Goal: Task Accomplishment & Management: Manage account settings

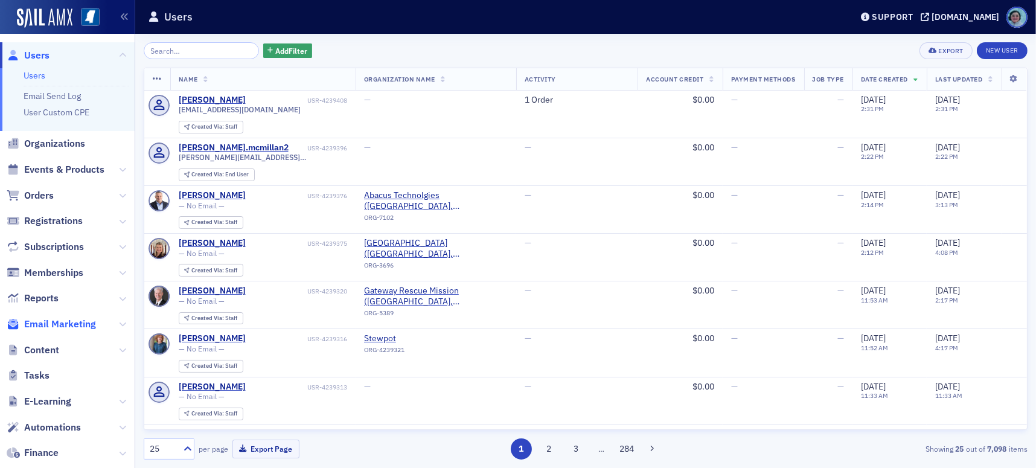
click at [77, 322] on span "Email Marketing" at bounding box center [60, 324] width 72 height 13
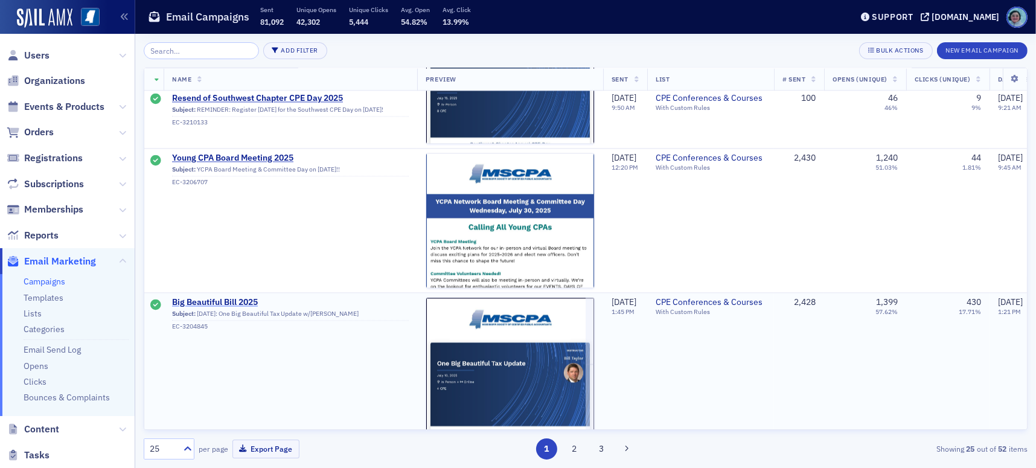
scroll to position [3182, 0]
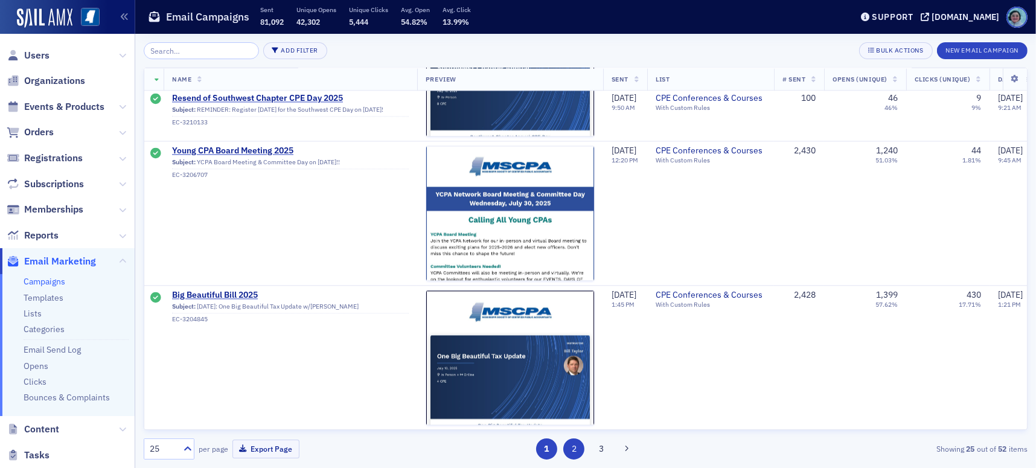
click at [571, 450] on button "2" at bounding box center [573, 448] width 21 height 21
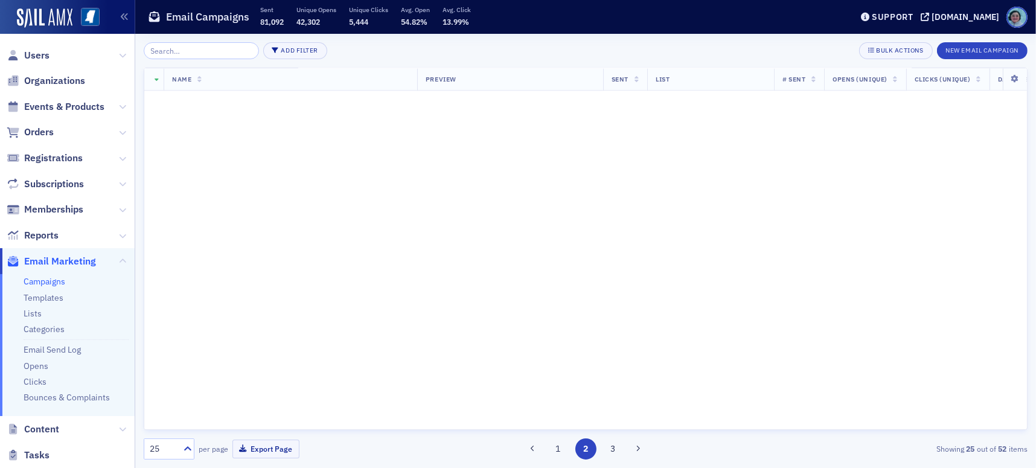
scroll to position [0, 0]
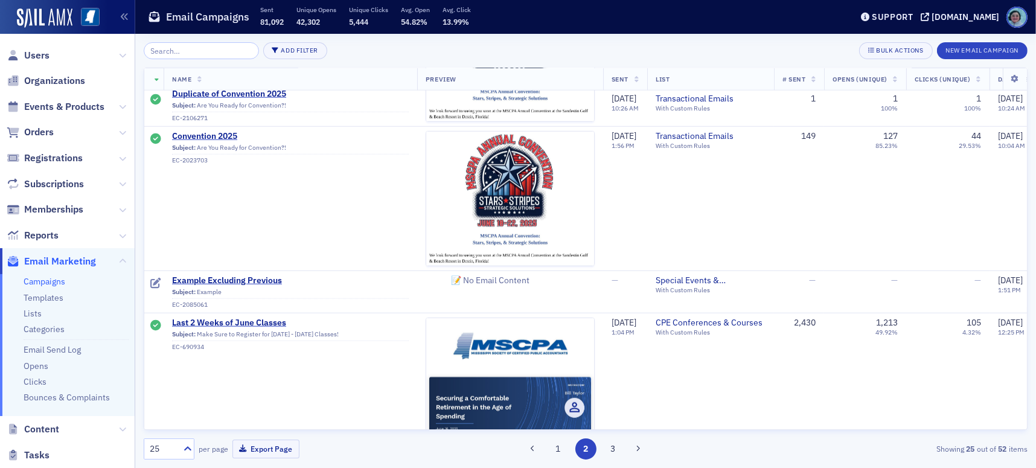
scroll to position [1570, 0]
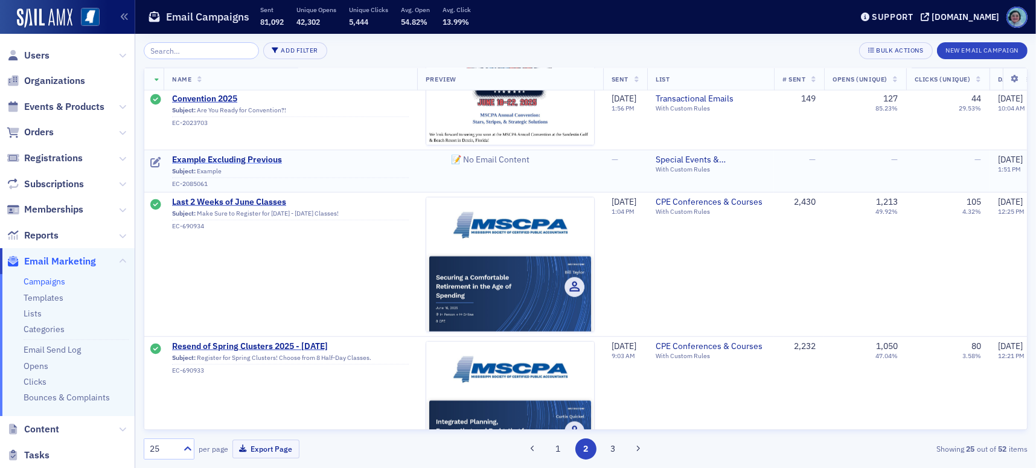
click at [229, 159] on span "Example Excluding Previous" at bounding box center [290, 160] width 237 height 11
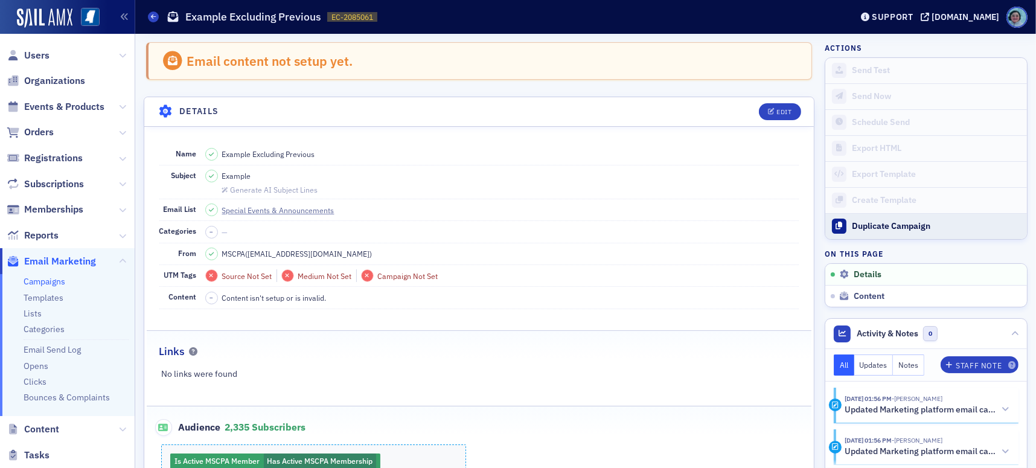
click at [916, 231] on button "Duplicate Campaign" at bounding box center [926, 226] width 202 height 26
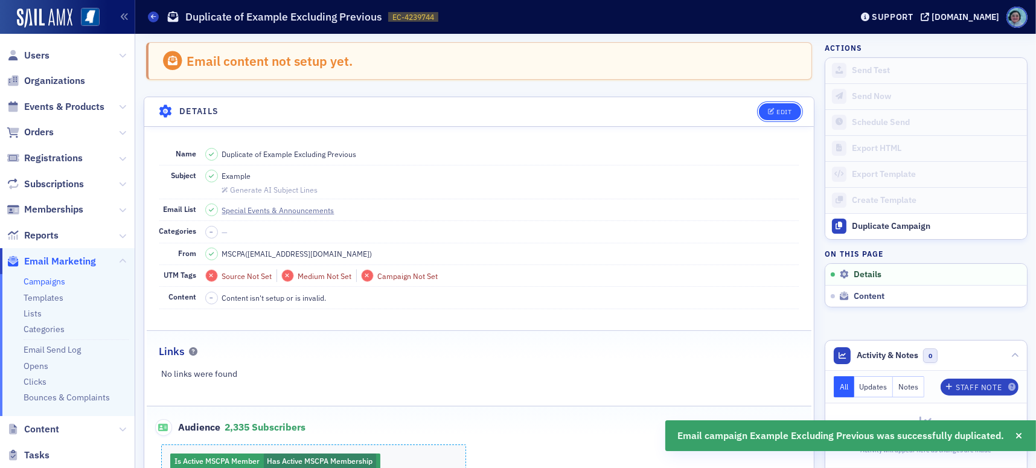
click at [767, 107] on button "Edit" at bounding box center [780, 111] width 42 height 17
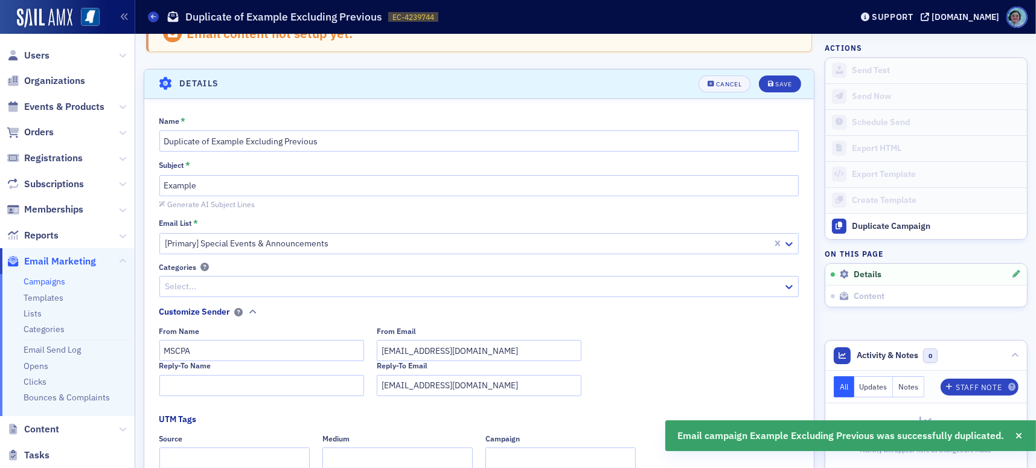
scroll to position [56, 0]
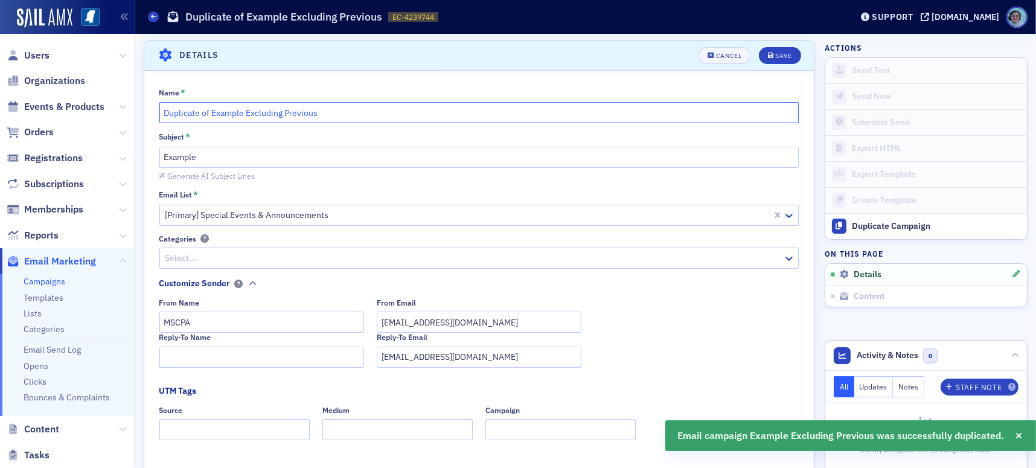
click at [349, 117] on input "Duplicate of Example Excluding Previous" at bounding box center [479, 112] width 640 height 21
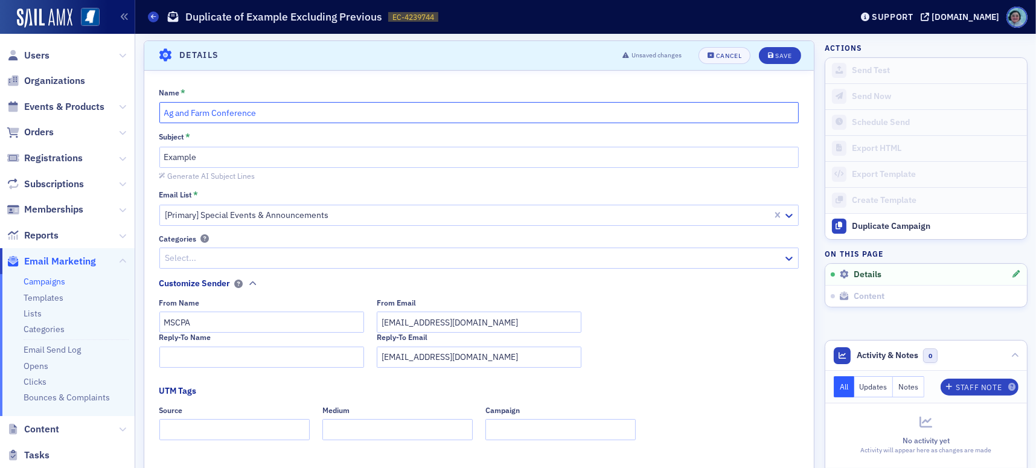
type input "Ag and Farm Conference"
click at [302, 156] on input "Example" at bounding box center [479, 157] width 640 height 21
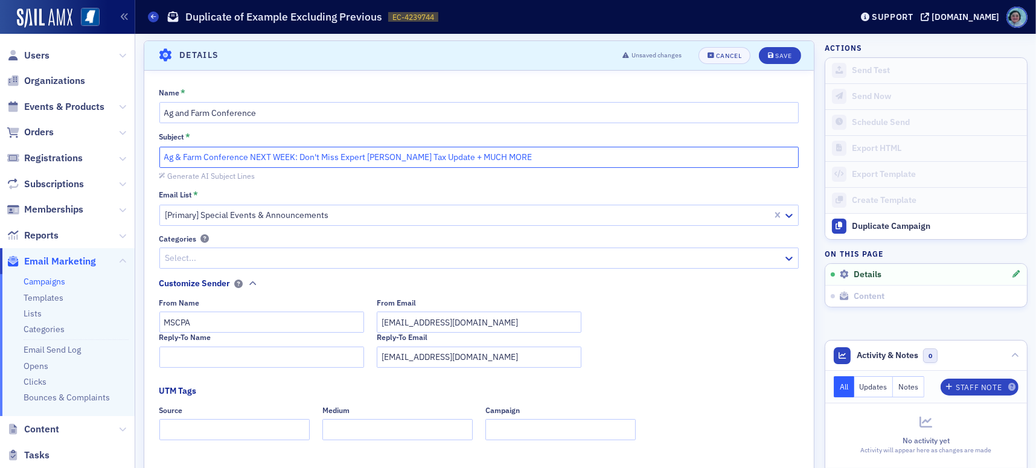
type input "Ag & Farm Conference NEXT WEEK: Don't Miss Expert Roger McEowen Tax Update + MU…"
click at [363, 194] on div "Email List *" at bounding box center [479, 195] width 640 height 11
click at [381, 212] on div at bounding box center [467, 215] width 607 height 15
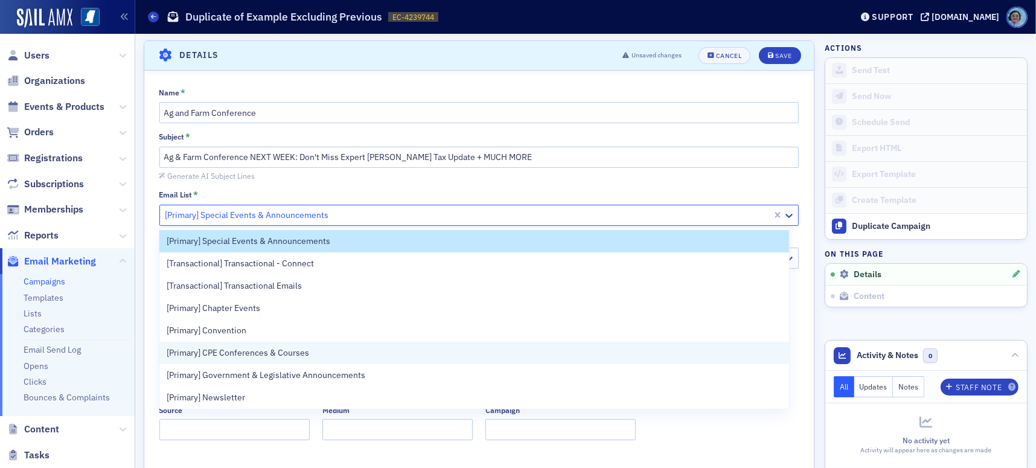
click at [299, 347] on span "[Primary] CPE Conferences & Courses" at bounding box center [238, 353] width 142 height 13
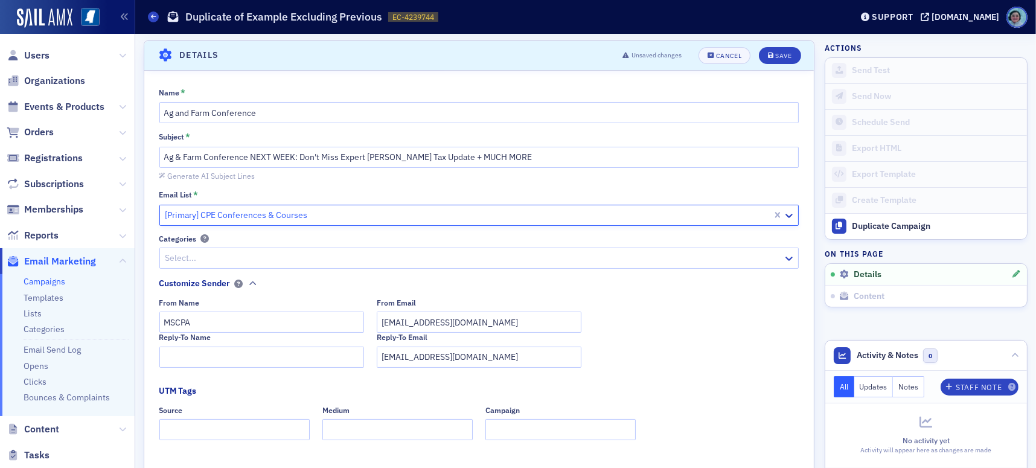
click at [387, 186] on div "Name * Ag and Farm Conference Subject * Ag & Farm Conference NEXT WEEK: Don't M…" at bounding box center [479, 378] width 670 height 580
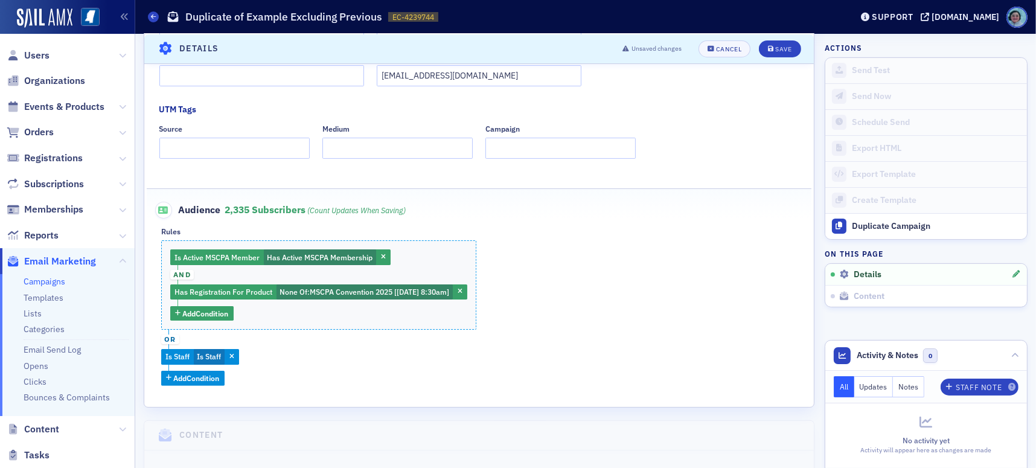
scroll to position [358, 0]
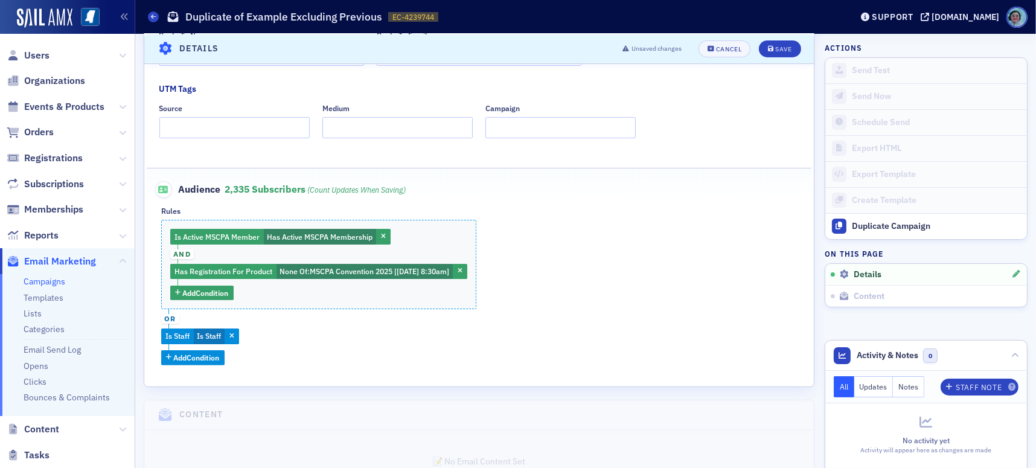
click at [465, 271] on span "button" at bounding box center [460, 271] width 11 height 11
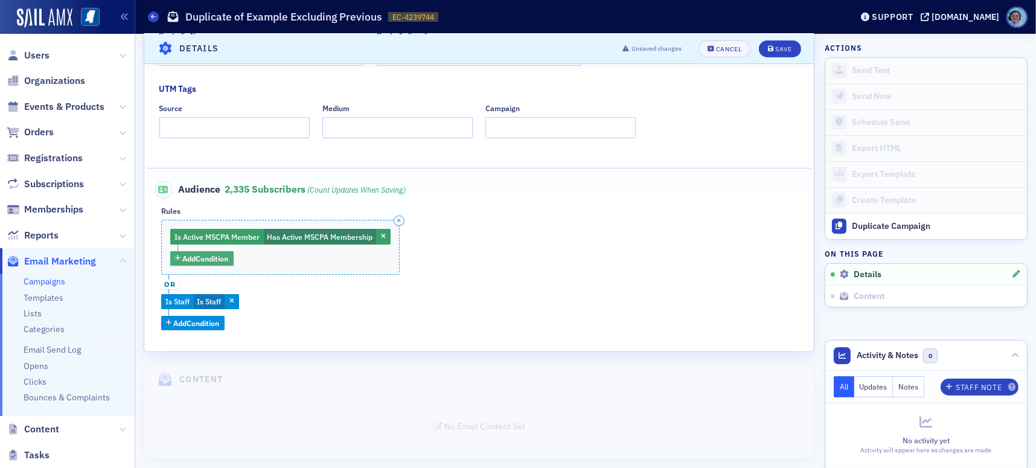
click at [221, 254] on span "Add Condition" at bounding box center [206, 258] width 46 height 11
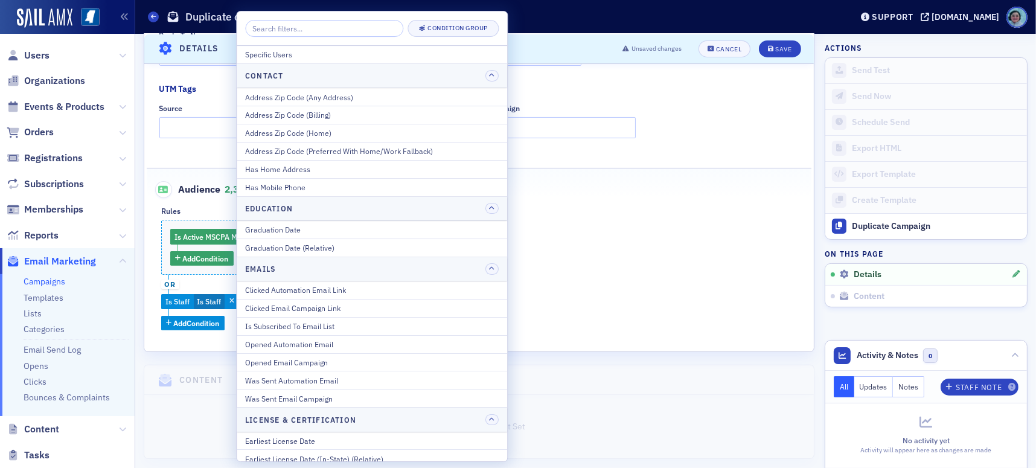
click at [328, 24] on input "search" at bounding box center [324, 28] width 158 height 17
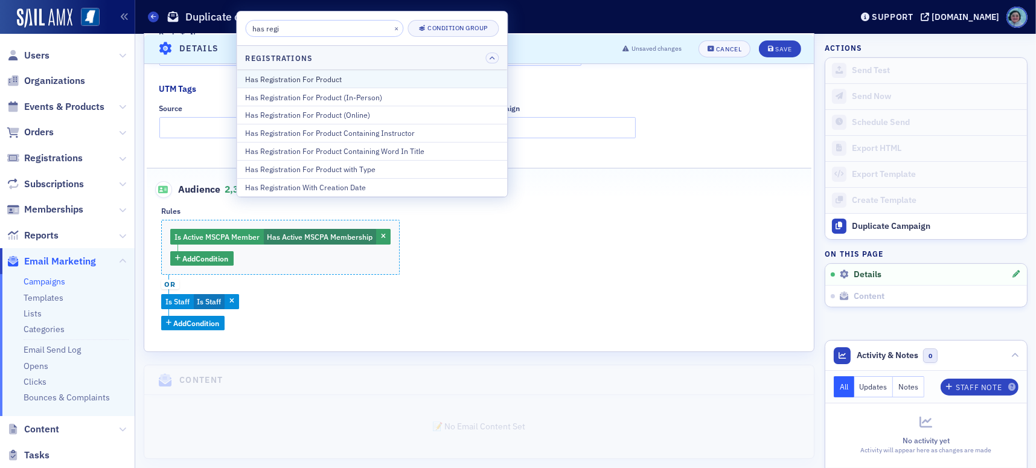
type input "has regi"
click at [386, 80] on div "Has Registration For Product" at bounding box center [372, 79] width 254 height 11
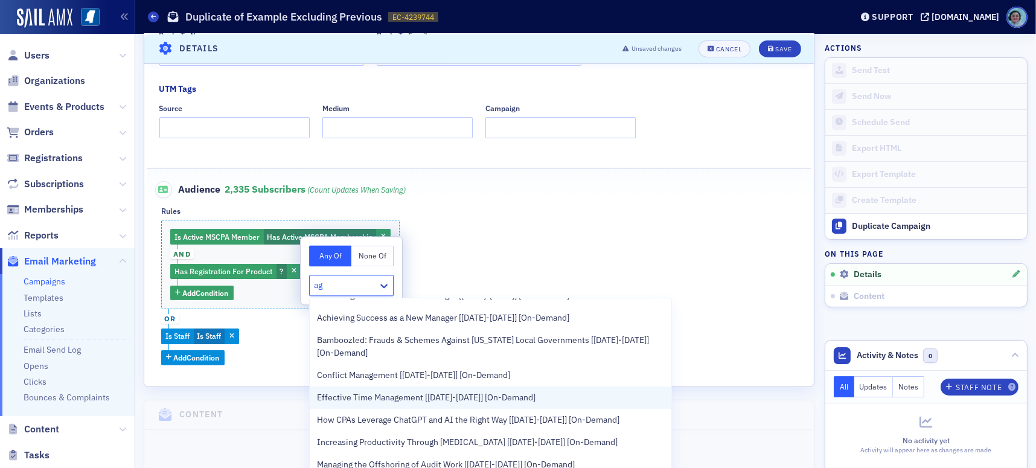
scroll to position [241, 0]
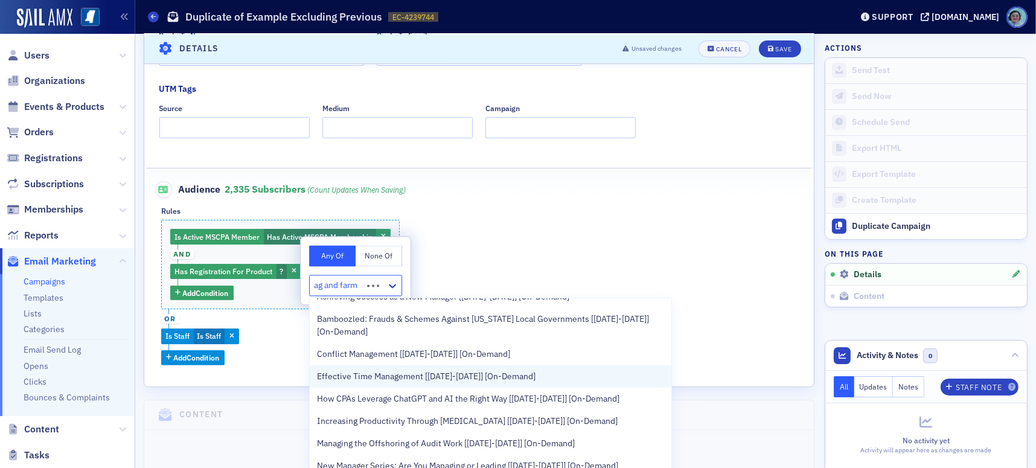
type input "ag and farm"
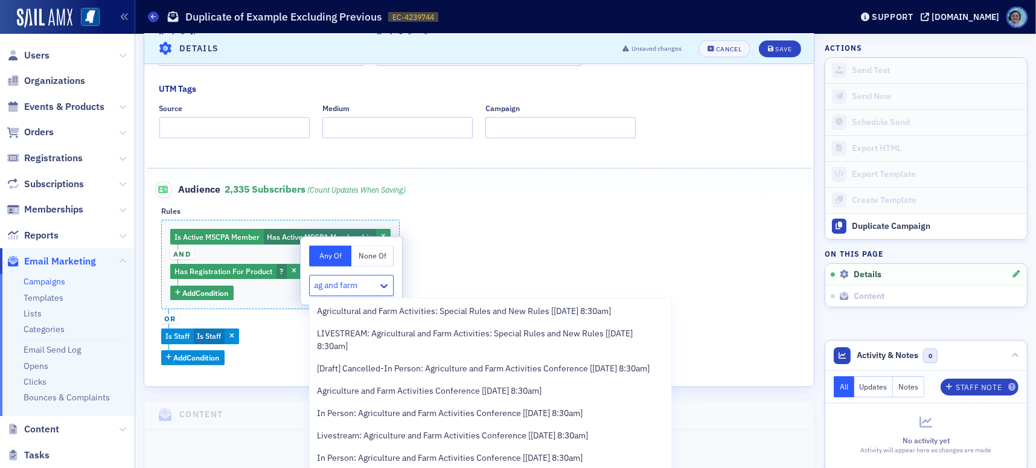
scroll to position [0, 0]
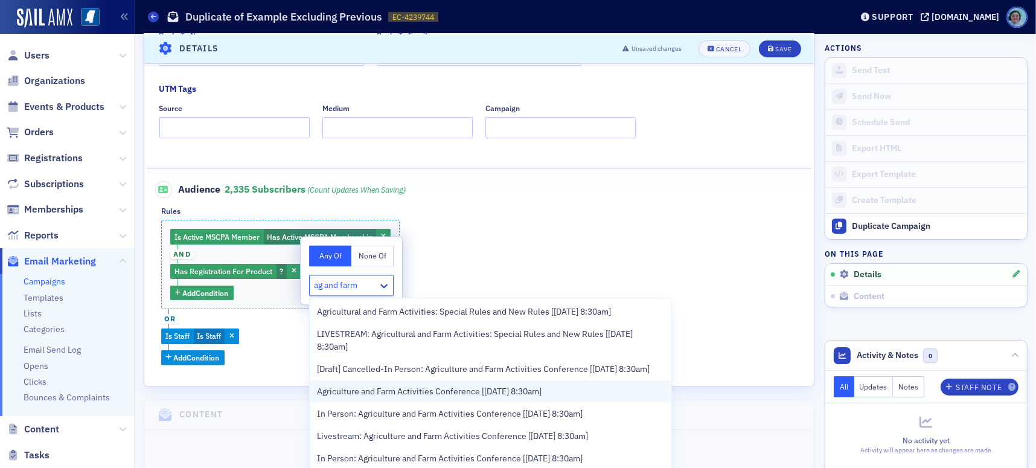
click at [536, 398] on span "Agriculture and Farm Activities Conference [8/19/2025 8:30am]" at bounding box center [429, 391] width 225 height 13
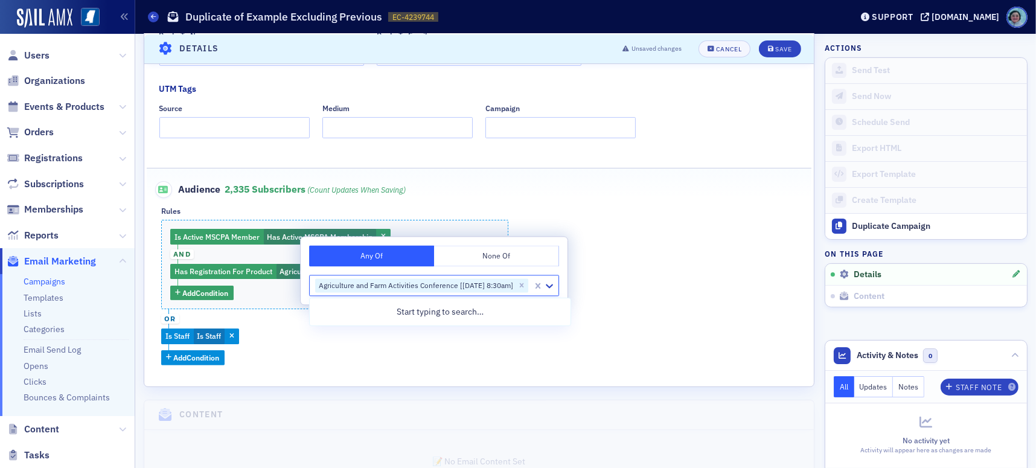
click at [669, 211] on div "Rules" at bounding box center [479, 210] width 636 height 9
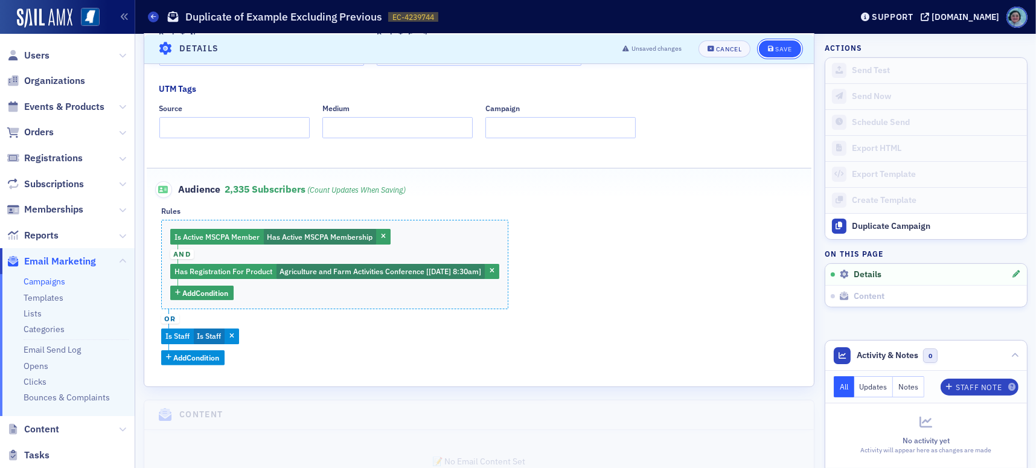
click at [782, 51] on button "Save" at bounding box center [780, 48] width 42 height 17
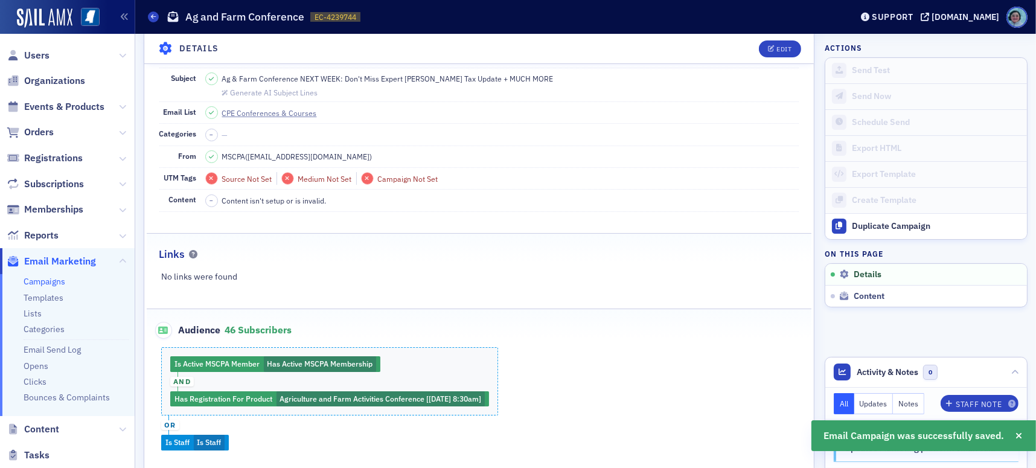
scroll to position [177, 0]
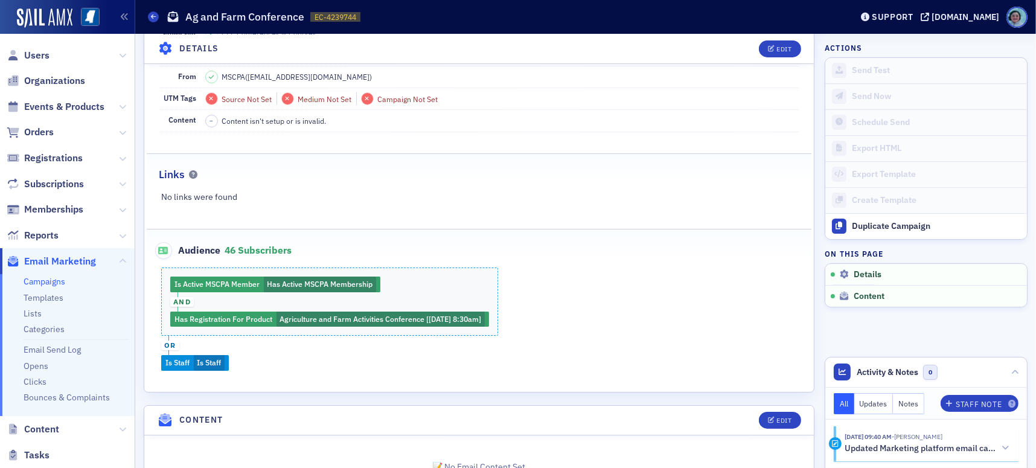
click at [470, 323] on div "Is Active MSCPA Member Has Active MSCPA Membership and Has Registration For Pro…" at bounding box center [479, 318] width 665 height 103
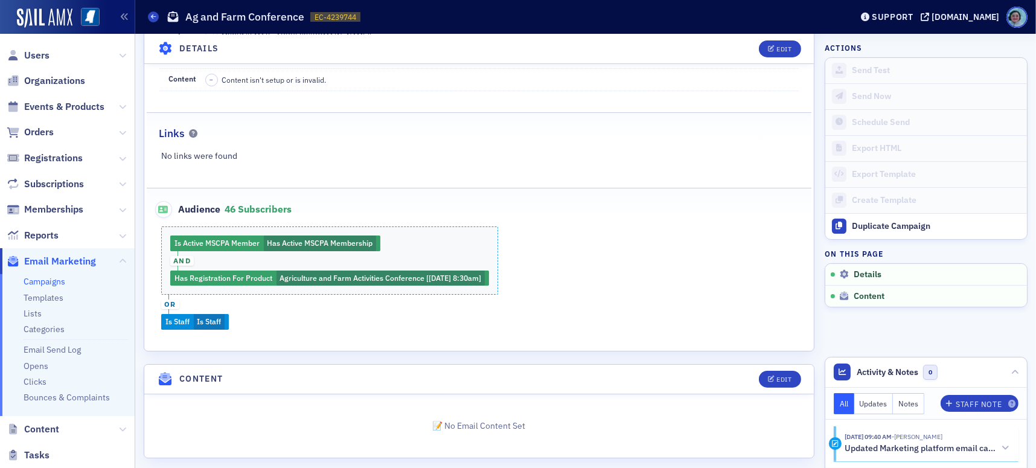
scroll to position [227, 0]
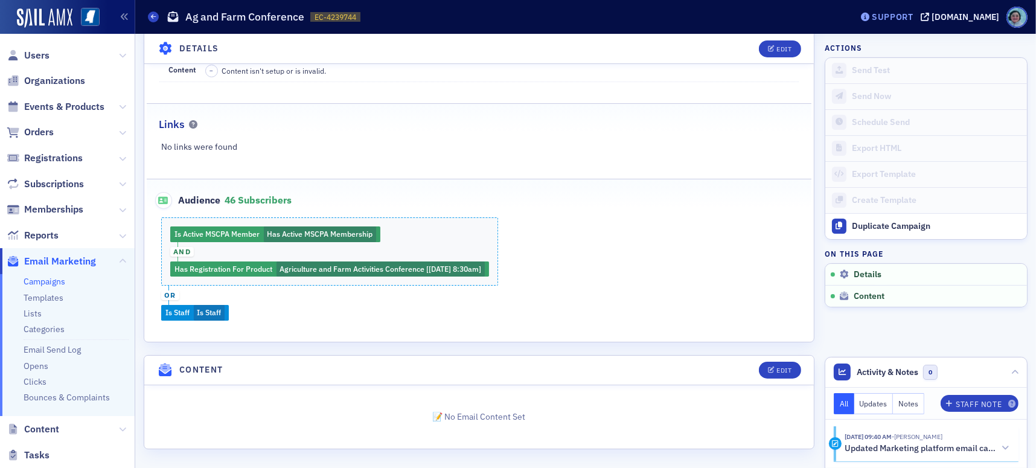
click at [913, 16] on div "Support" at bounding box center [893, 16] width 42 height 11
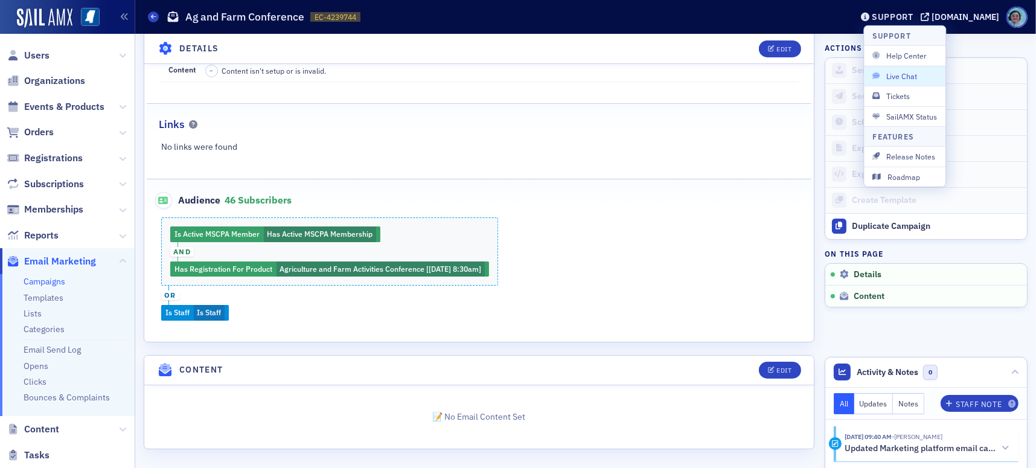
click at [927, 74] on span "Live Chat" at bounding box center [904, 76] width 65 height 11
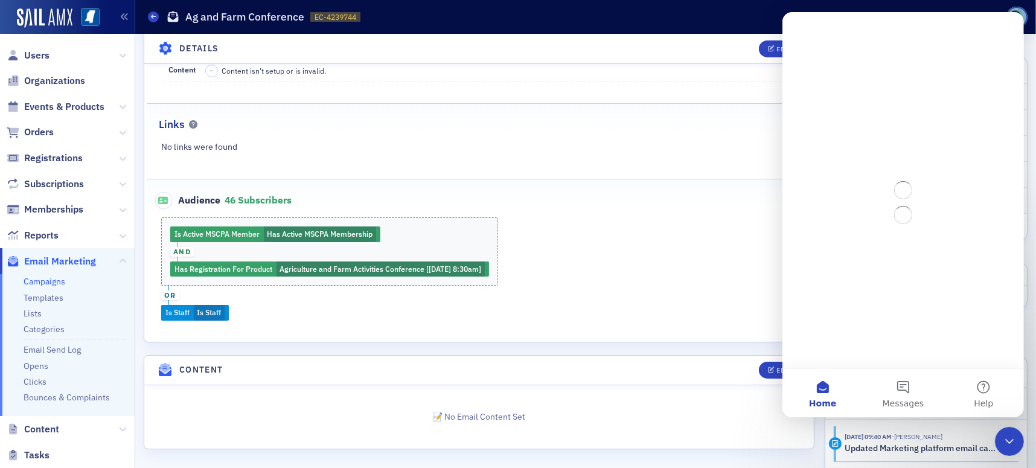
scroll to position [0, 0]
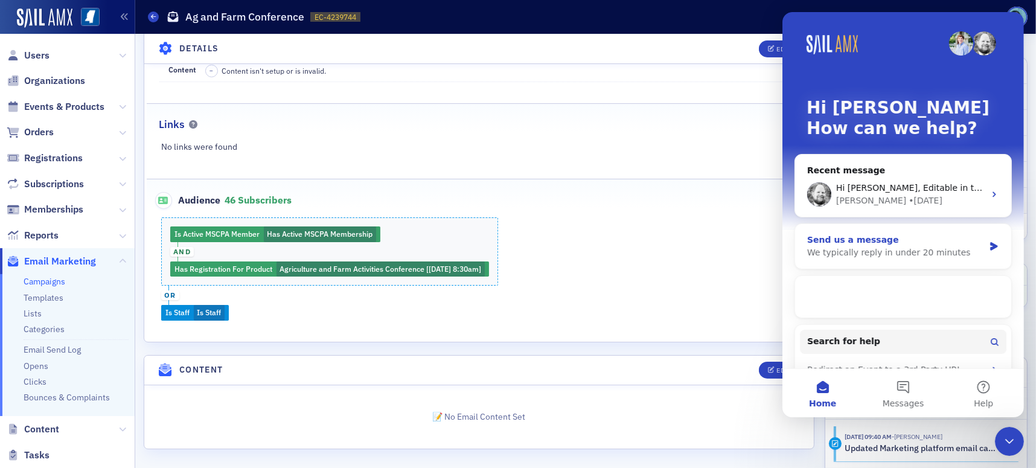
click at [872, 245] on div "Send us a message" at bounding box center [895, 240] width 177 height 13
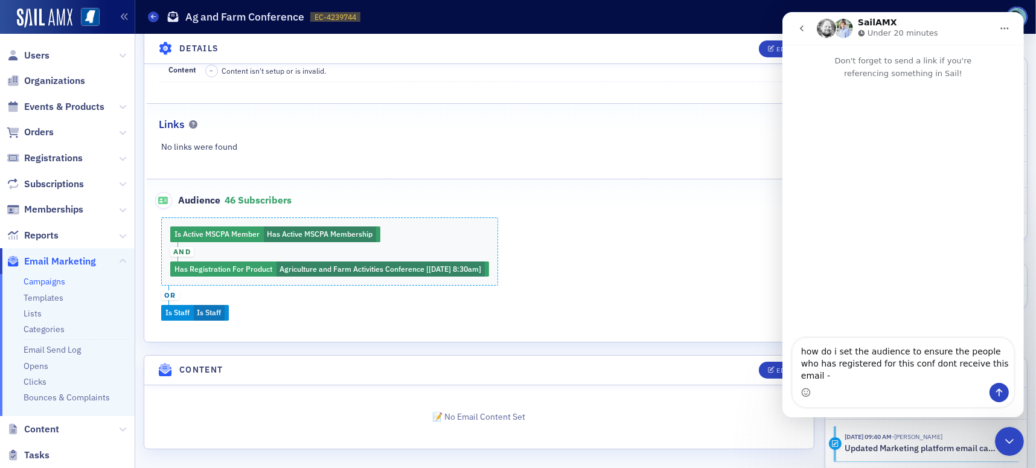
type textarea "how do i set the audience to ensure the people who has registered for this conf…"
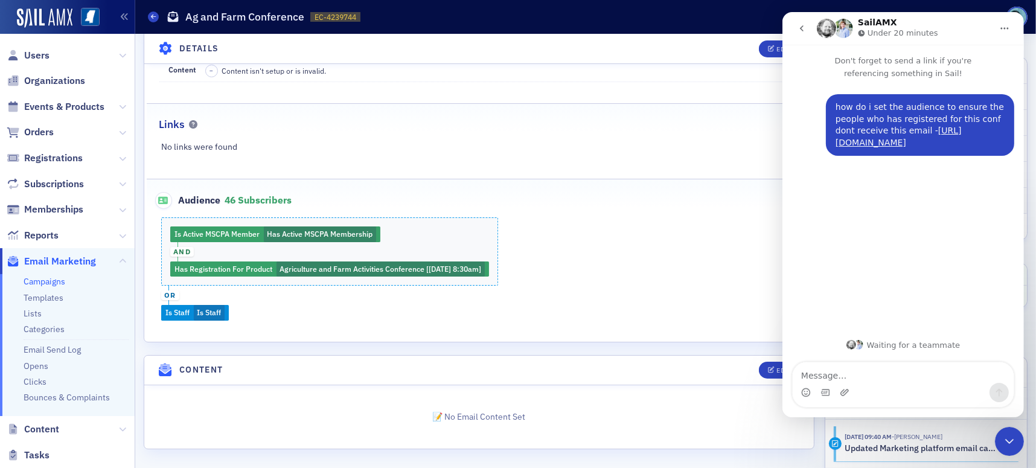
click at [1006, 434] on icon "Close Intercom Messenger" at bounding box center [1009, 440] width 14 height 14
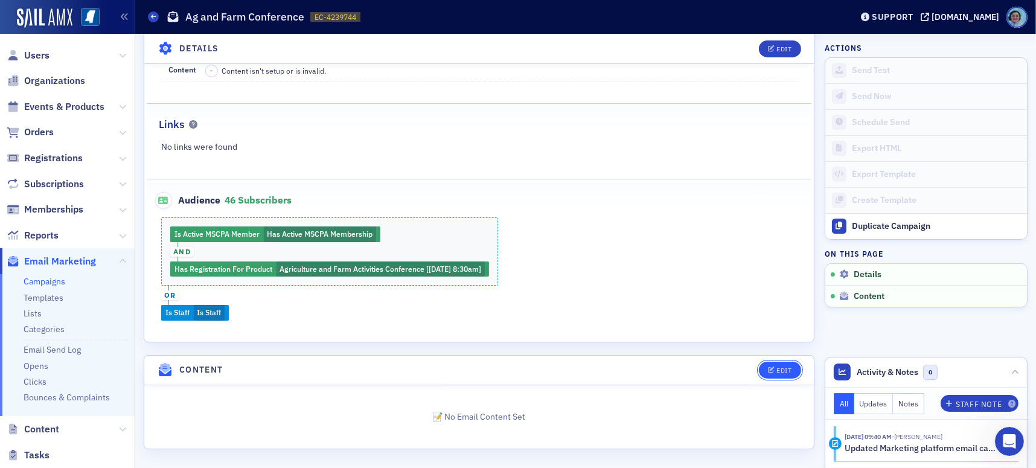
click at [775, 374] on button "Edit" at bounding box center [780, 370] width 42 height 17
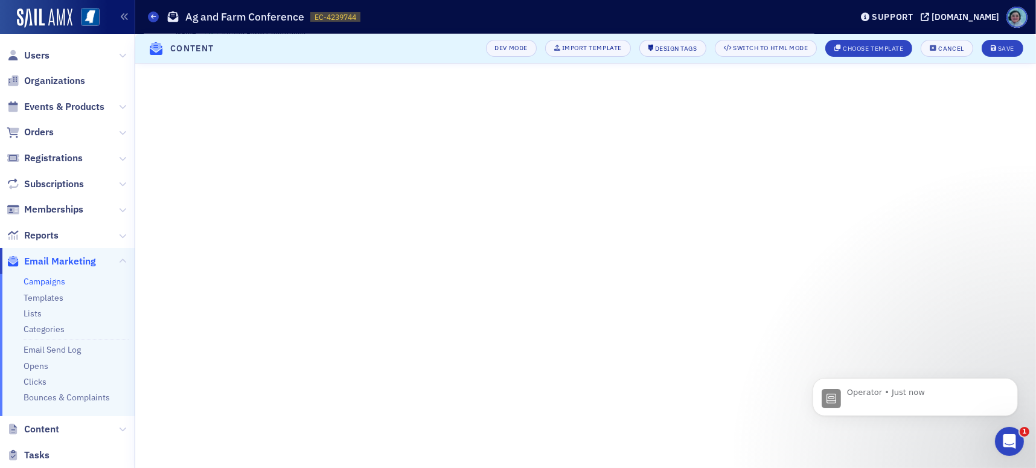
scroll to position [89, 0]
click at [876, 45] on div "Choose Template" at bounding box center [873, 48] width 60 height 7
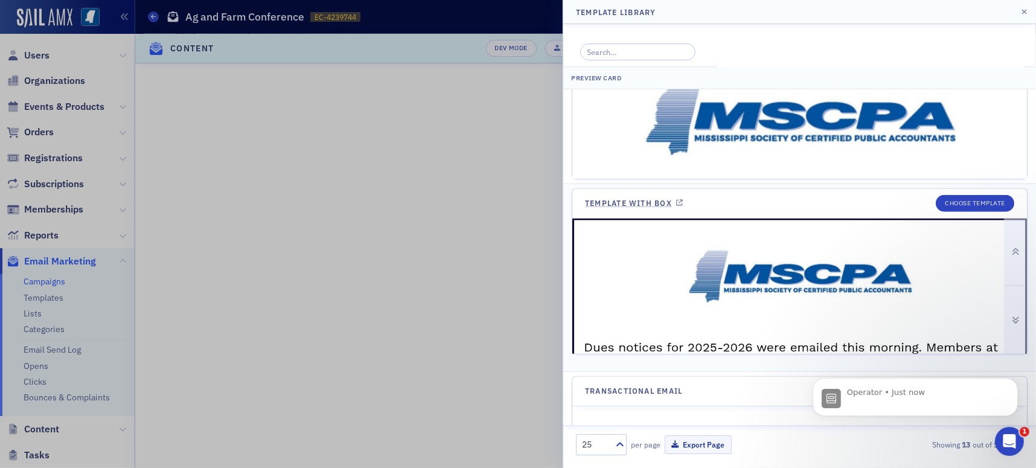
scroll to position [1561, 0]
click at [962, 197] on button "Choose Template" at bounding box center [975, 204] width 78 height 17
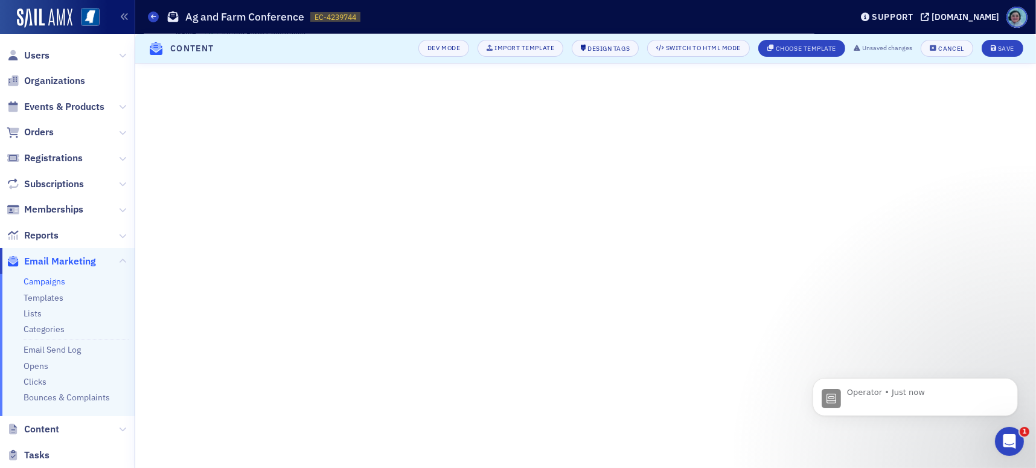
scroll to position [135, 0]
click at [941, 371] on div "Operator • 1m ago" at bounding box center [915, 339] width 222 height 151
click at [1015, 432] on div "Open Intercom Messenger" at bounding box center [1009, 441] width 40 height 40
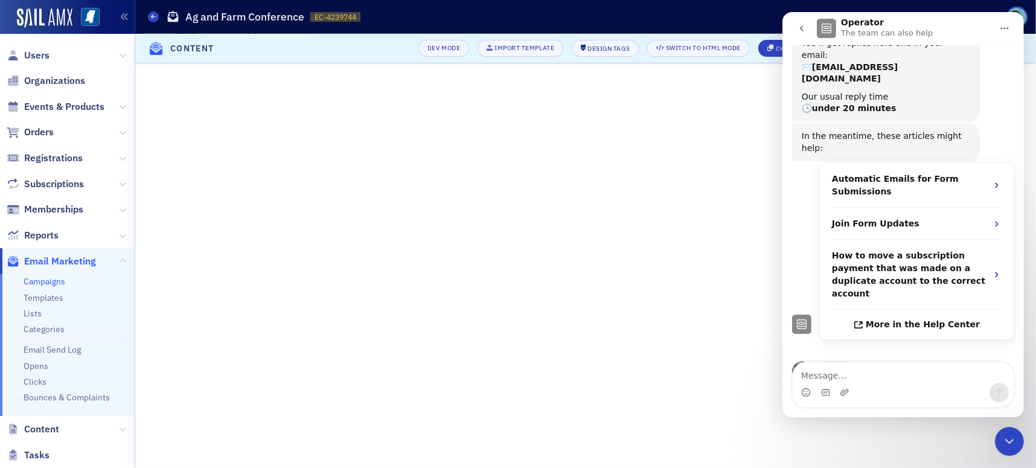
click at [1015, 432] on div "Close Intercom Messenger" at bounding box center [1008, 440] width 29 height 29
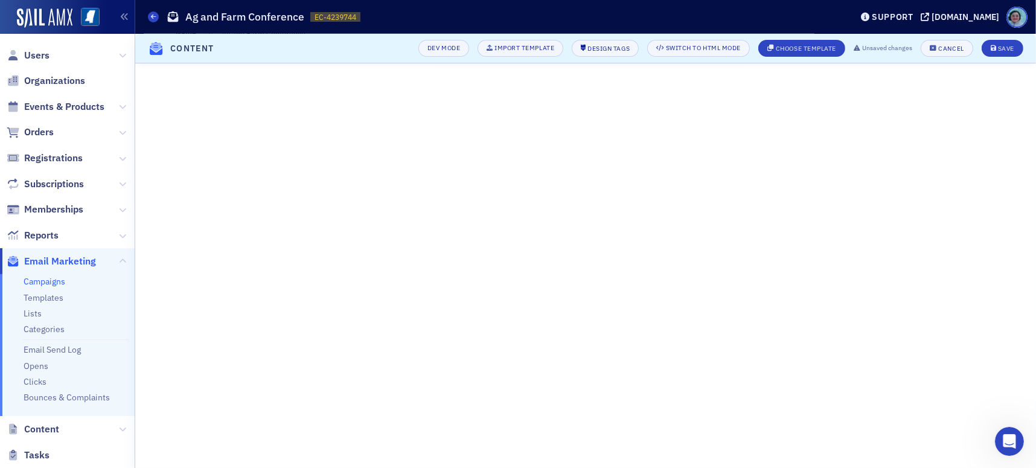
click at [1013, 433] on div "Open Intercom Messenger" at bounding box center [1009, 441] width 40 height 40
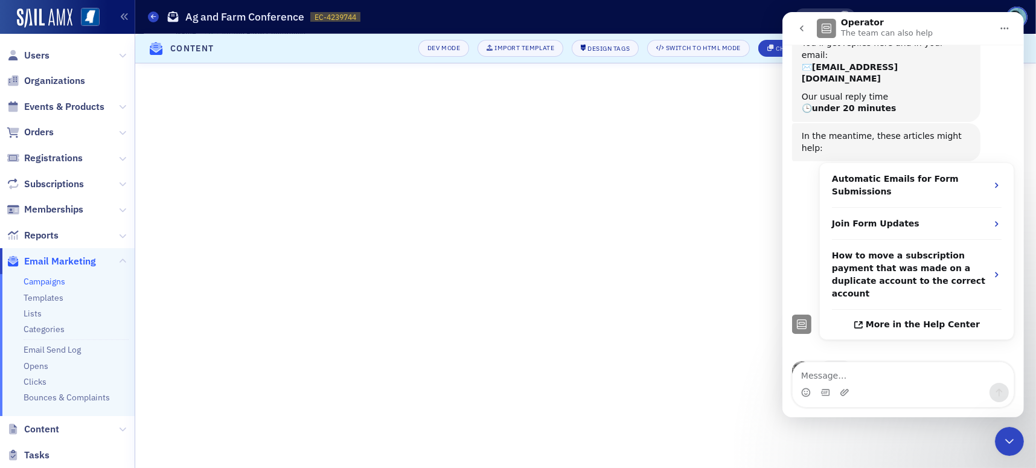
click at [1008, 435] on icon "Close Intercom Messenger" at bounding box center [1009, 440] width 14 height 14
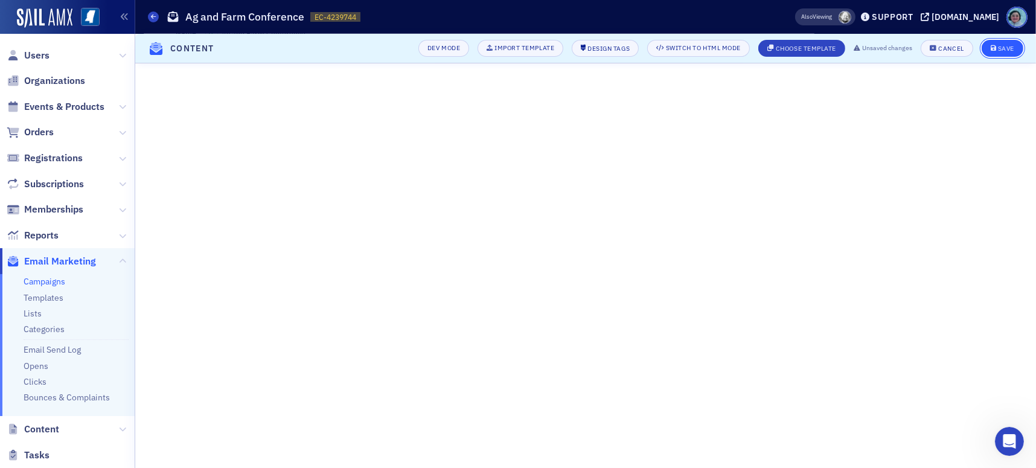
click at [1003, 43] on button "Save" at bounding box center [1003, 48] width 42 height 17
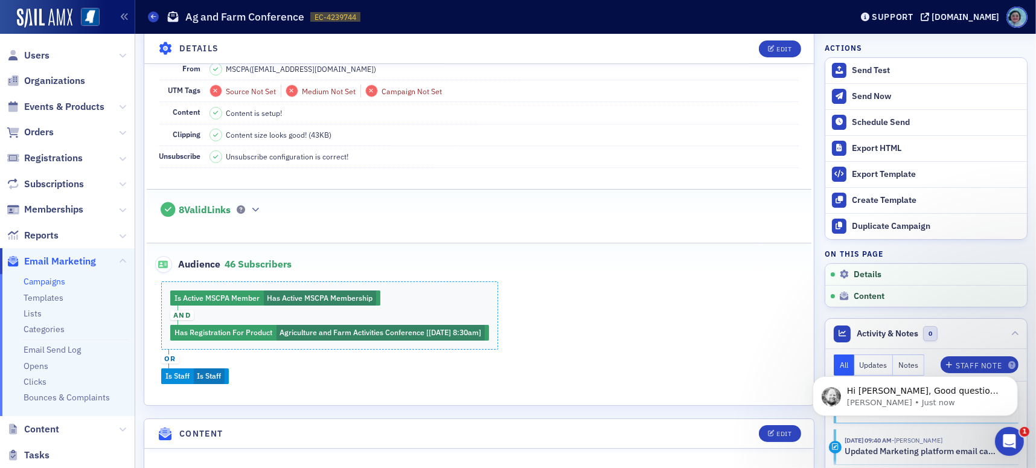
scroll to position [250, 0]
click at [1012, 430] on div "Open Intercom Messenger" at bounding box center [1009, 441] width 40 height 40
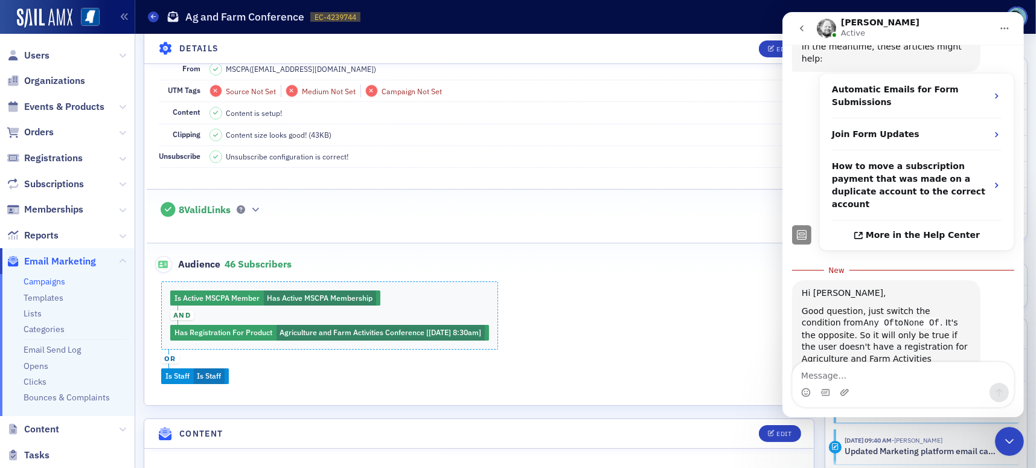
scroll to position [270, 0]
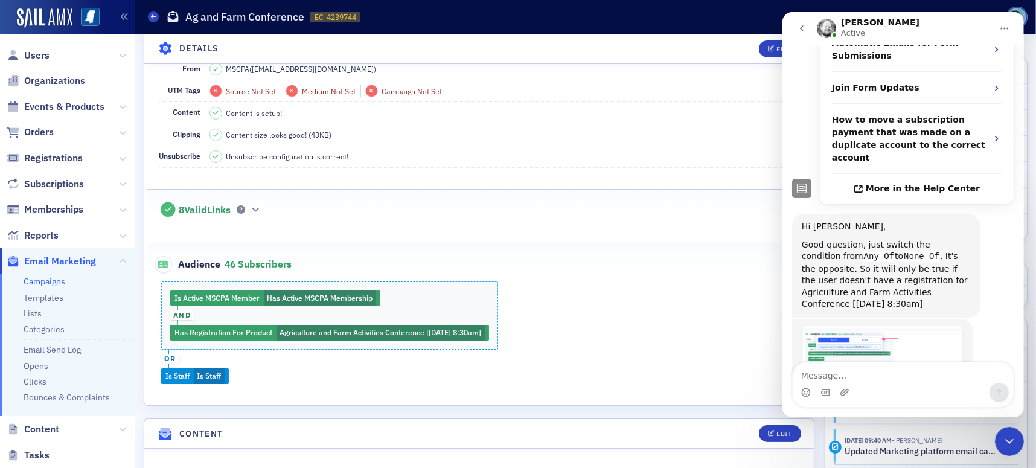
click at [906, 326] on img "Aidan says…" at bounding box center [882, 354] width 162 height 56
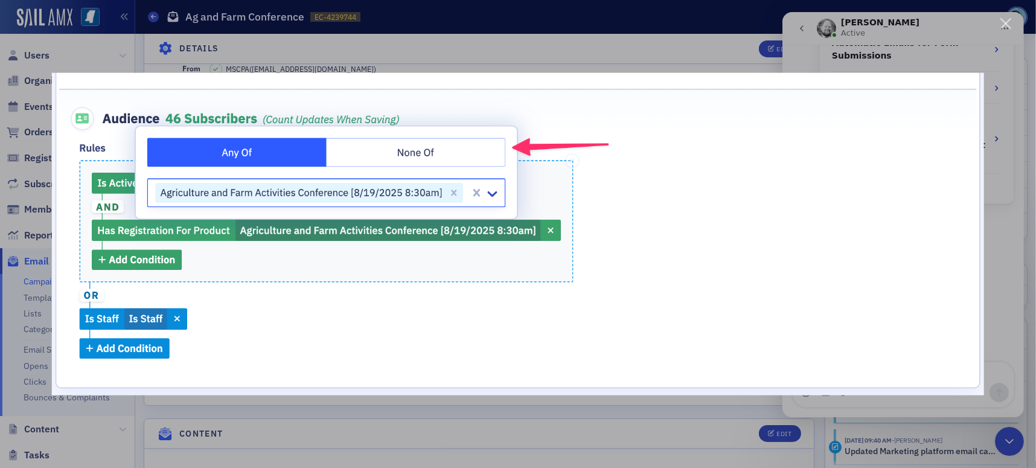
scroll to position [0, 0]
click at [872, 256] on img "Close" at bounding box center [518, 233] width 932 height 323
click at [1018, 362] on div "Intercom messenger" at bounding box center [518, 234] width 1036 height 468
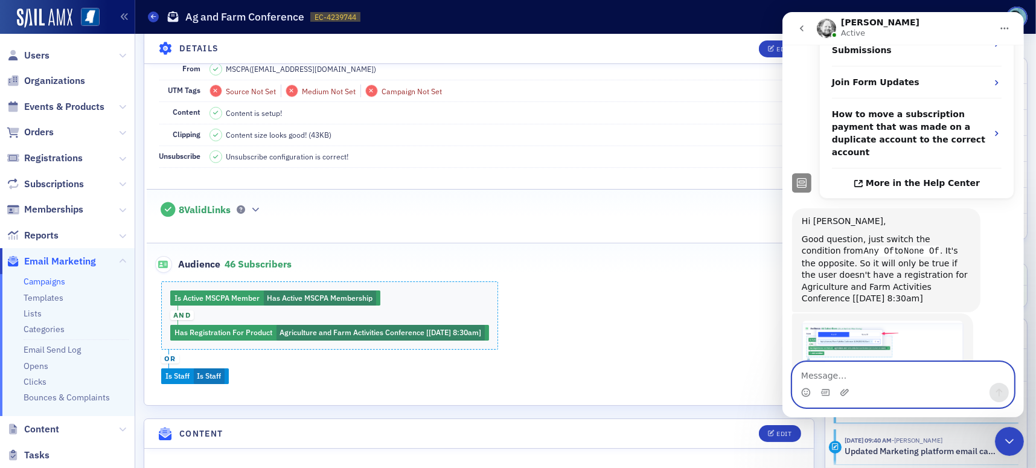
click at [903, 383] on textarea "Message…" at bounding box center [902, 372] width 221 height 21
type textarea "thank you!"
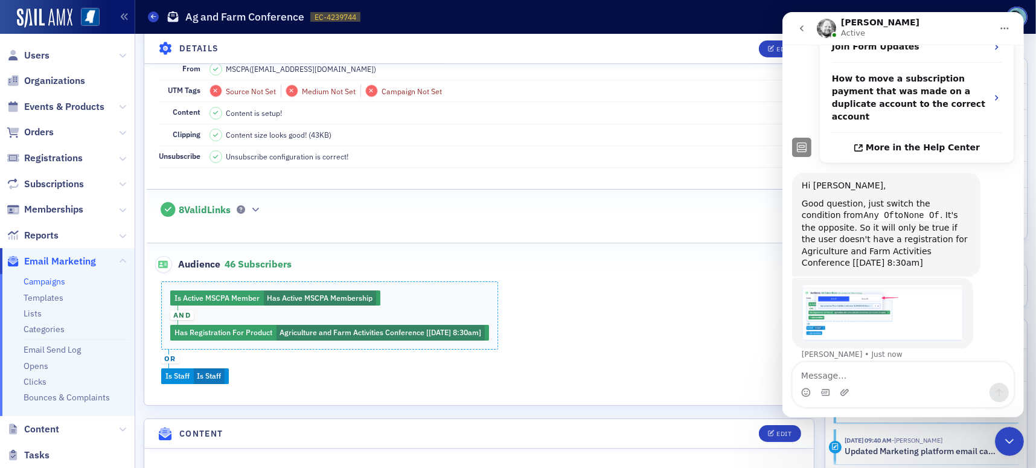
click at [1005, 435] on icon "Close Intercom Messenger" at bounding box center [1009, 440] width 14 height 14
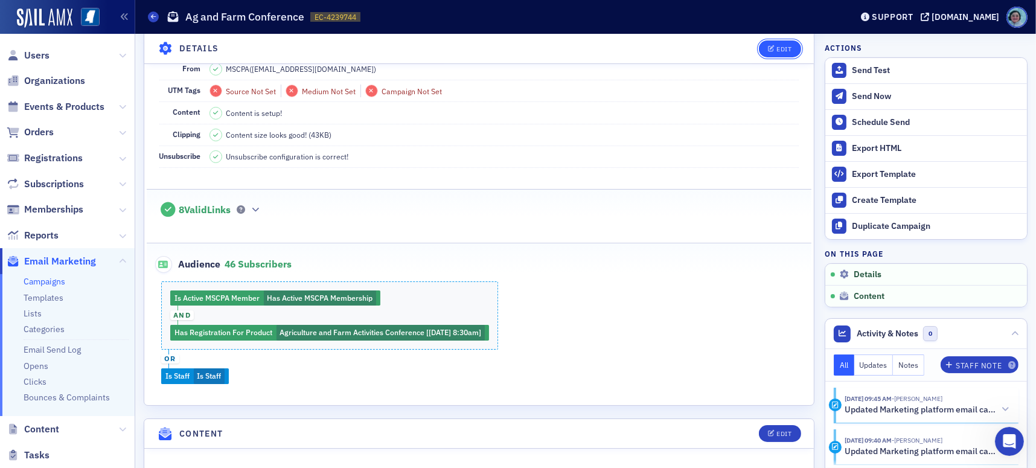
click at [769, 42] on button "Edit" at bounding box center [780, 48] width 42 height 17
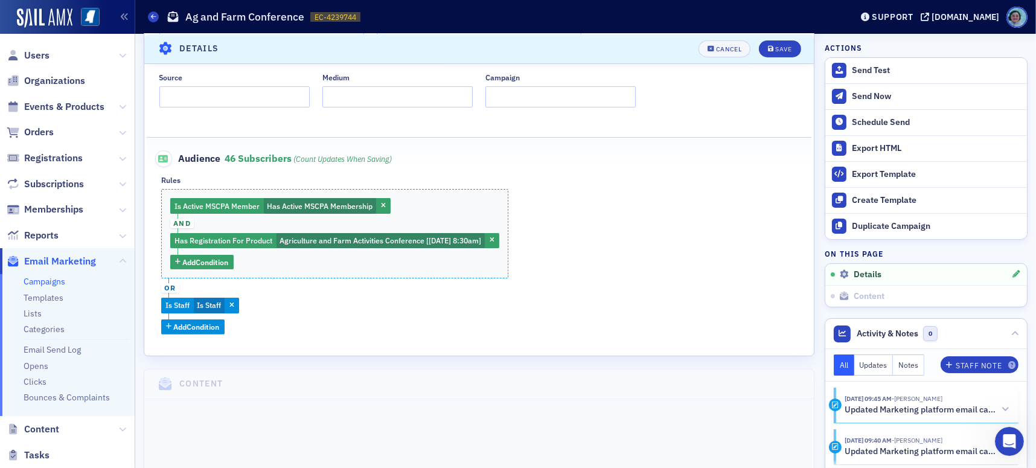
scroll to position [418, 0]
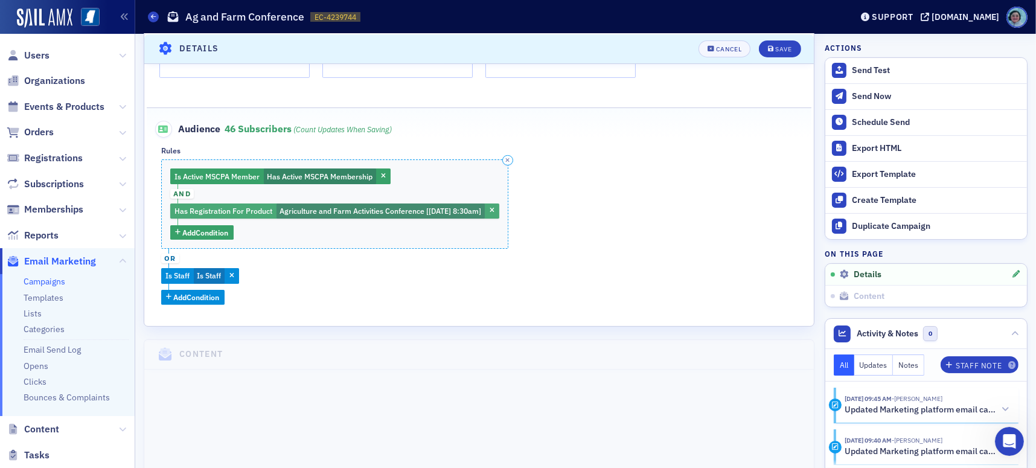
click at [259, 206] on span "Has Registration For Product" at bounding box center [223, 211] width 98 height 10
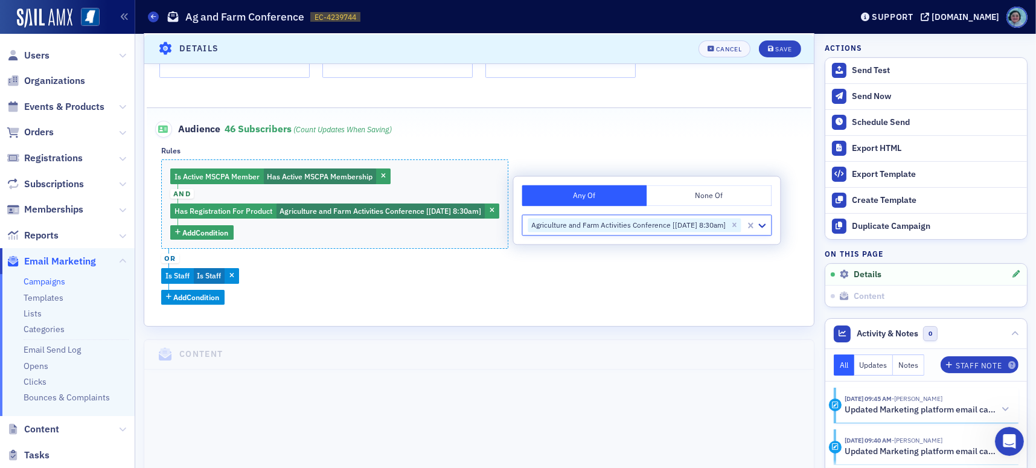
scroll to position [357, 0]
click at [675, 203] on button "None Of" at bounding box center [709, 195] width 125 height 21
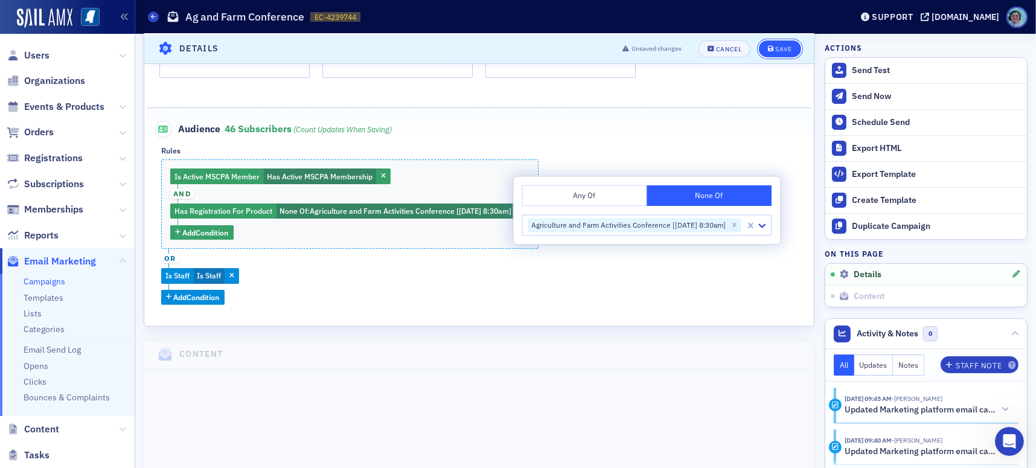
click at [781, 45] on div "Save" at bounding box center [783, 48] width 16 height 7
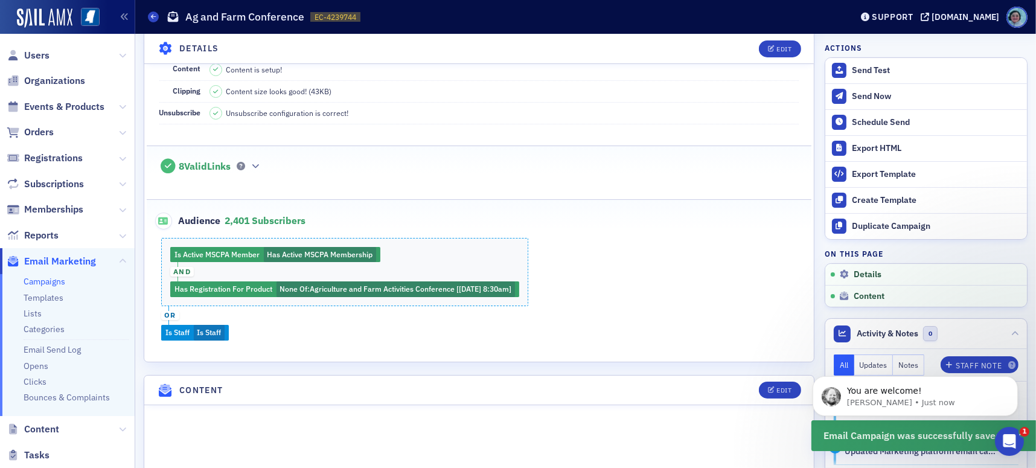
scroll to position [237, 0]
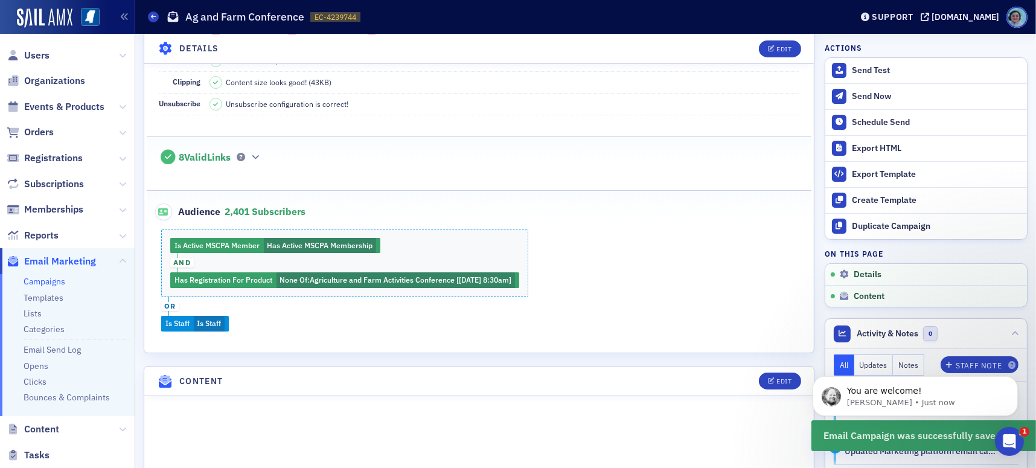
click at [1002, 433] on div "Open Intercom Messenger" at bounding box center [1009, 441] width 40 height 40
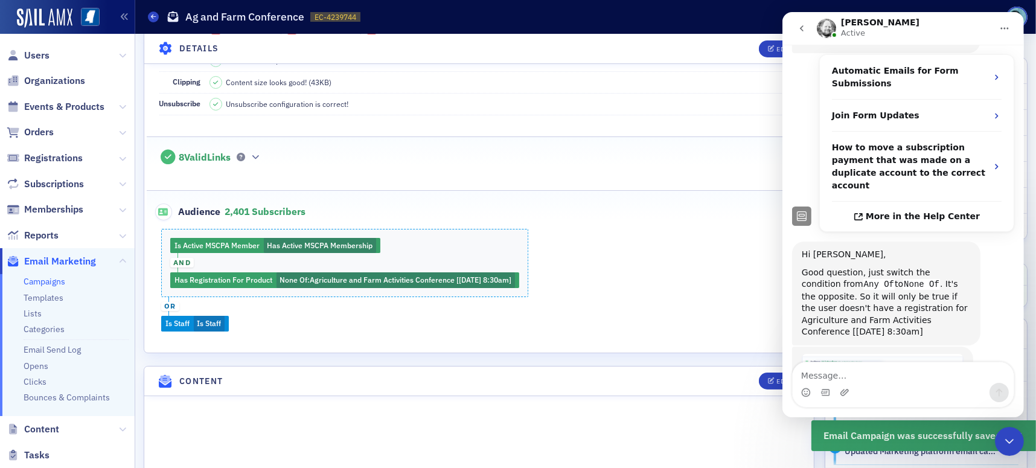
scroll to position [367, 0]
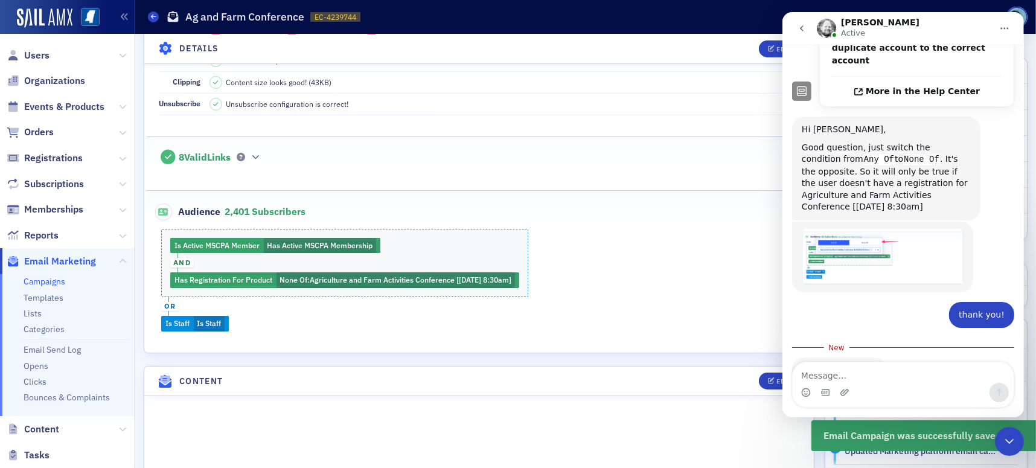
click at [999, 435] on div "Close Intercom Messenger" at bounding box center [1008, 440] width 29 height 29
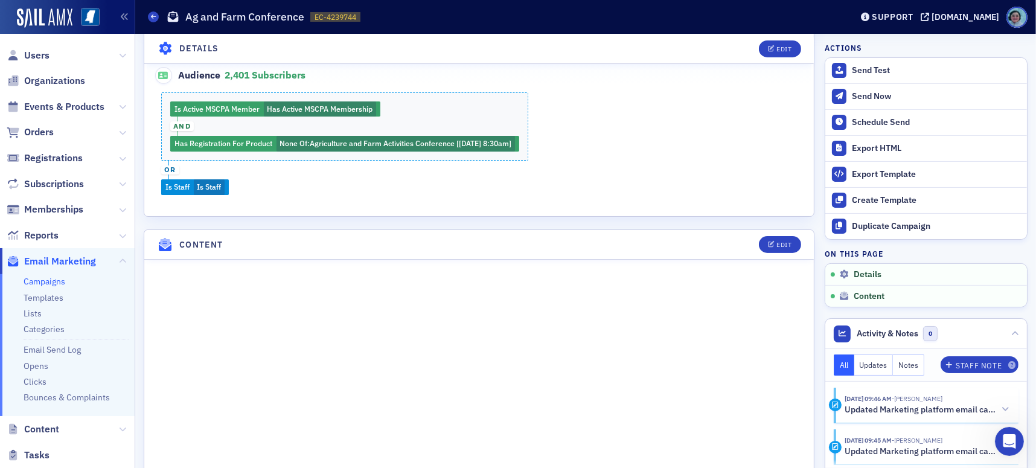
scroll to position [487, 0]
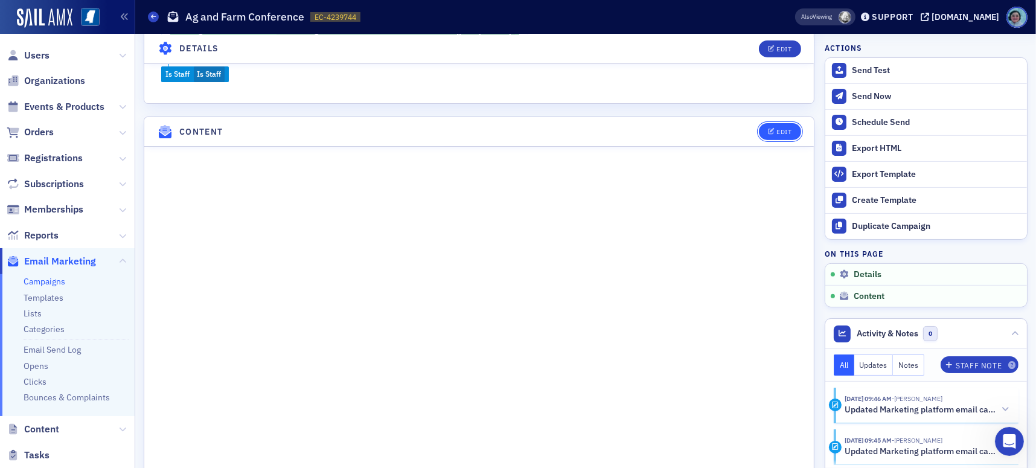
click at [768, 129] on icon "button" at bounding box center [771, 132] width 7 height 7
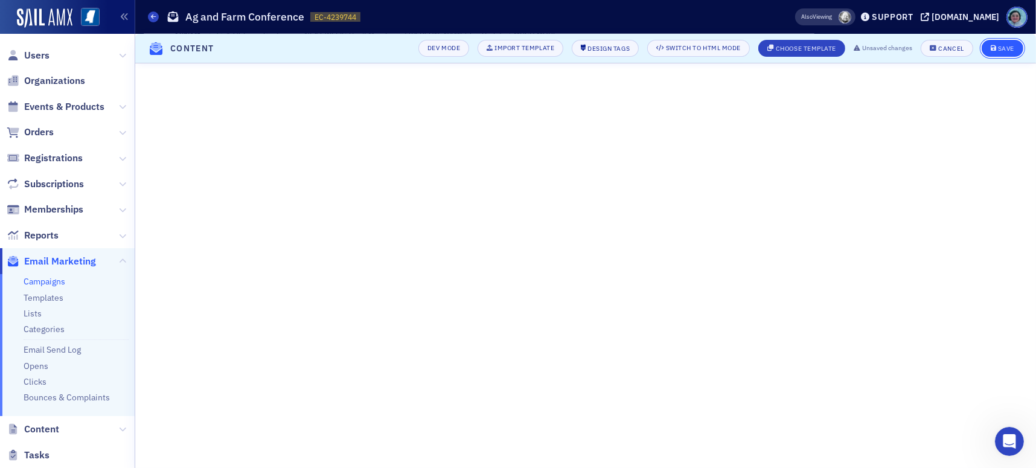
click at [991, 40] on button "Save" at bounding box center [1003, 48] width 42 height 17
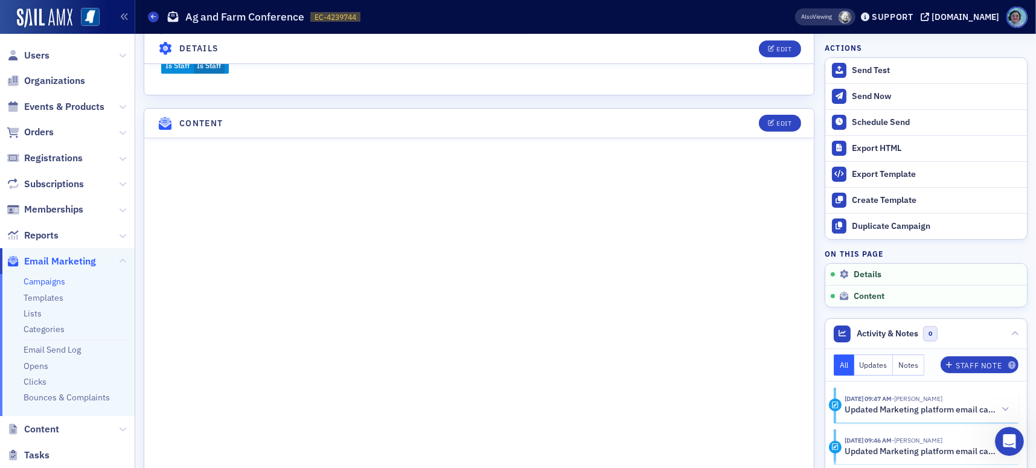
scroll to position [193, 0]
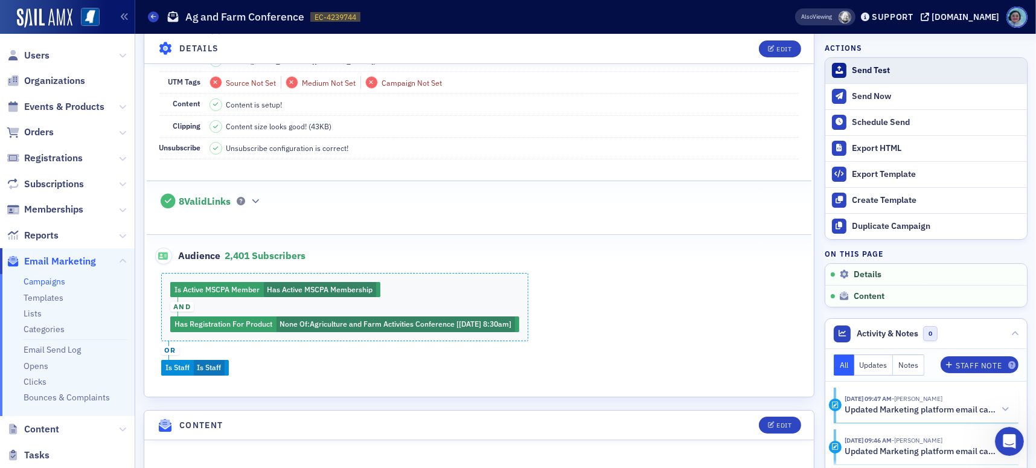
click at [874, 73] on div "Send Test" at bounding box center [936, 70] width 169 height 11
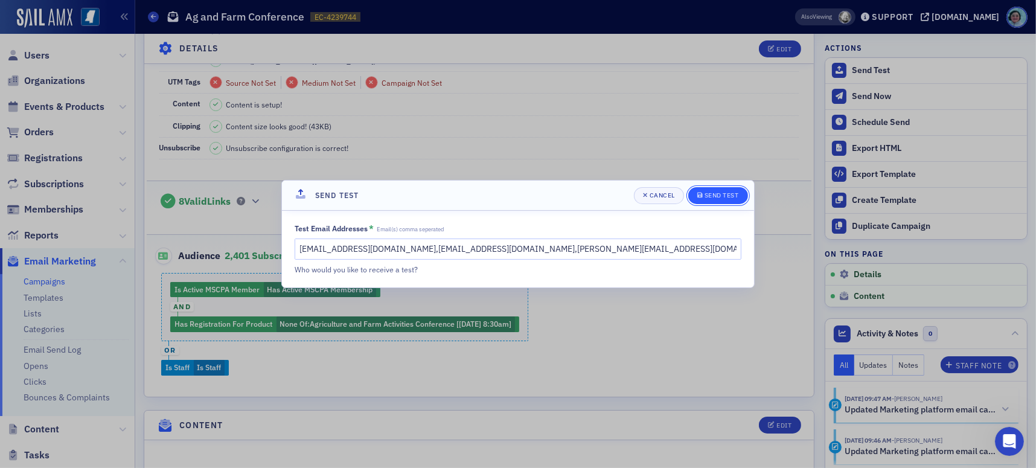
click at [713, 197] on div "Send Test" at bounding box center [722, 195] width 34 height 7
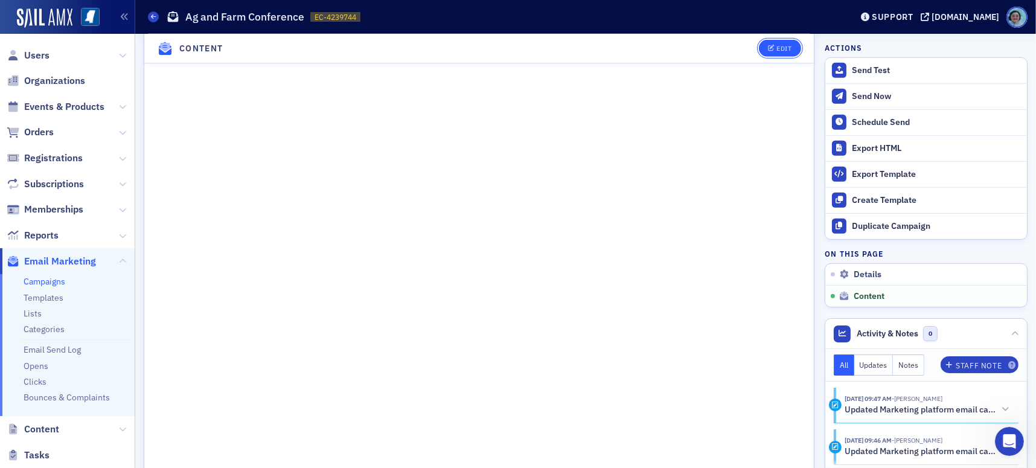
click at [778, 46] on div "Edit" at bounding box center [783, 48] width 15 height 7
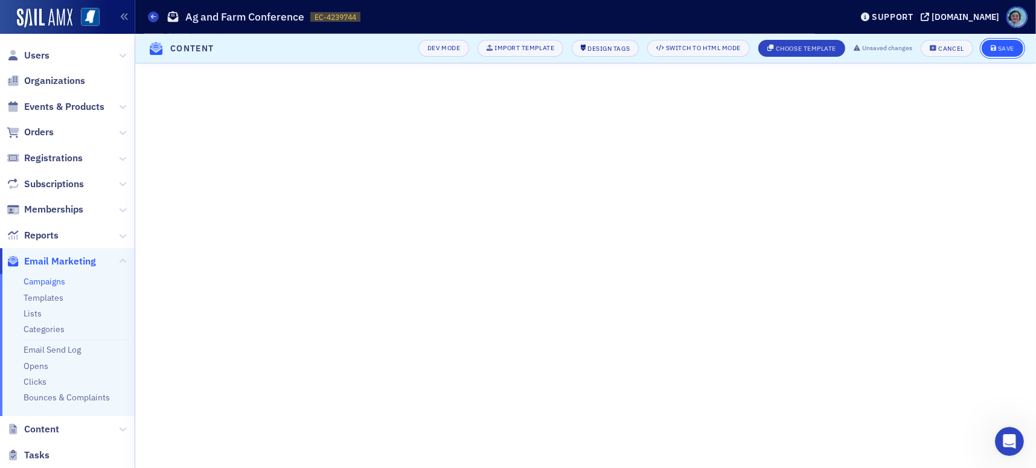
click at [999, 52] on button "Save" at bounding box center [1003, 48] width 42 height 17
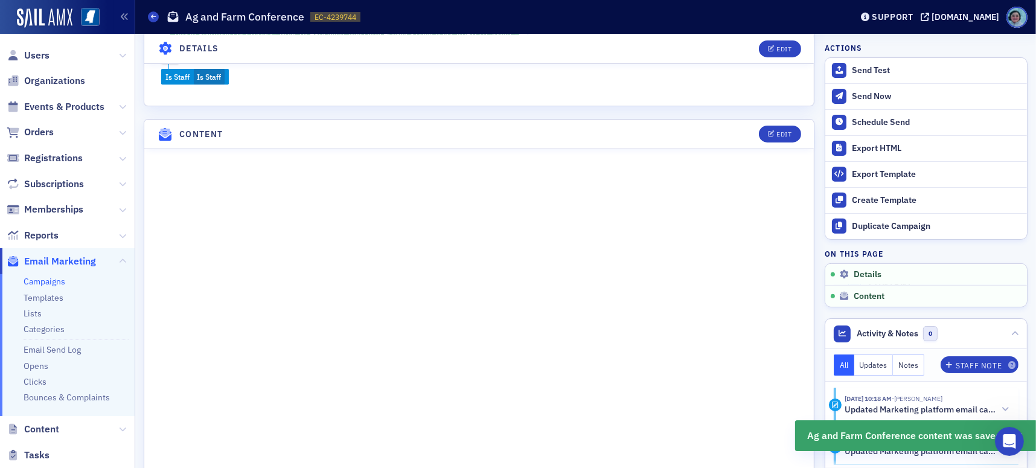
scroll to position [616, 0]
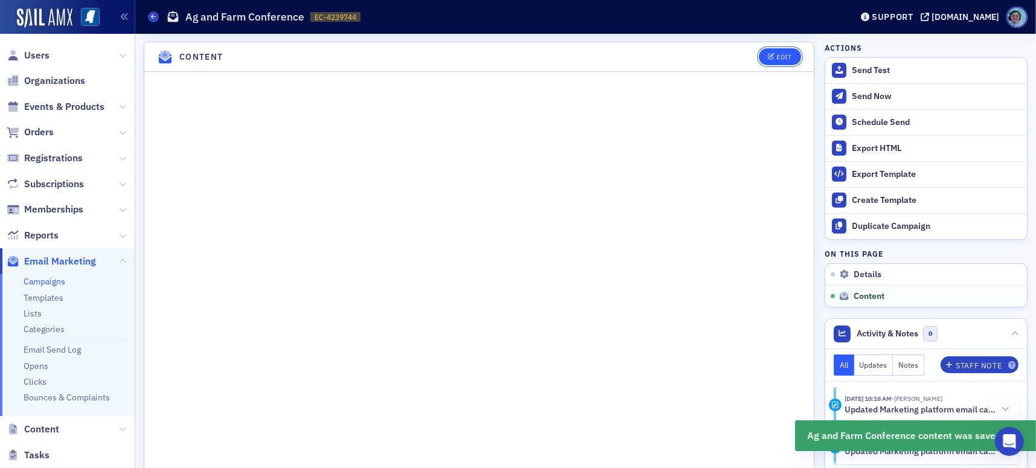
click at [765, 59] on button "Edit" at bounding box center [780, 56] width 42 height 17
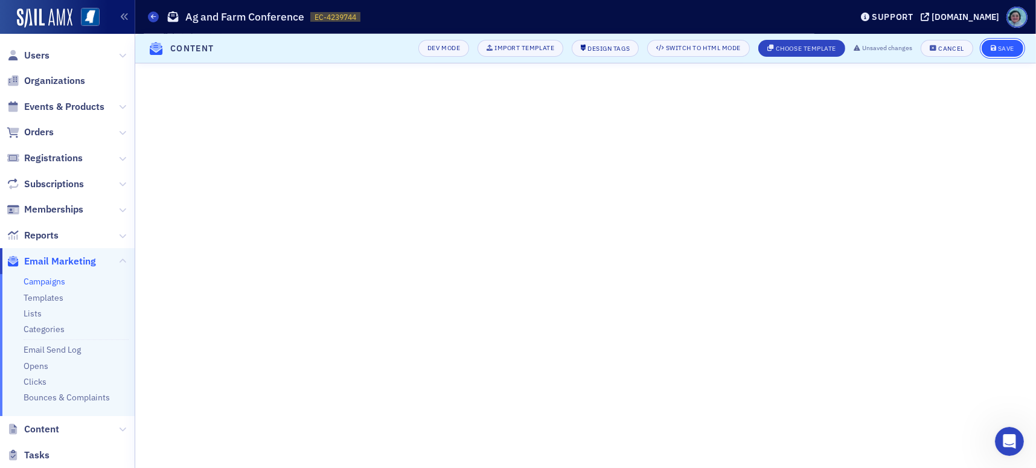
click at [1005, 46] on div "Save" at bounding box center [1006, 48] width 16 height 7
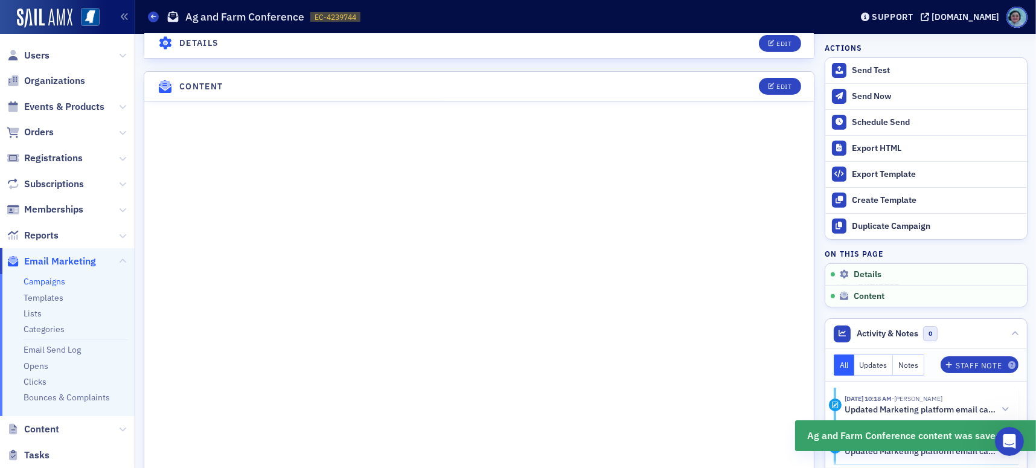
scroll to position [616, 0]
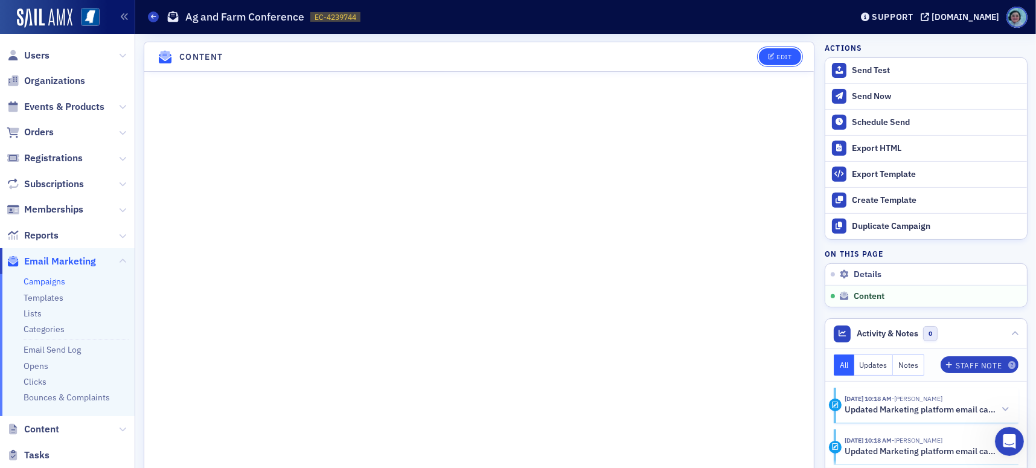
click at [776, 55] on div "Edit" at bounding box center [783, 57] width 15 height 7
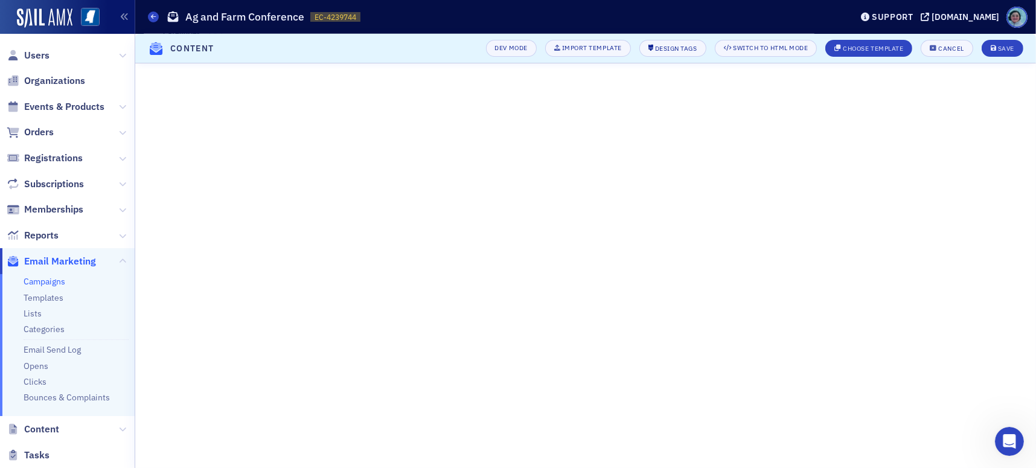
scroll to position [196, 0]
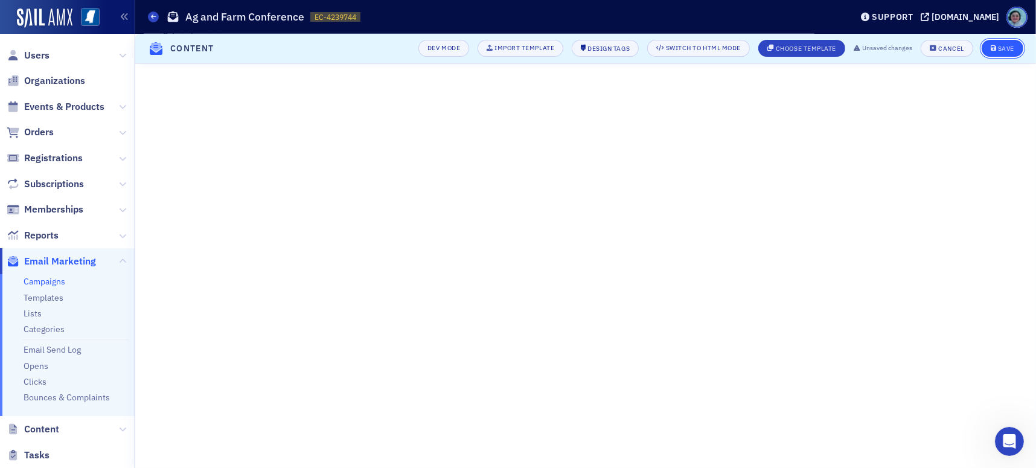
click at [991, 40] on button "Save" at bounding box center [1003, 48] width 42 height 17
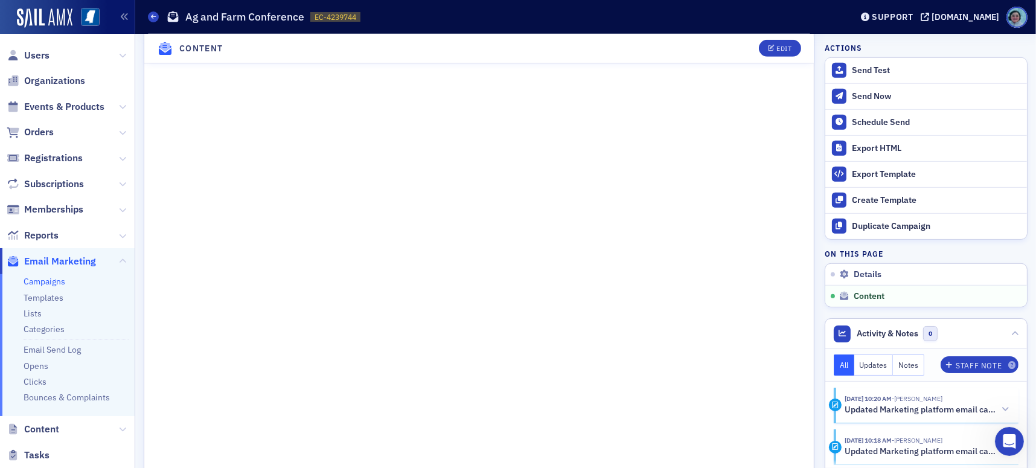
scroll to position [964, 0]
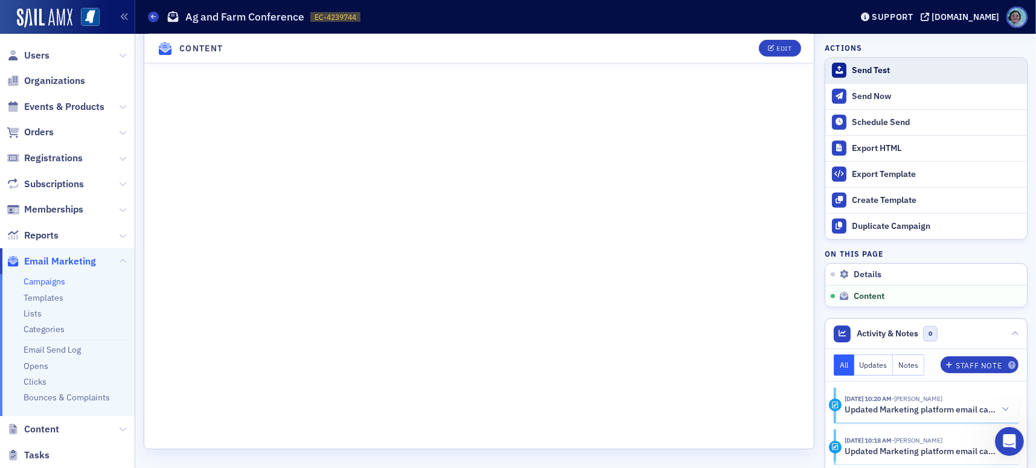
click at [920, 62] on button "Send Test" at bounding box center [926, 70] width 202 height 25
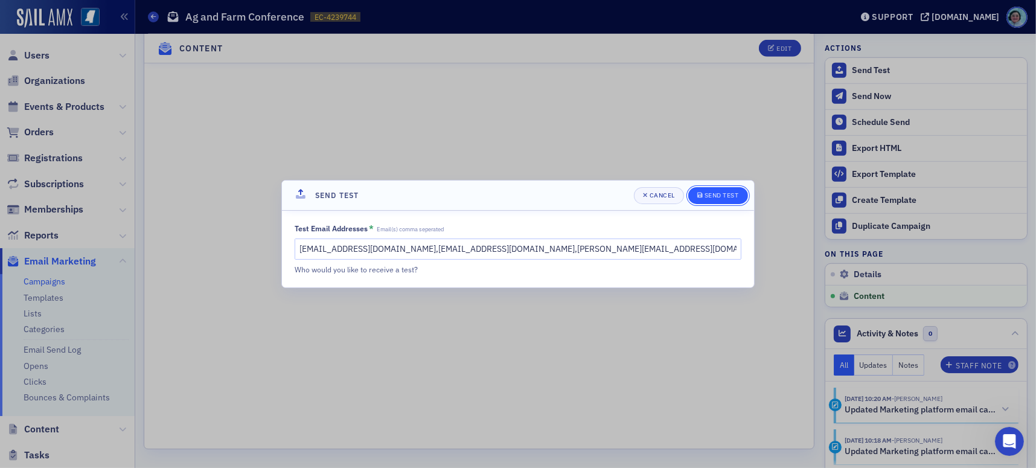
click at [727, 195] on div "Send Test" at bounding box center [722, 195] width 34 height 7
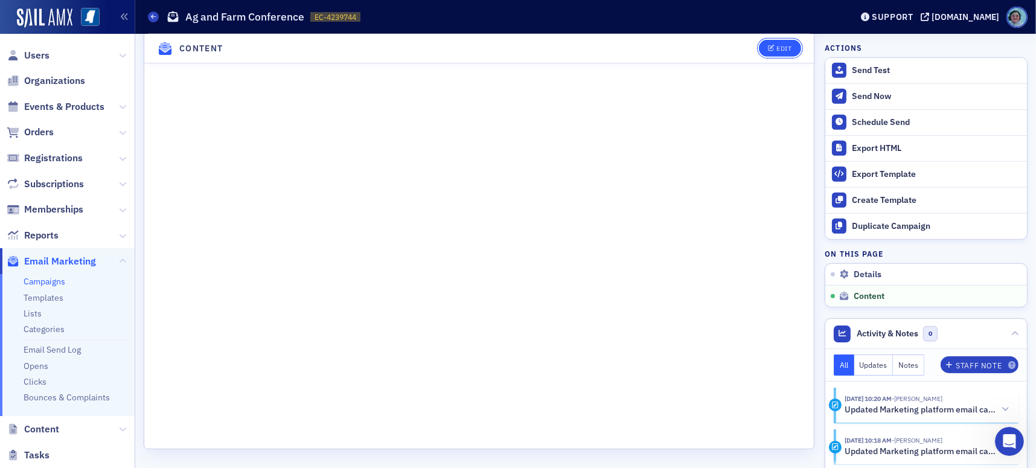
click at [775, 40] on button "Edit" at bounding box center [780, 48] width 42 height 17
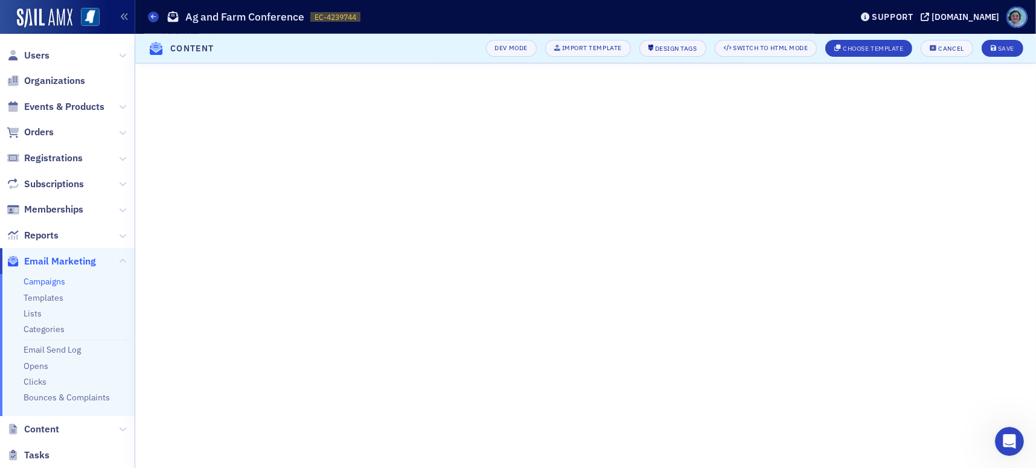
scroll to position [196, 0]
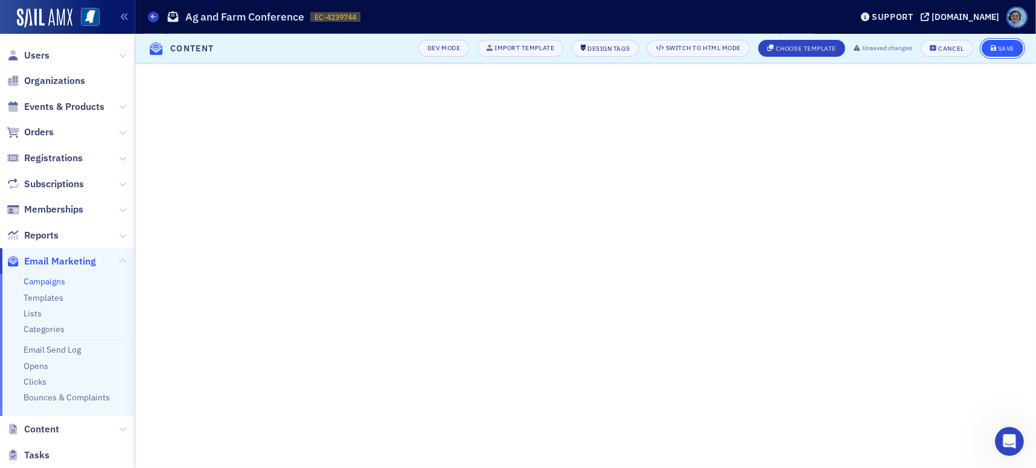
click at [999, 43] on button "Save" at bounding box center [1003, 48] width 42 height 17
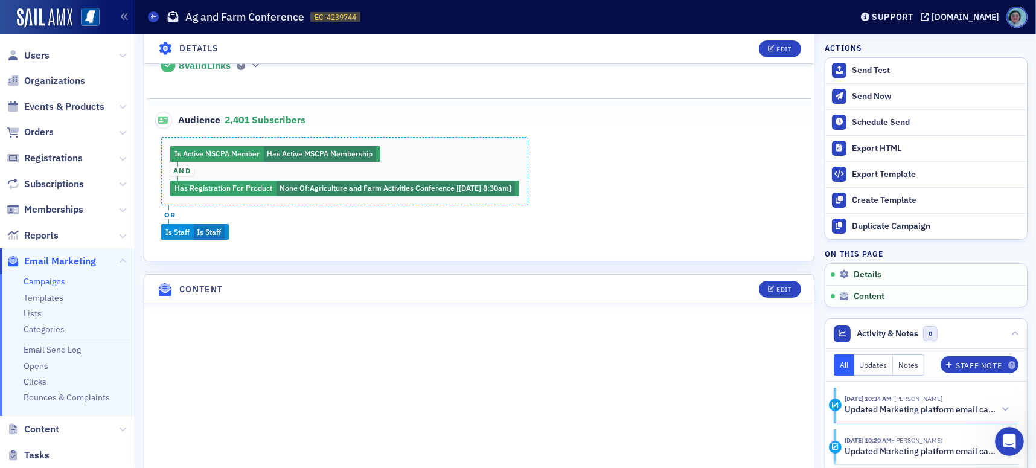
scroll to position [362, 0]
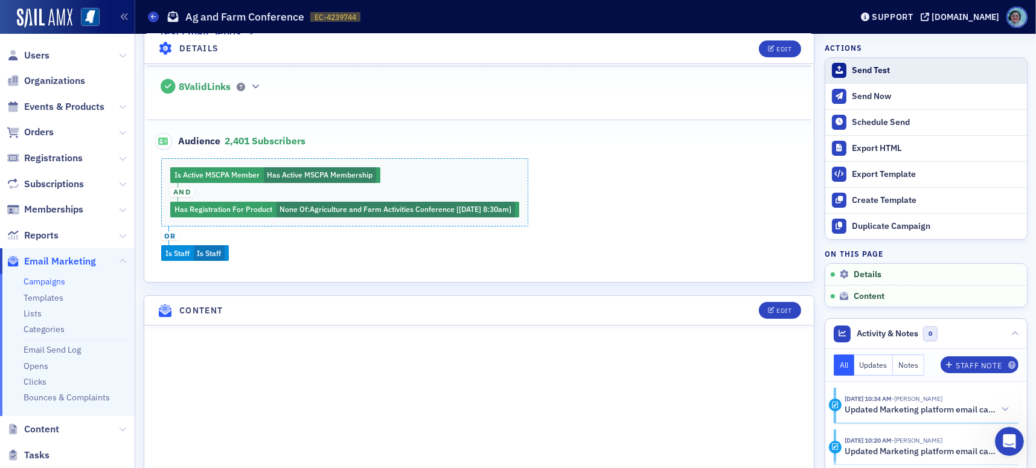
click at [866, 68] on div "Send Test" at bounding box center [936, 70] width 169 height 11
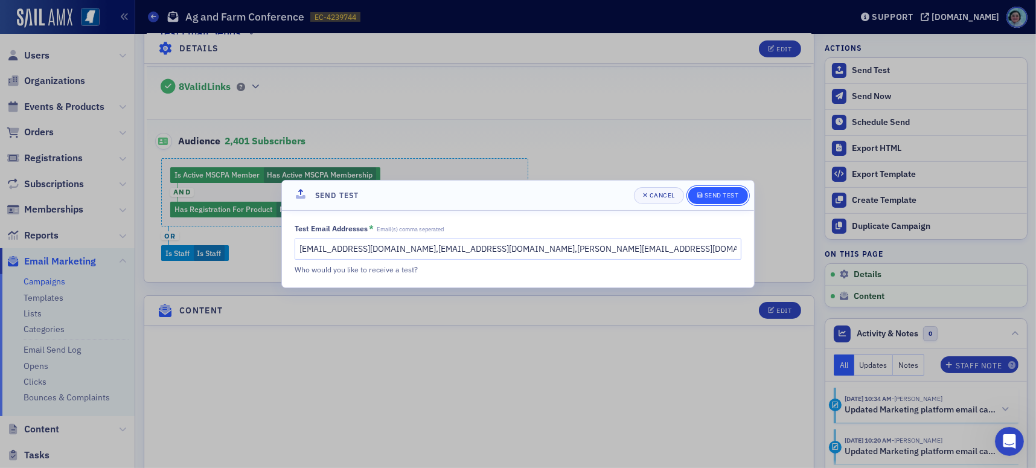
click at [716, 202] on button "Send Test" at bounding box center [718, 195] width 60 height 17
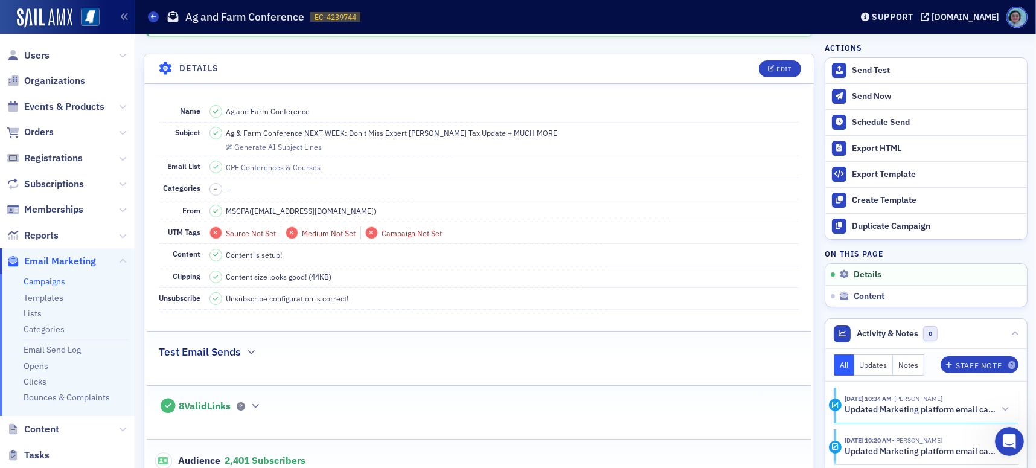
scroll to position [0, 0]
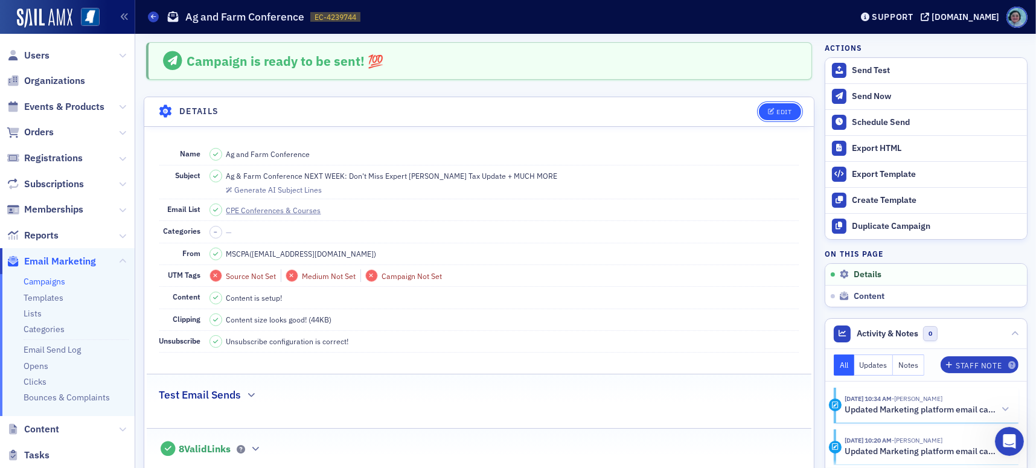
click at [776, 109] on div "Edit" at bounding box center [783, 112] width 15 height 7
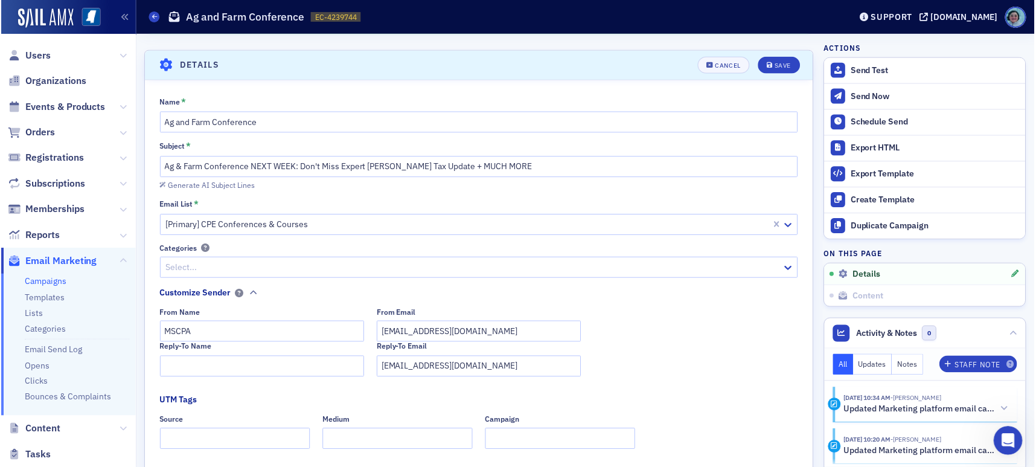
scroll to position [56, 0]
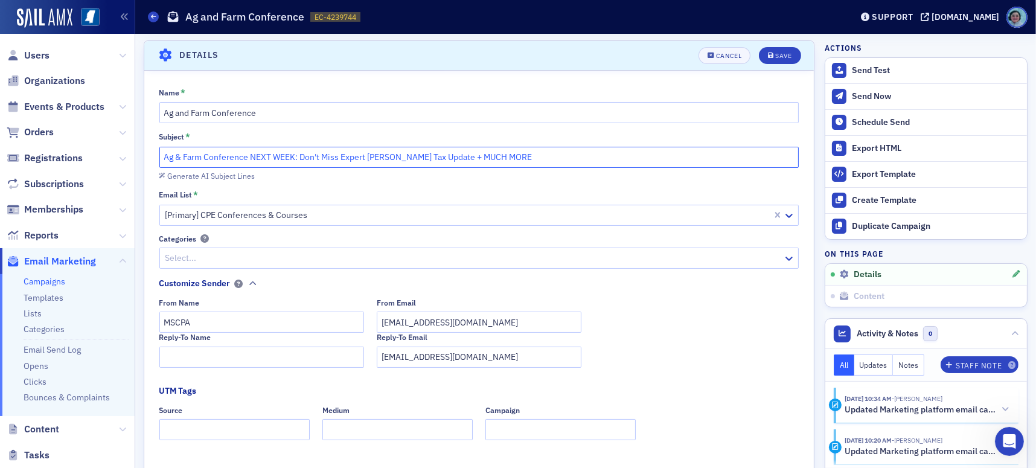
click at [427, 157] on input "Ag & Farm Conference NEXT WEEK: Don't Miss Expert Roger McEowen Tax Update + MU…" at bounding box center [479, 157] width 640 height 21
type input "Ag & Farm Conference NEXT WEEK: Don't Miss Expert Roger McEowen's Tax Update + …"
click at [768, 53] on icon "submit" at bounding box center [771, 56] width 6 height 7
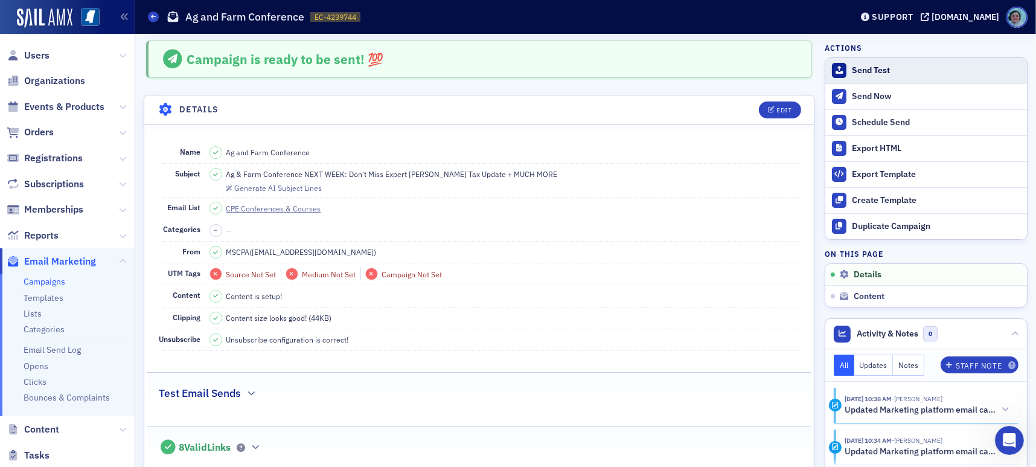
scroll to position [0, 0]
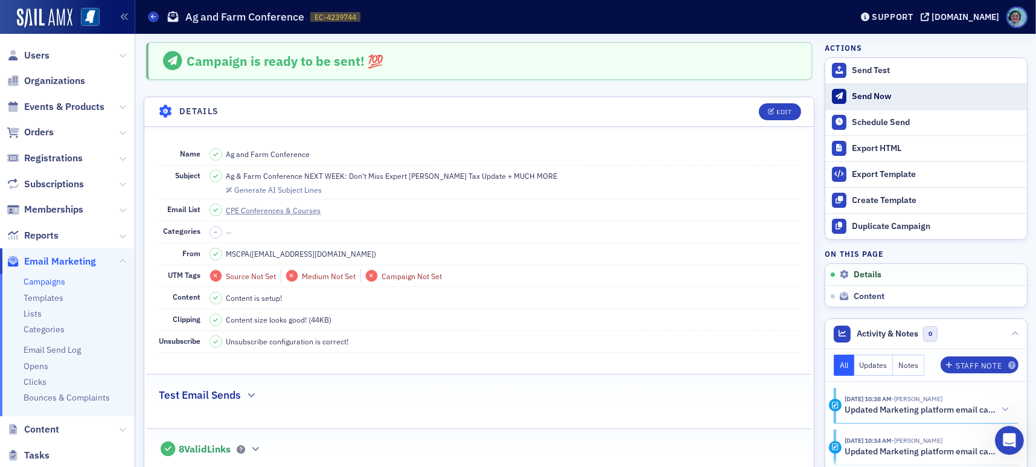
click at [886, 96] on div "Send Now" at bounding box center [936, 96] width 169 height 11
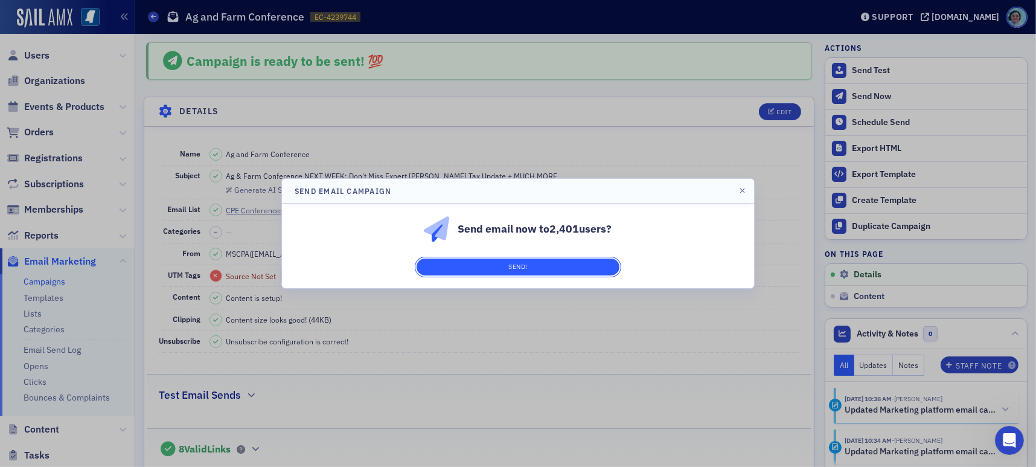
click at [571, 258] on button "Send!" at bounding box center [518, 266] width 203 height 17
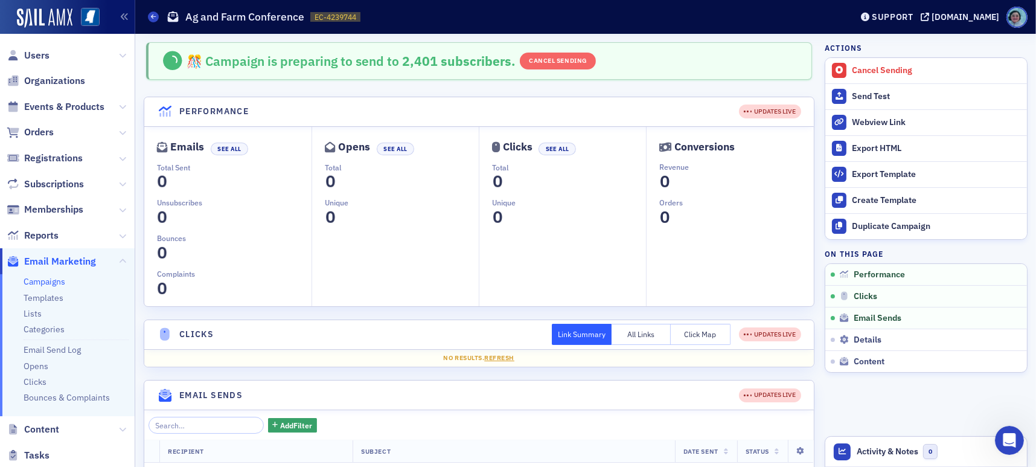
click at [54, 265] on span "Email Marketing" at bounding box center [60, 261] width 72 height 13
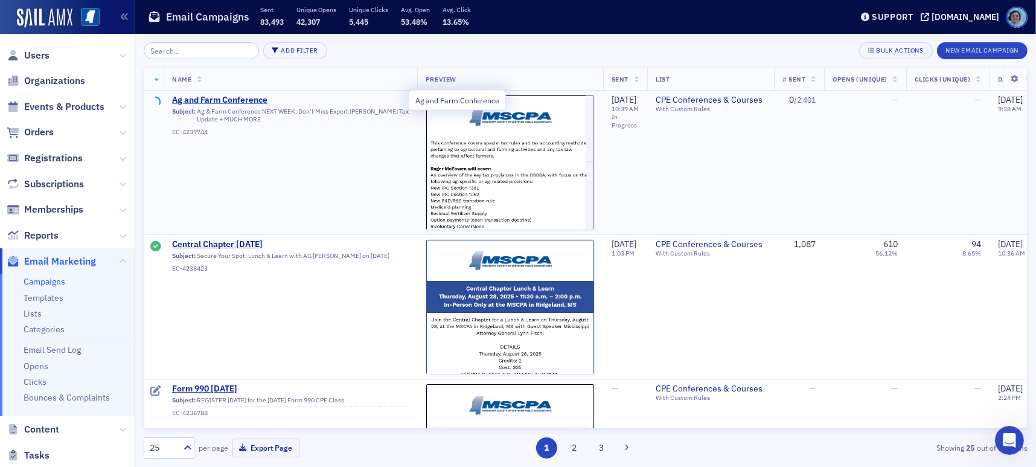
click at [221, 95] on span "Ag and Farm Conference" at bounding box center [290, 100] width 237 height 11
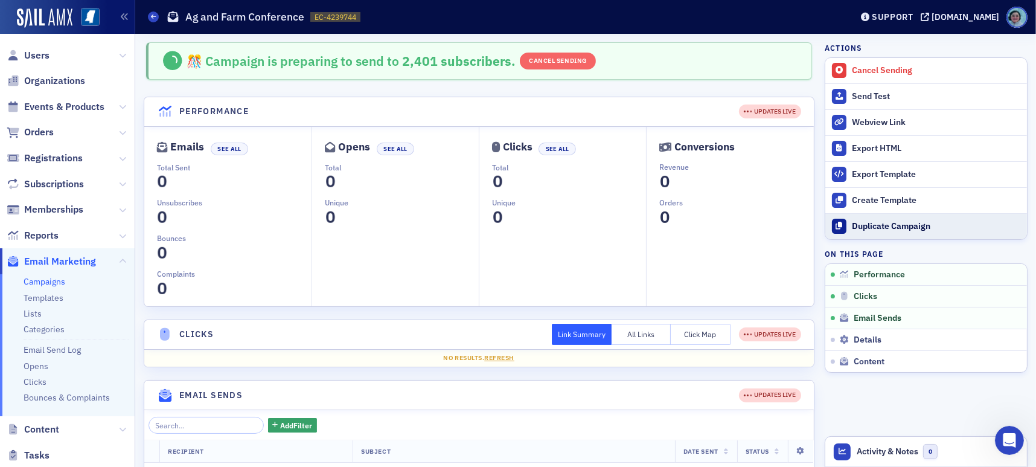
click at [935, 223] on div "Duplicate Campaign" at bounding box center [936, 226] width 169 height 11
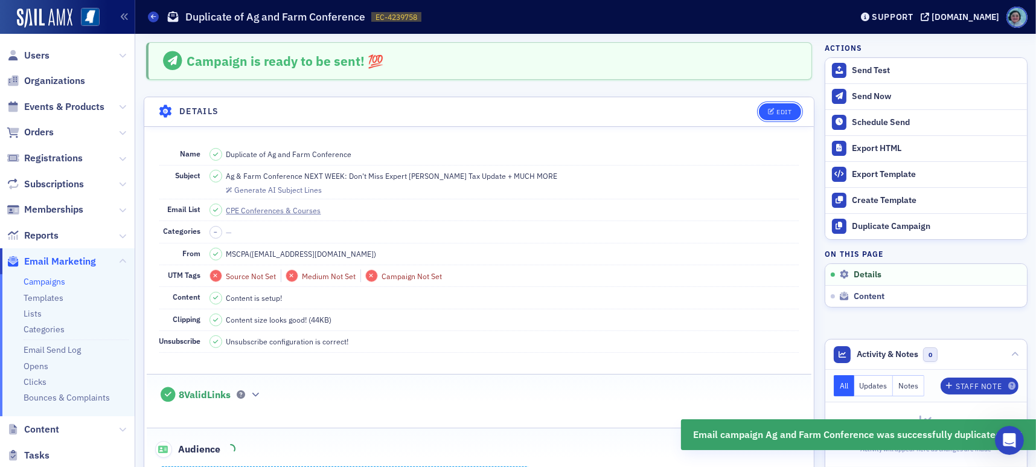
click at [767, 108] on button "Edit" at bounding box center [780, 111] width 42 height 17
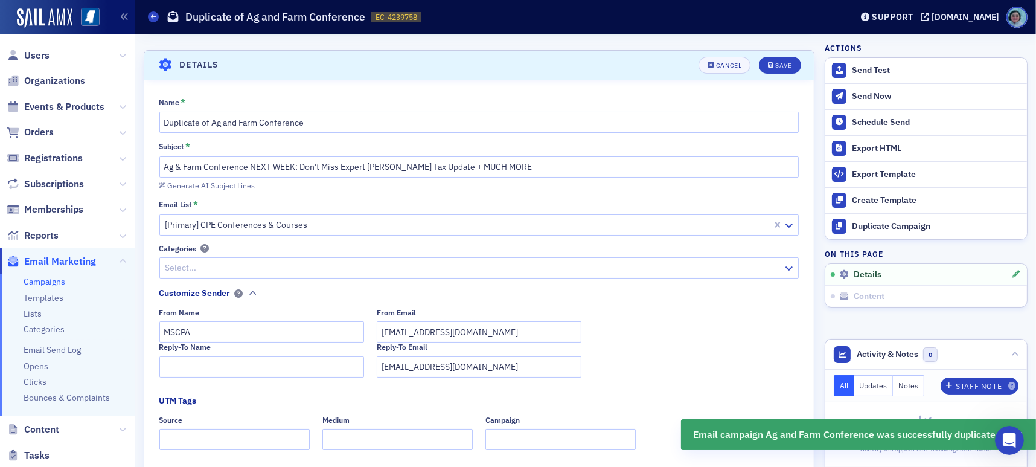
scroll to position [56, 0]
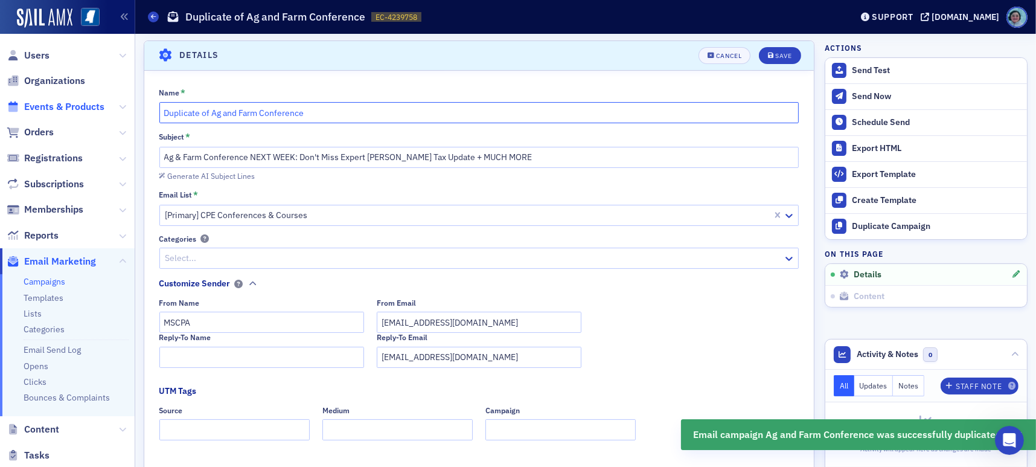
drag, startPoint x: 259, startPoint y: 109, endPoint x: 85, endPoint y: 103, distance: 174.6
click at [86, 103] on div "Users Organizations Events & Products Orders Registrations Subscriptions Member…" at bounding box center [518, 233] width 1036 height 467
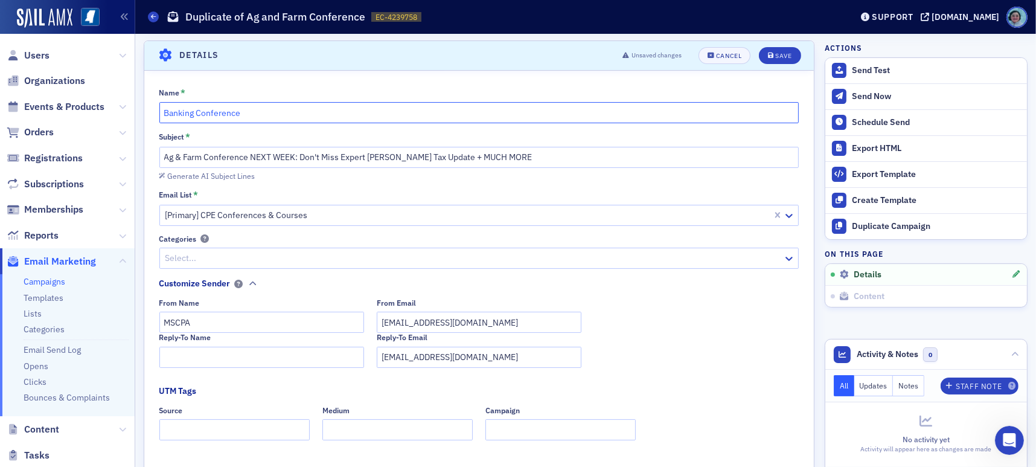
type input "Banking Conference"
drag, startPoint x: 200, startPoint y: 156, endPoint x: 111, endPoint y: 156, distance: 88.7
click at [112, 156] on div "Users Organizations Events & Products Orders Registrations Subscriptions Member…" at bounding box center [518, 233] width 1036 height 467
drag, startPoint x: 287, startPoint y: 154, endPoint x: 688, endPoint y: 147, distance: 401.5
click at [676, 151] on input "Banking Conference NEXT WEEK: Don't Miss Expert Roger McEowen's Tax Update + MU…" at bounding box center [479, 157] width 640 height 21
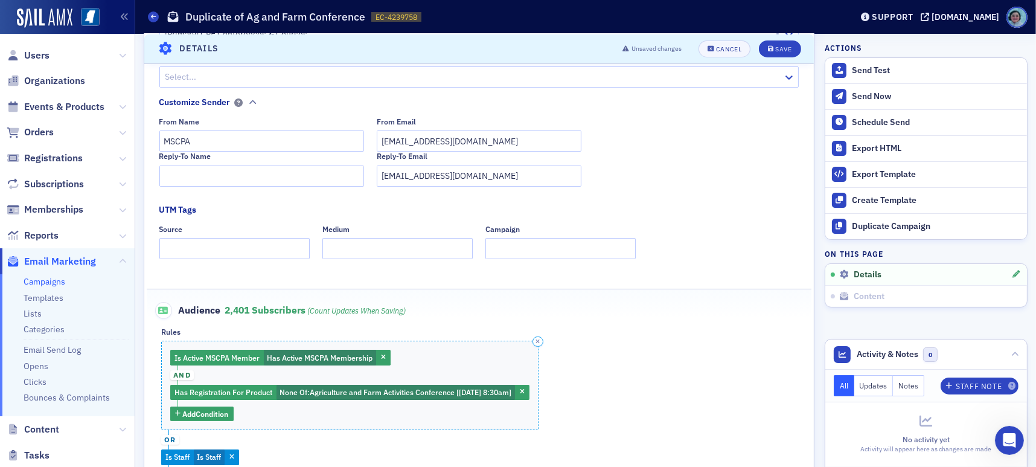
scroll to position [298, 0]
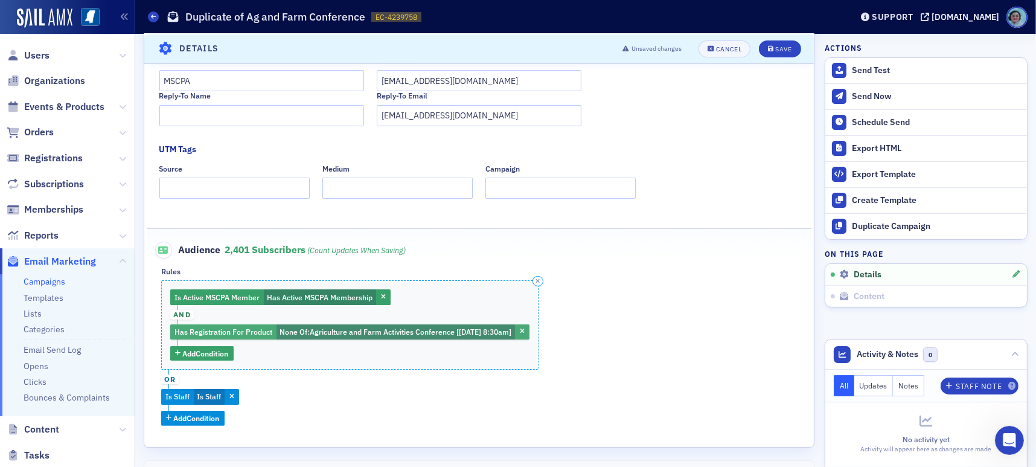
type input "Banking Conference NEXT WEEK"
click at [383, 331] on span "Agriculture and Farm Activities Conference [8/19/2025 8:30am]" at bounding box center [411, 332] width 202 height 10
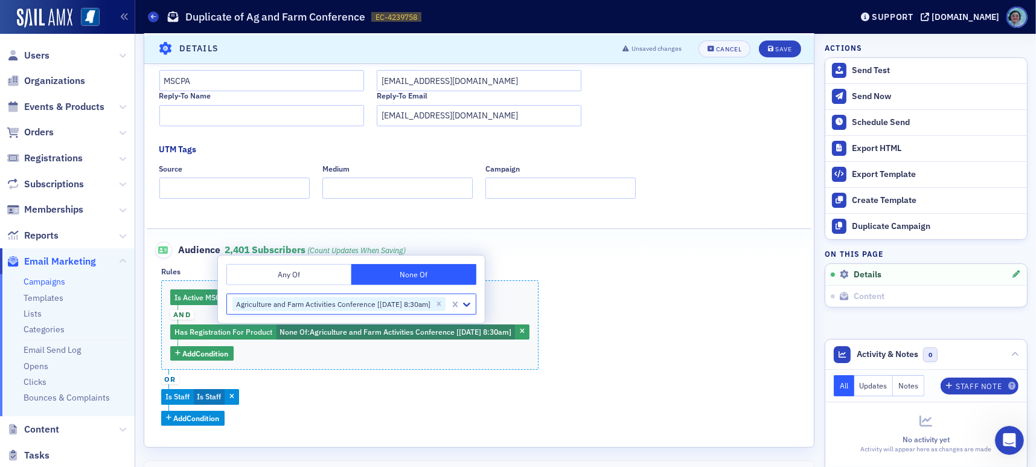
click at [443, 301] on icon "Remove Agriculture and Farm Activities Conference [8/19/2025 8:30am]" at bounding box center [439, 303] width 8 height 8
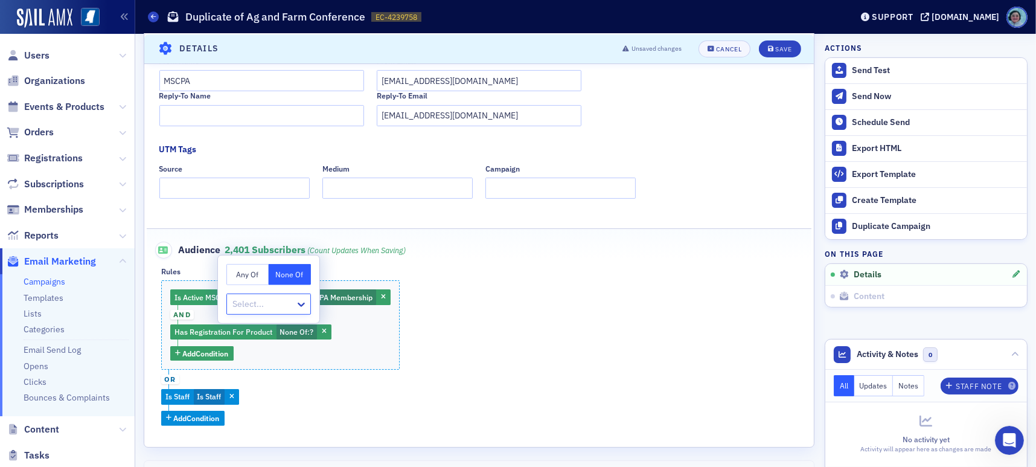
click at [278, 308] on div at bounding box center [262, 303] width 63 height 15
type input "banking"
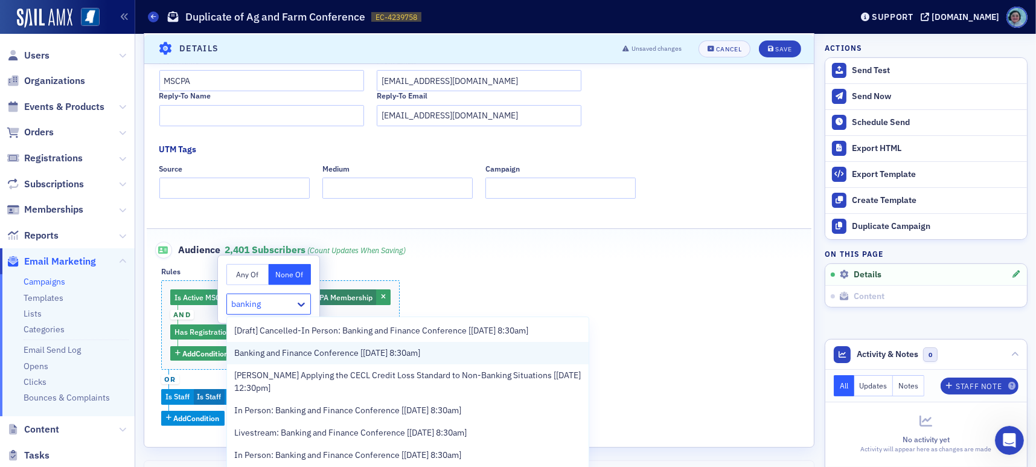
click at [372, 355] on span "Banking and Finance Conference [8/21/2025 8:30am]" at bounding box center [327, 353] width 186 height 13
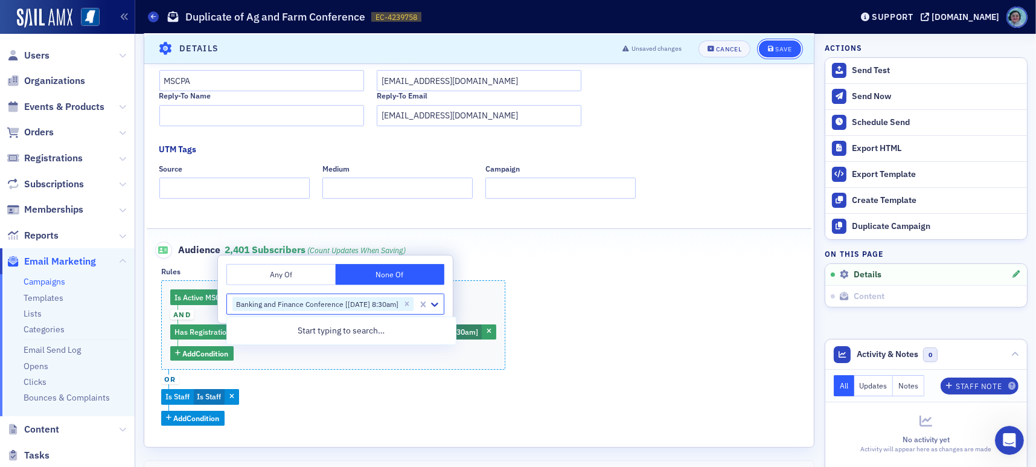
click at [776, 46] on div "Save" at bounding box center [783, 48] width 16 height 7
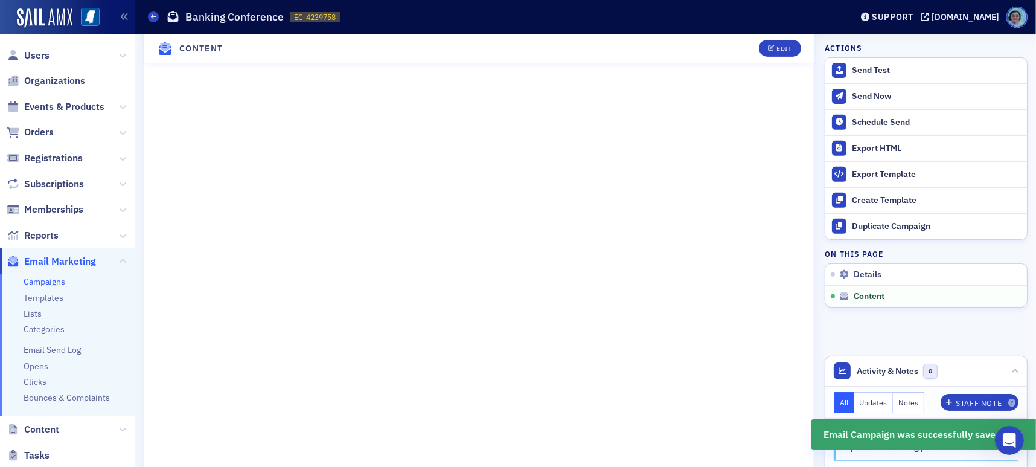
scroll to position [539, 0]
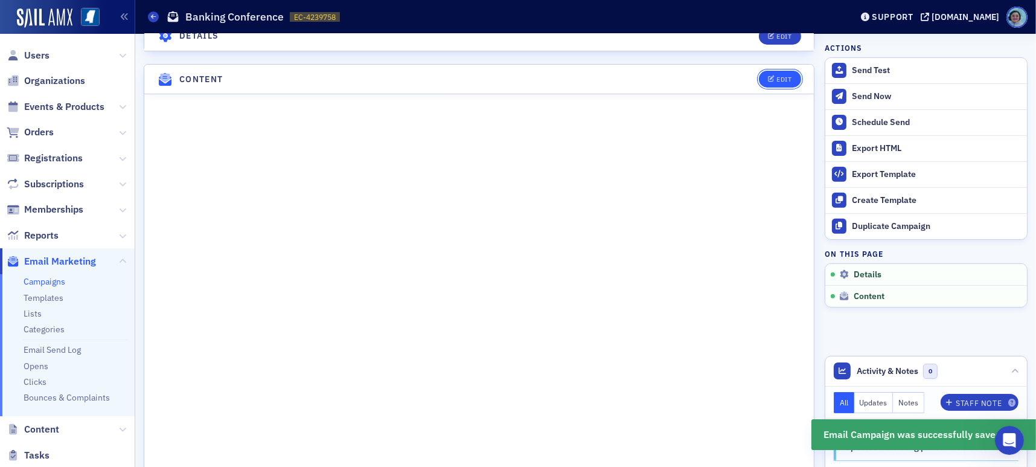
click at [771, 83] on button "Edit" at bounding box center [780, 79] width 42 height 17
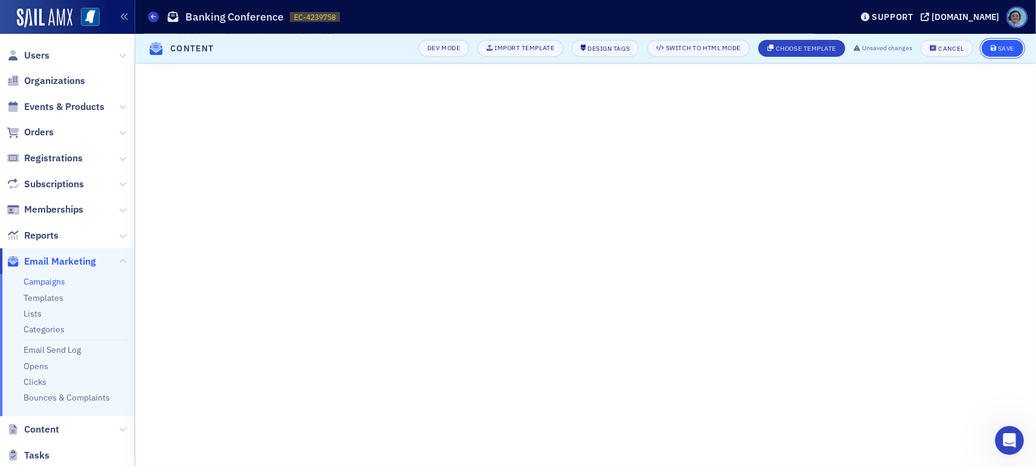
click at [1014, 48] on div "Save" at bounding box center [1006, 48] width 16 height 7
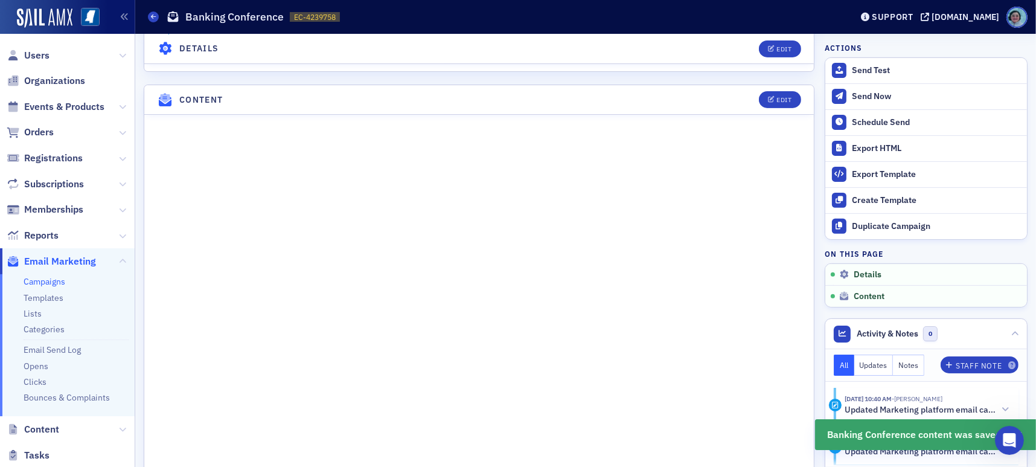
scroll to position [561, 0]
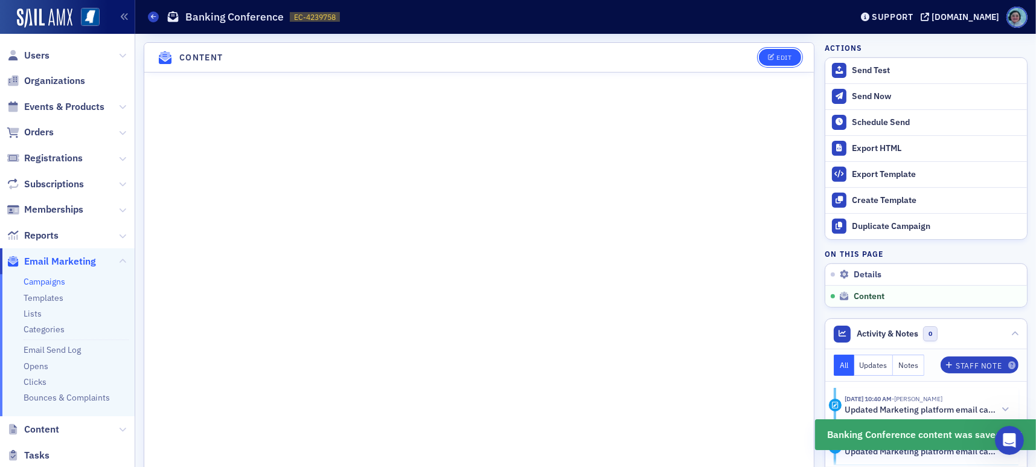
click at [784, 51] on button "Edit" at bounding box center [780, 57] width 42 height 17
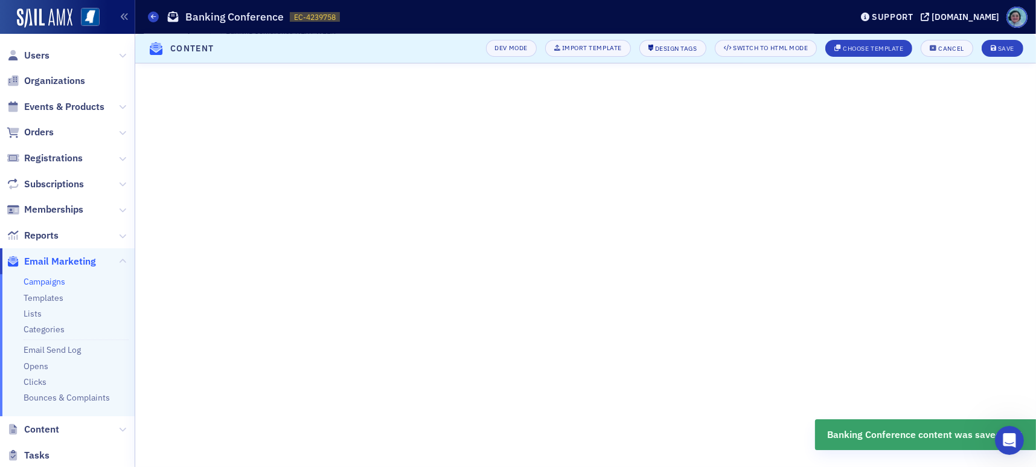
scroll to position [142, 0]
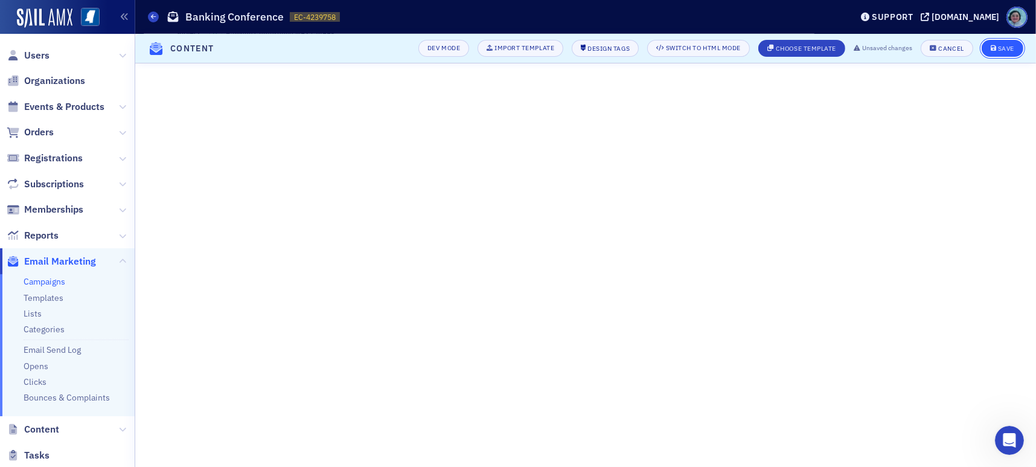
click at [994, 50] on icon "submit" at bounding box center [994, 48] width 6 height 7
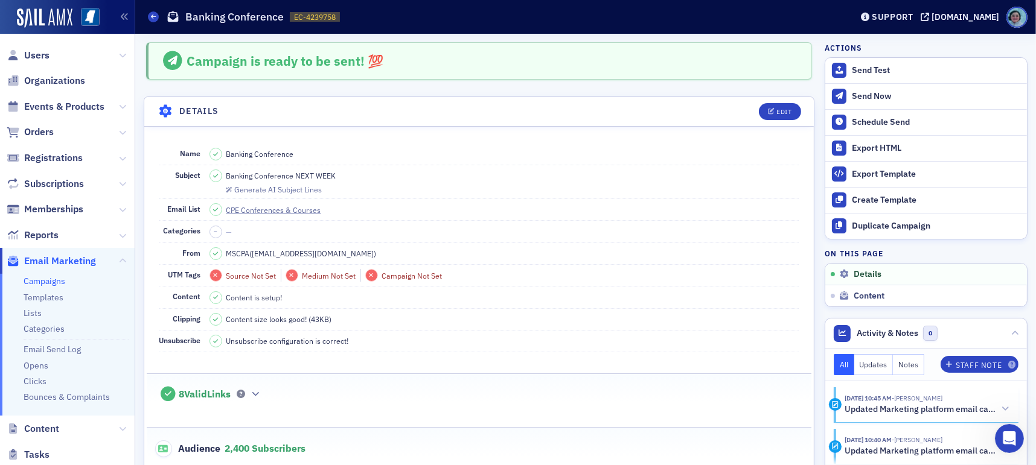
scroll to position [369, 0]
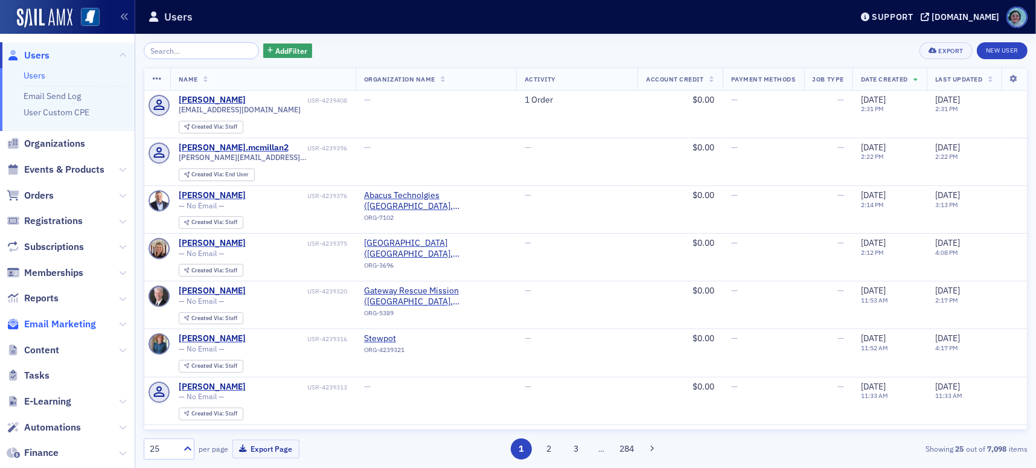
click at [42, 321] on span "Email Marketing" at bounding box center [60, 324] width 72 height 13
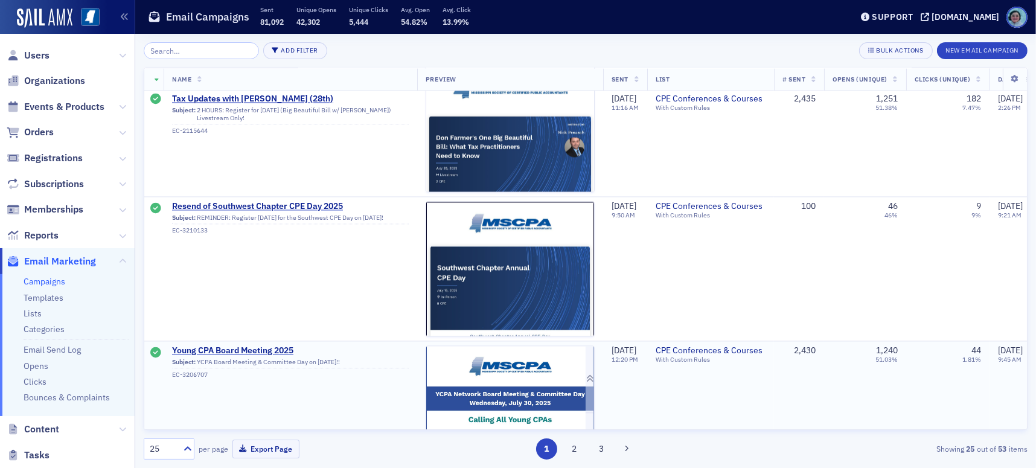
scroll to position [3087, 0]
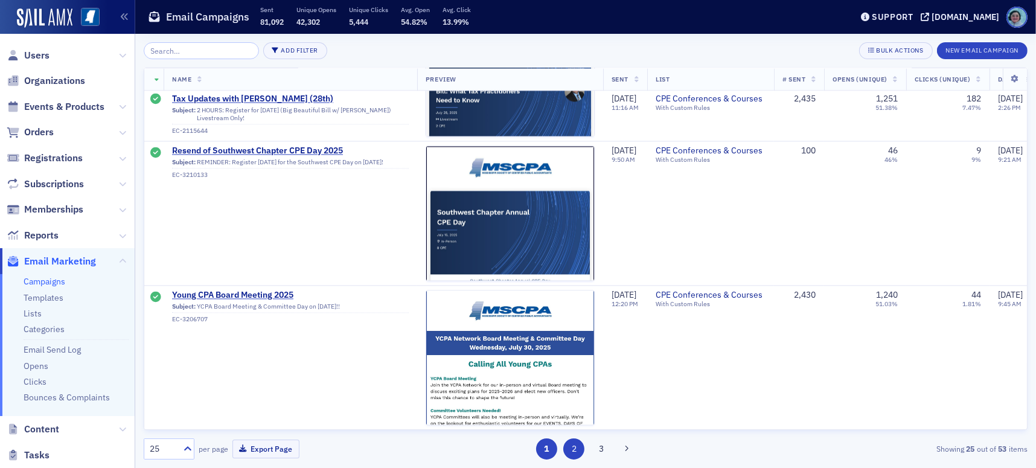
click at [572, 444] on button "2" at bounding box center [573, 448] width 21 height 21
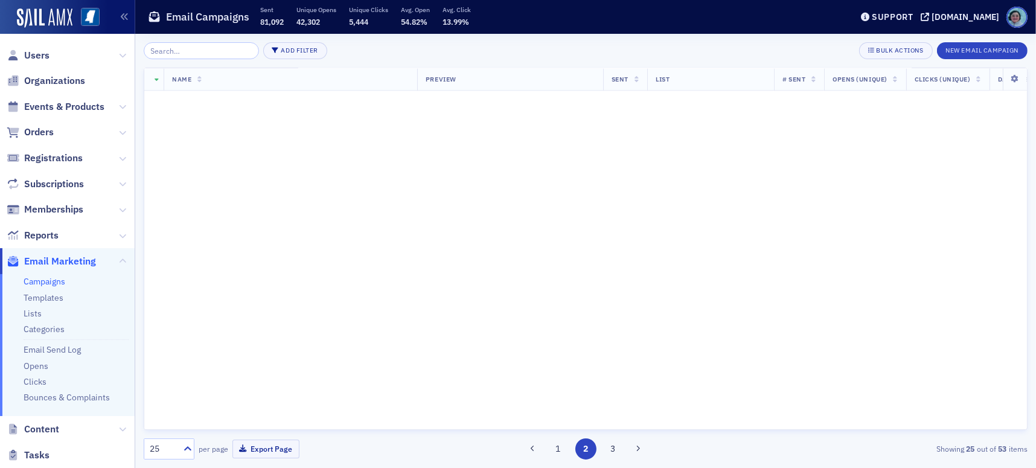
scroll to position [0, 0]
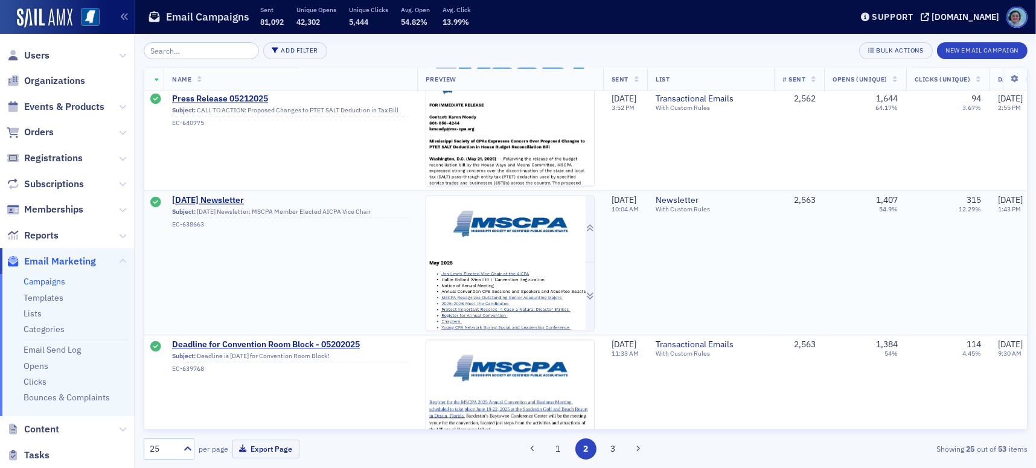
scroll to position [2970, 0]
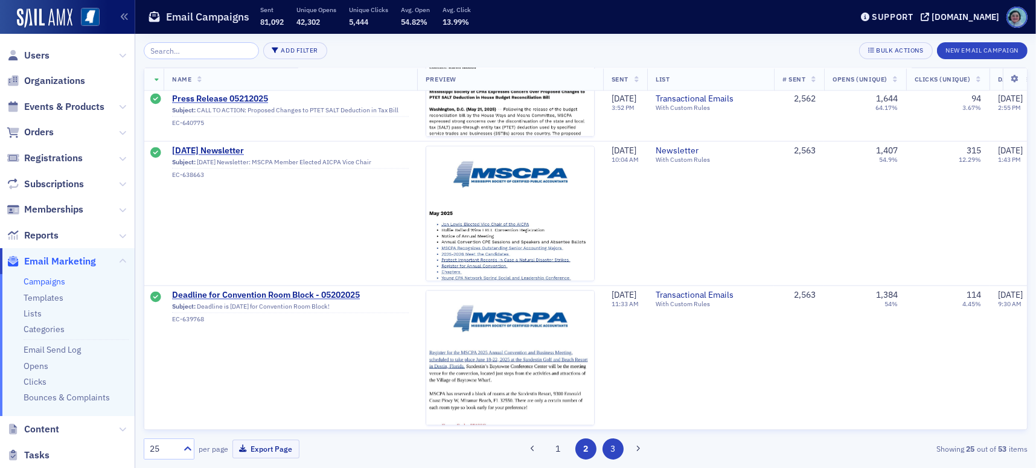
click at [612, 450] on button "3" at bounding box center [613, 448] width 21 height 21
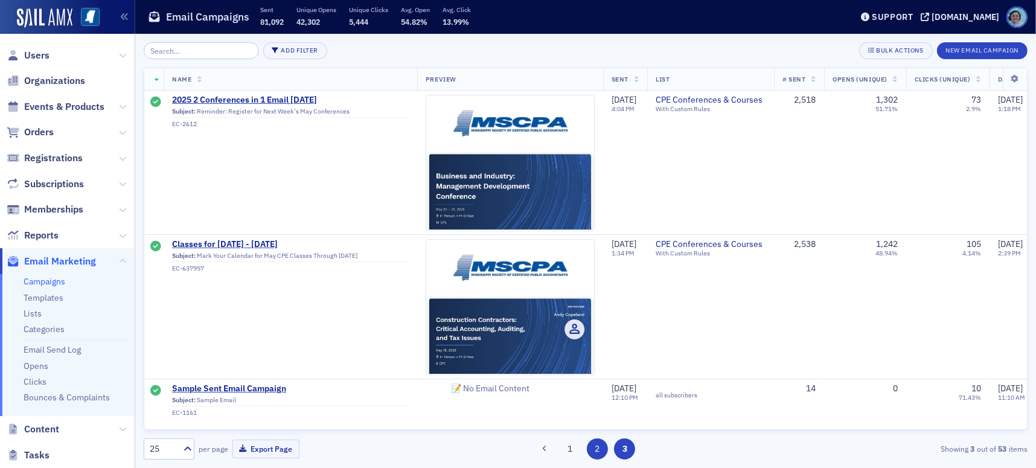
click at [593, 455] on button "2" at bounding box center [597, 448] width 21 height 21
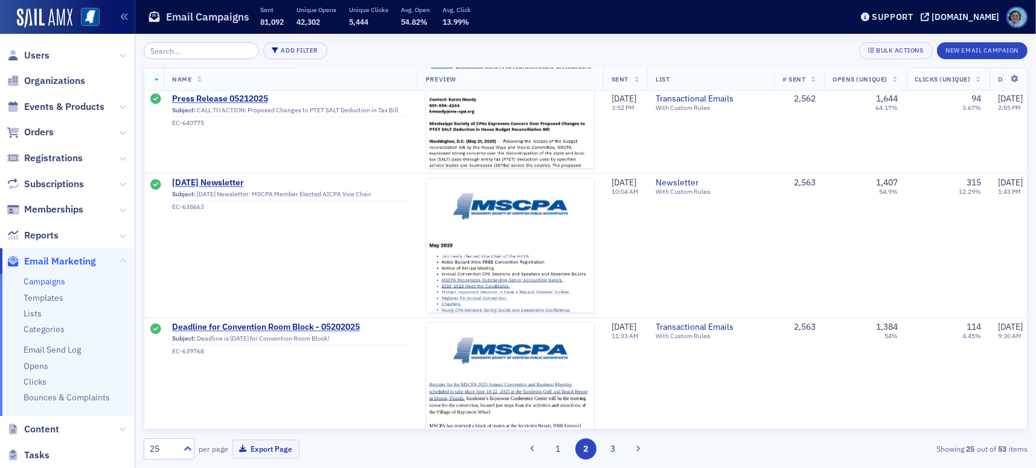
scroll to position [2909, 0]
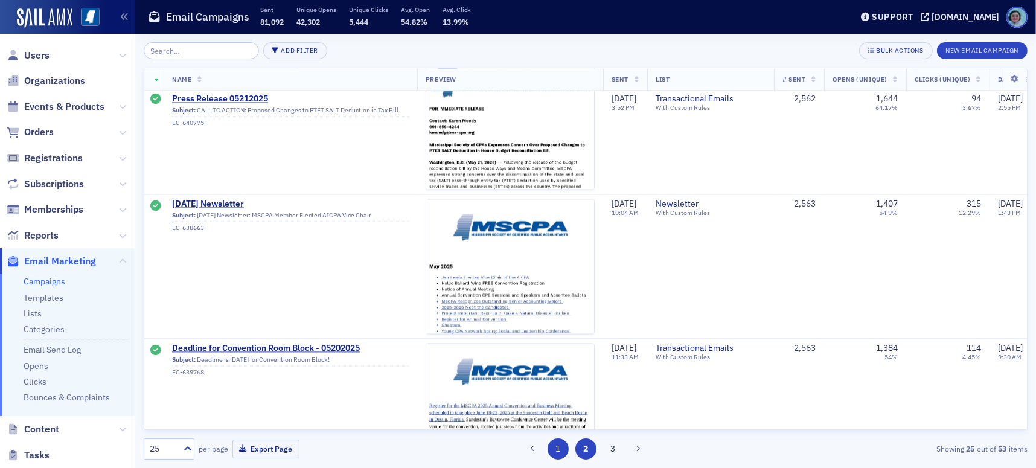
click at [558, 453] on button "1" at bounding box center [558, 448] width 21 height 21
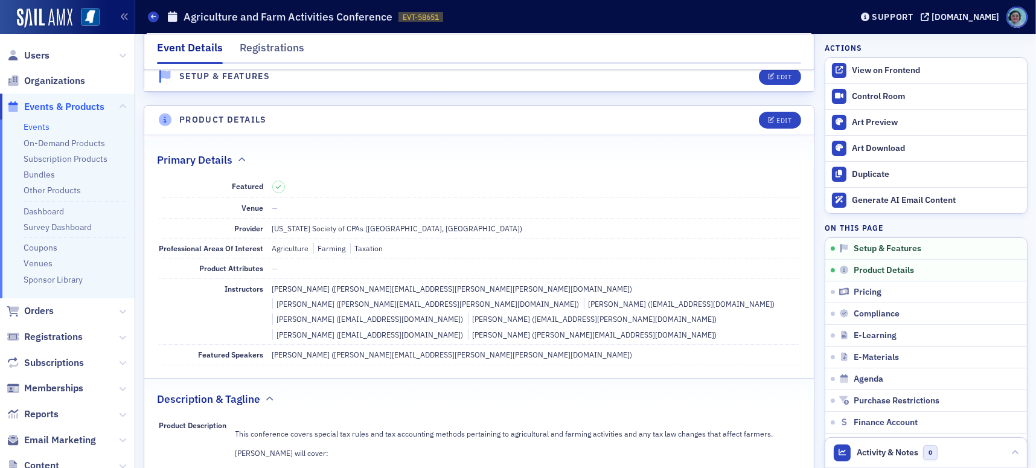
scroll to position [181, 0]
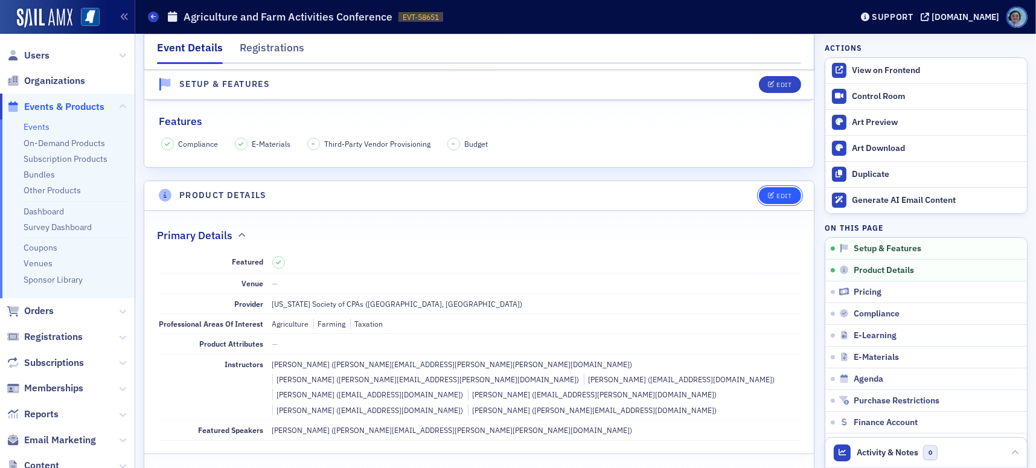
click at [785, 192] on button "Edit" at bounding box center [780, 195] width 42 height 17
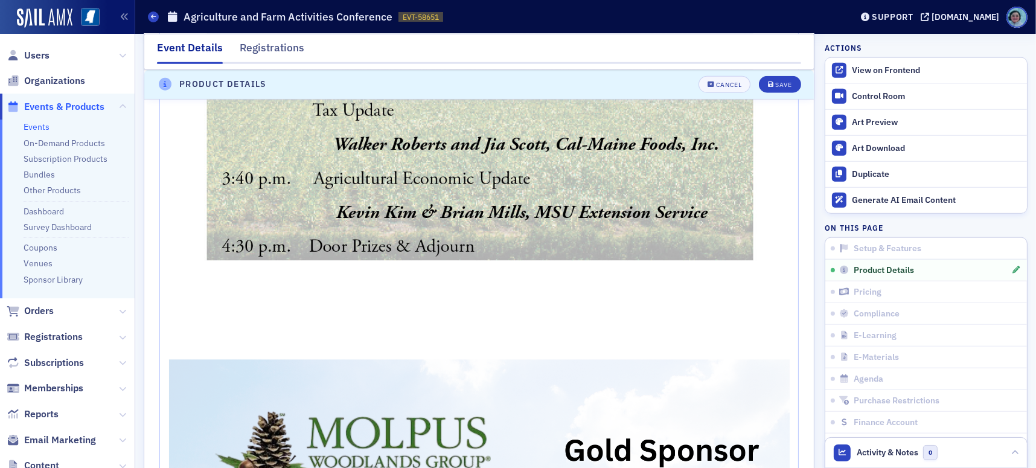
scroll to position [1558, 0]
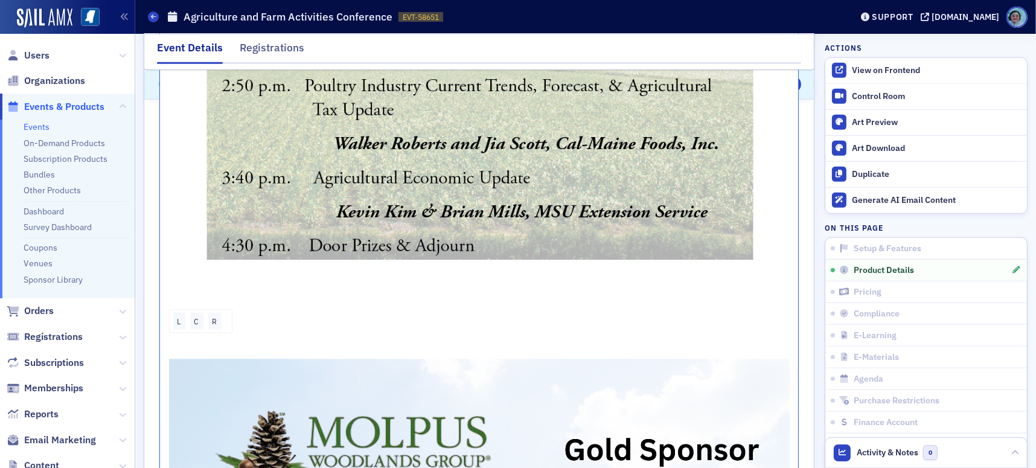
click at [365, 322] on div "To enrich screen reader interactions, please activate Accessibility in Grammarl…" at bounding box center [479, 327] width 621 height 11
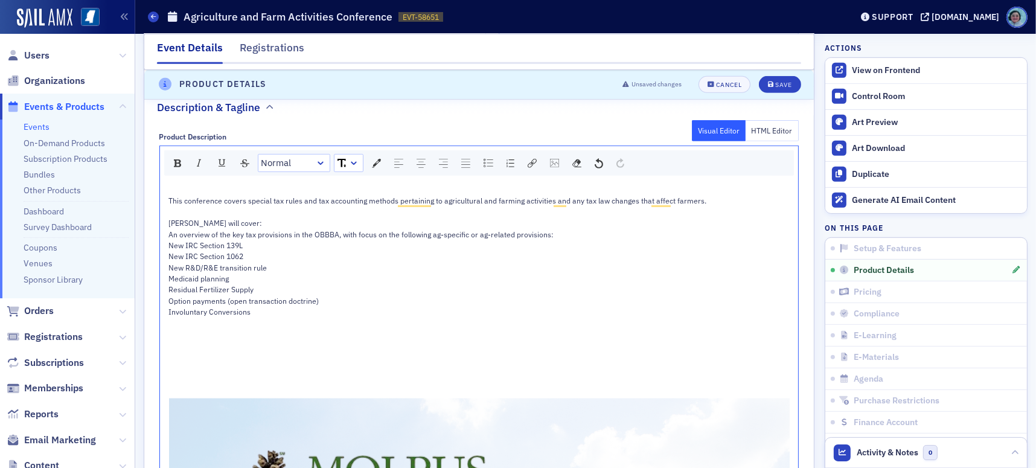
scroll to position [653, 0]
click at [781, 83] on div "Save" at bounding box center [783, 85] width 16 height 7
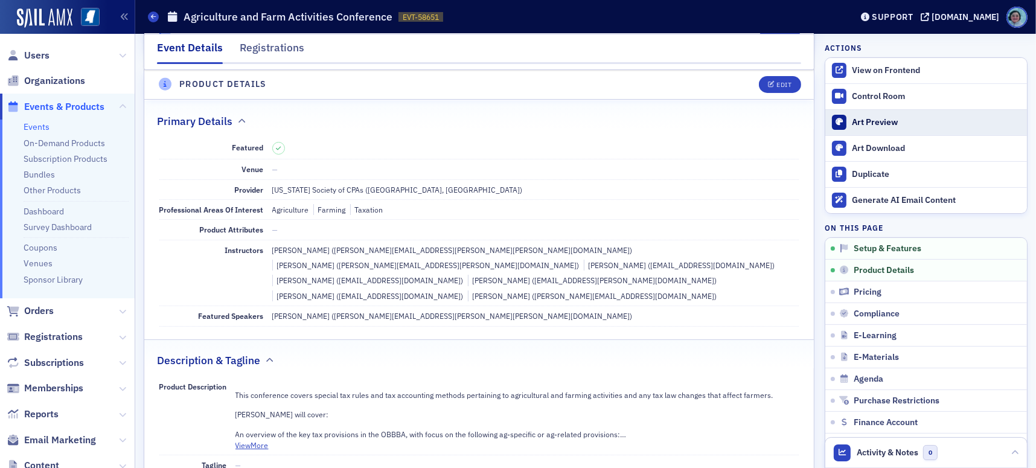
scroll to position [290, 0]
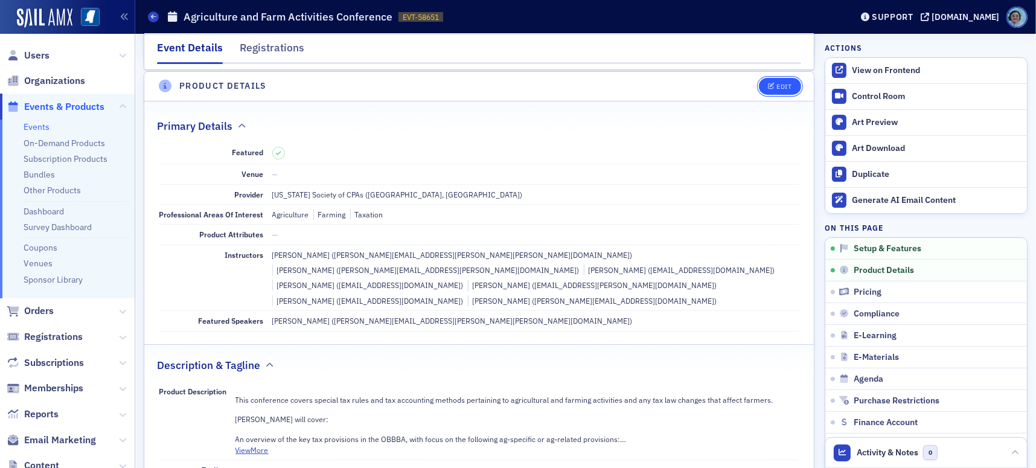
click at [782, 85] on div "Edit" at bounding box center [783, 86] width 15 height 7
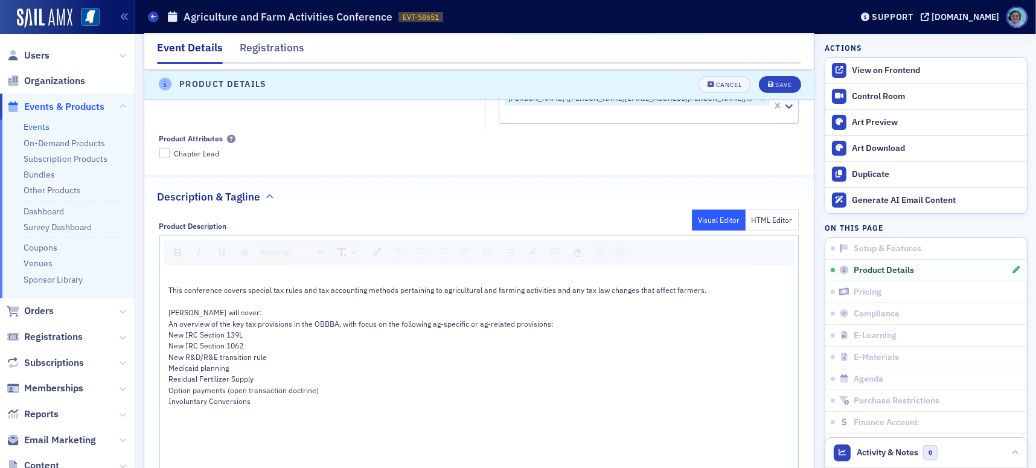
scroll to position [653, 0]
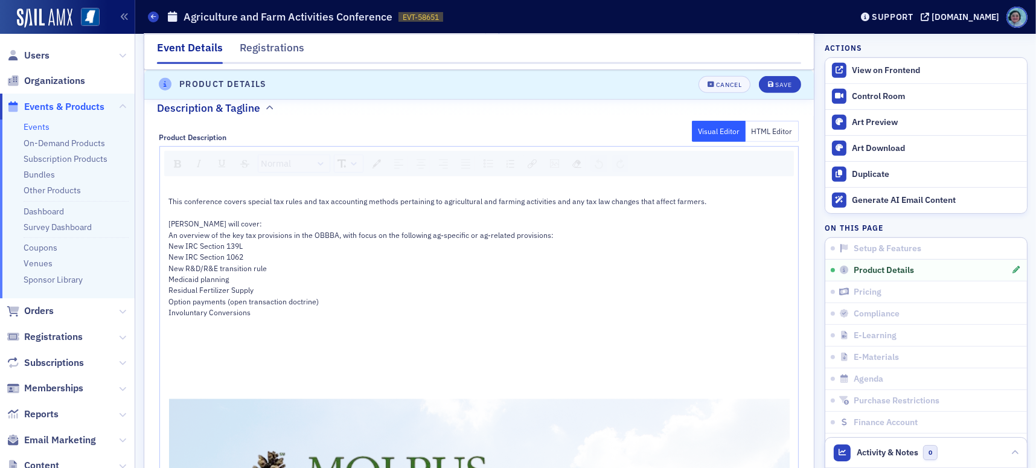
click at [251, 351] on div "rdw-editor" at bounding box center [479, 356] width 621 height 11
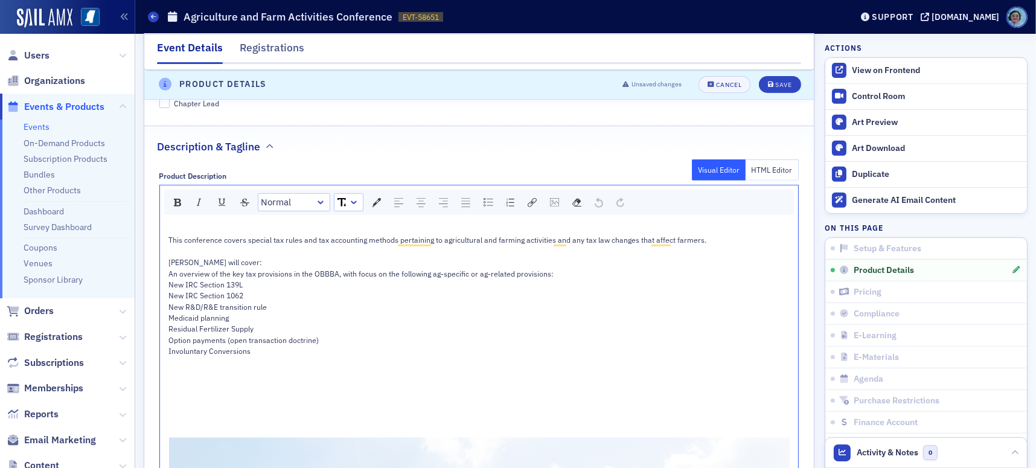
scroll to position [592, 0]
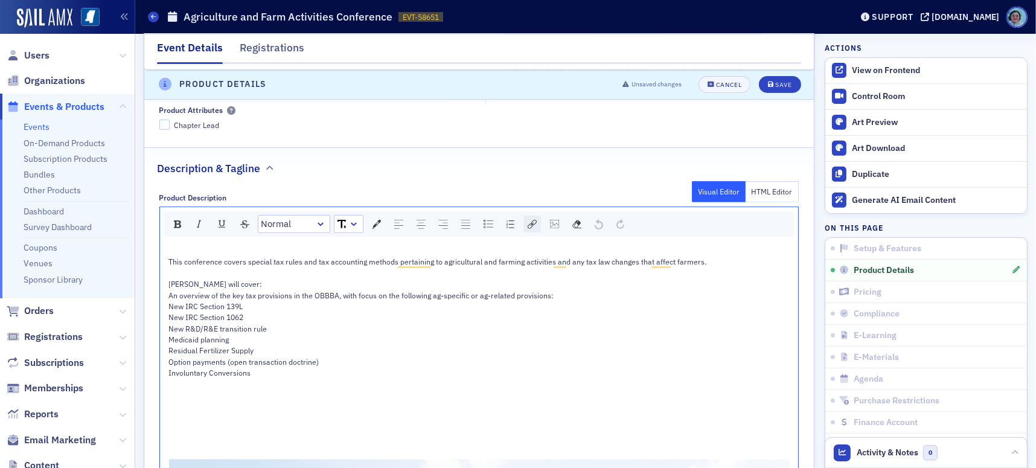
click at [535, 220] on img "rdw-link-control" at bounding box center [532, 224] width 9 height 9
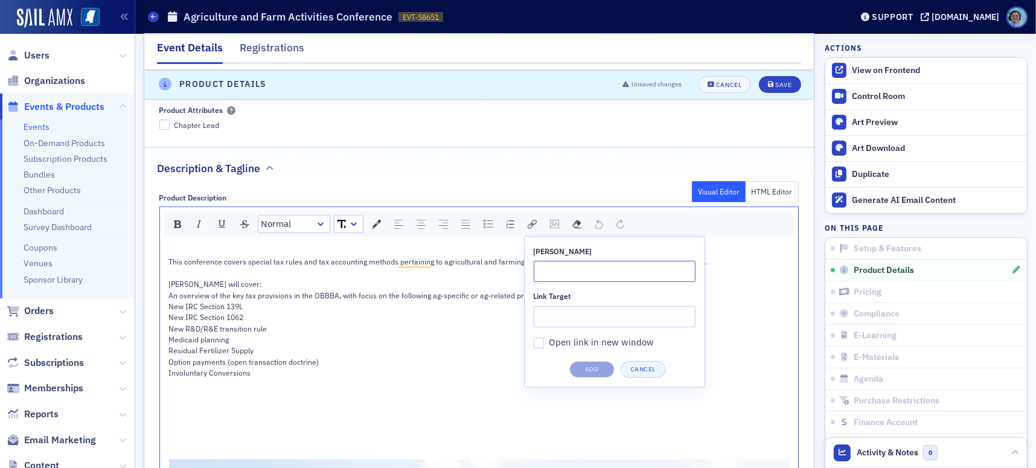
click at [604, 261] on input "Link Title" at bounding box center [615, 271] width 162 height 21
click at [556, 220] on img "rdw-image-control" at bounding box center [554, 224] width 9 height 8
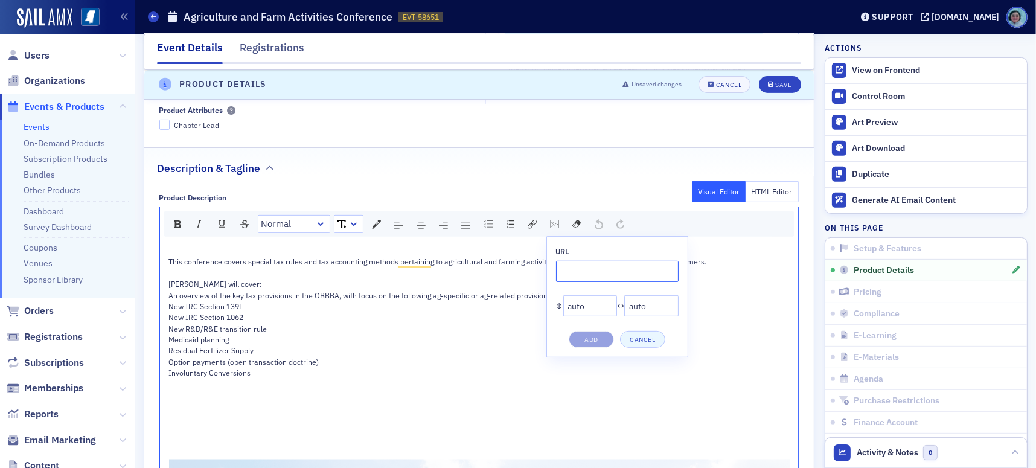
click at [599, 261] on input "rdw-image-control" at bounding box center [617, 271] width 123 height 21
paste input "https://cdn.sailamx.com/12/cms_uploads/eb852fa9d9e60316fa715602baf5bc05/ag-conf…"
type input "https://cdn.sailamx.com/12/cms_uploads/eb852fa9d9e60316fa715602baf5bc05/ag-conf…"
click at [601, 331] on button "Add" at bounding box center [591, 339] width 45 height 17
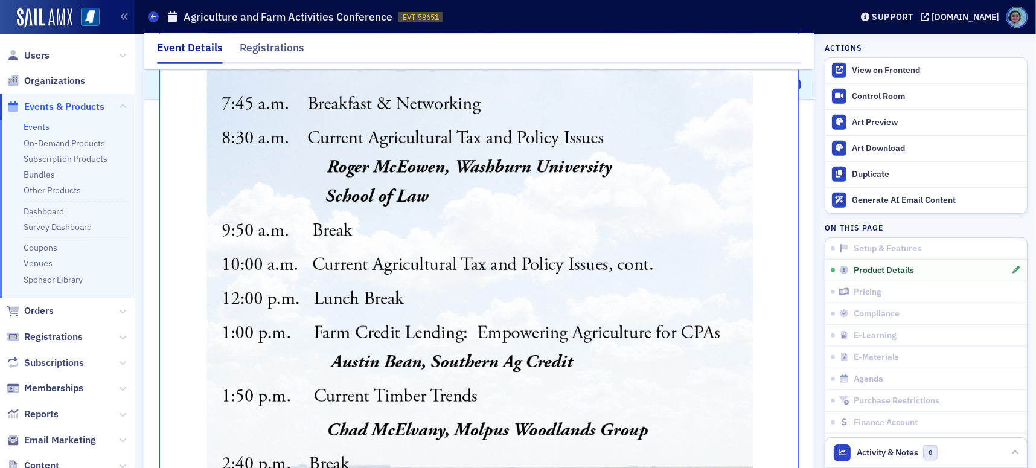
scroll to position [773, 0]
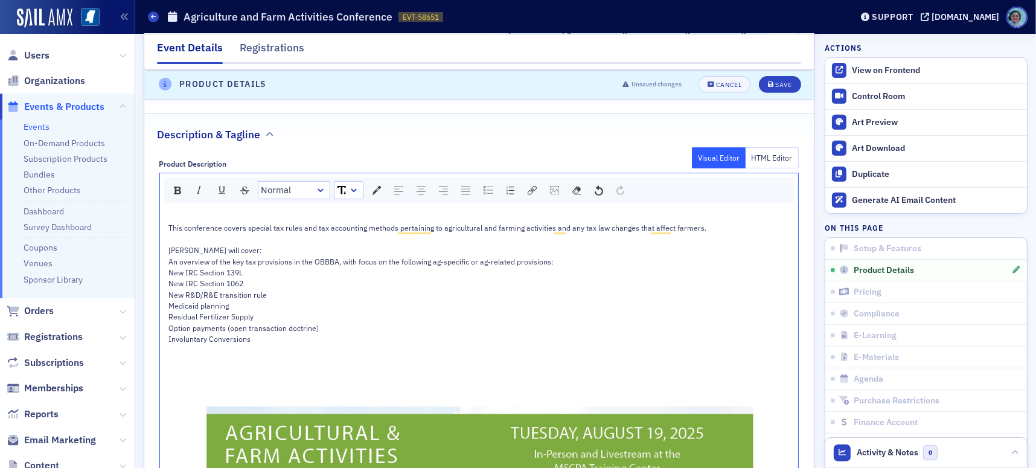
scroll to position [472, 0]
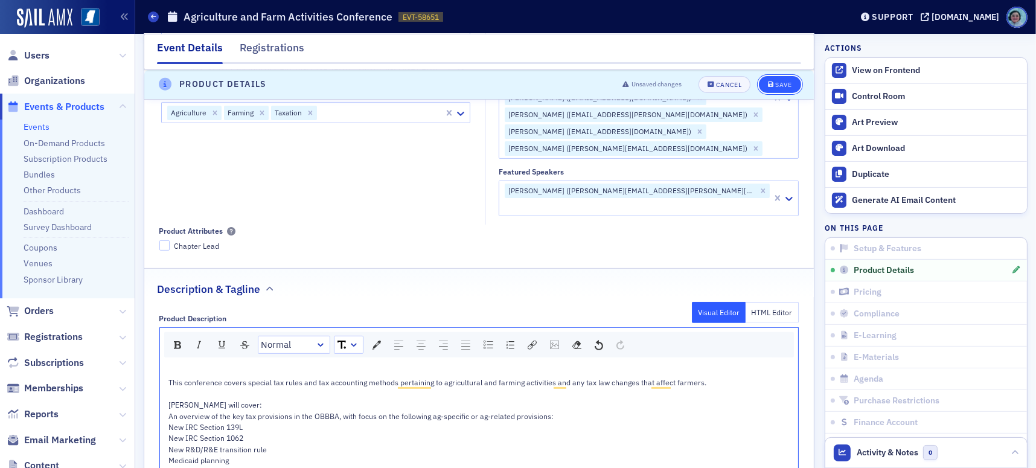
click at [772, 88] on button "Save" at bounding box center [780, 84] width 42 height 17
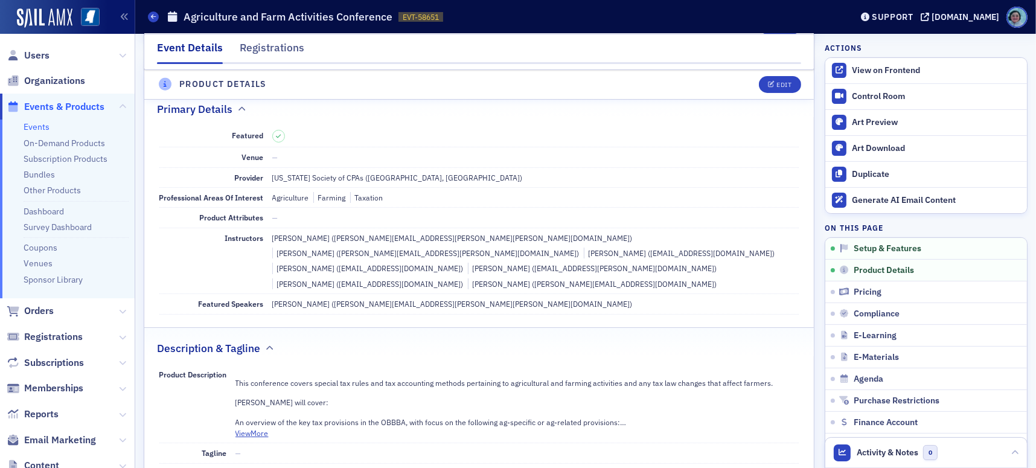
scroll to position [290, 0]
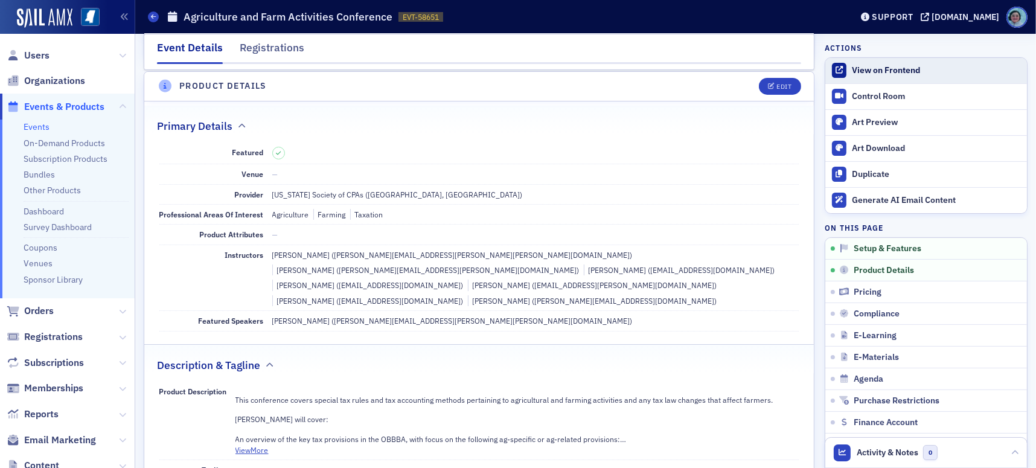
click at [869, 65] on div "View on Frontend" at bounding box center [936, 70] width 169 height 11
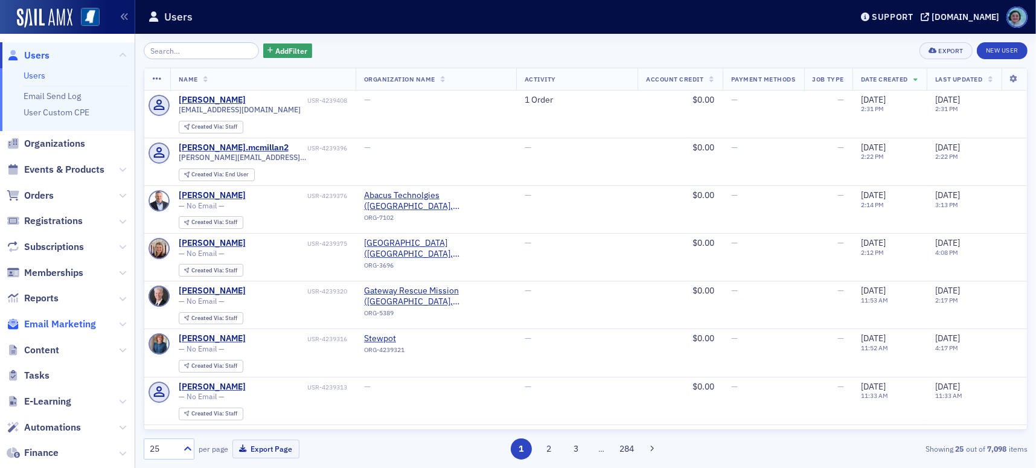
click at [78, 321] on span "Email Marketing" at bounding box center [60, 324] width 72 height 13
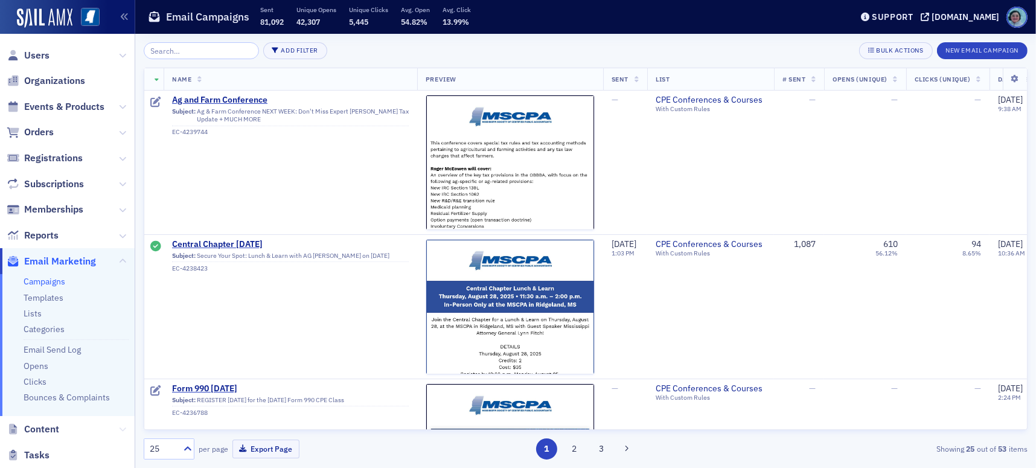
click at [119, 429] on icon at bounding box center [122, 429] width 7 height 7
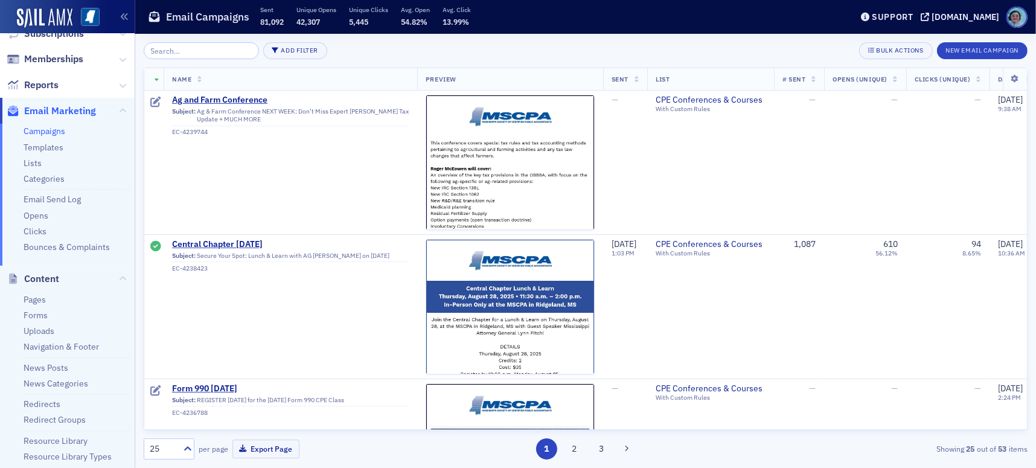
scroll to position [181, 0]
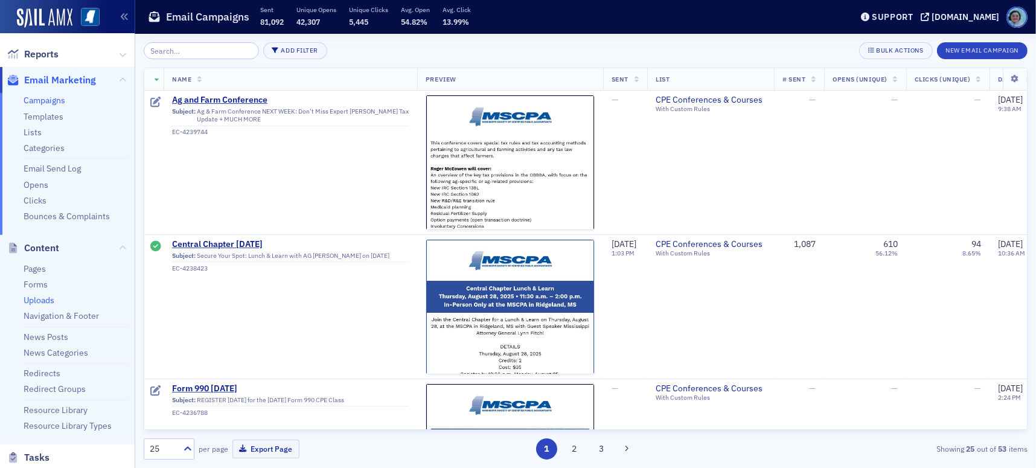
click at [47, 301] on link "Uploads" at bounding box center [39, 300] width 31 height 11
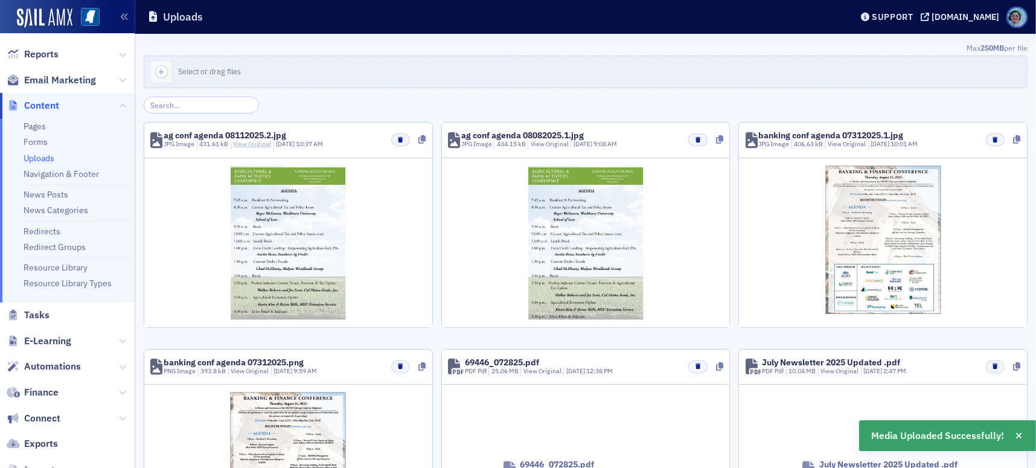
click at [240, 142] on link "View Original" at bounding box center [252, 143] width 38 height 8
